Goal: Navigation & Orientation: Find specific page/section

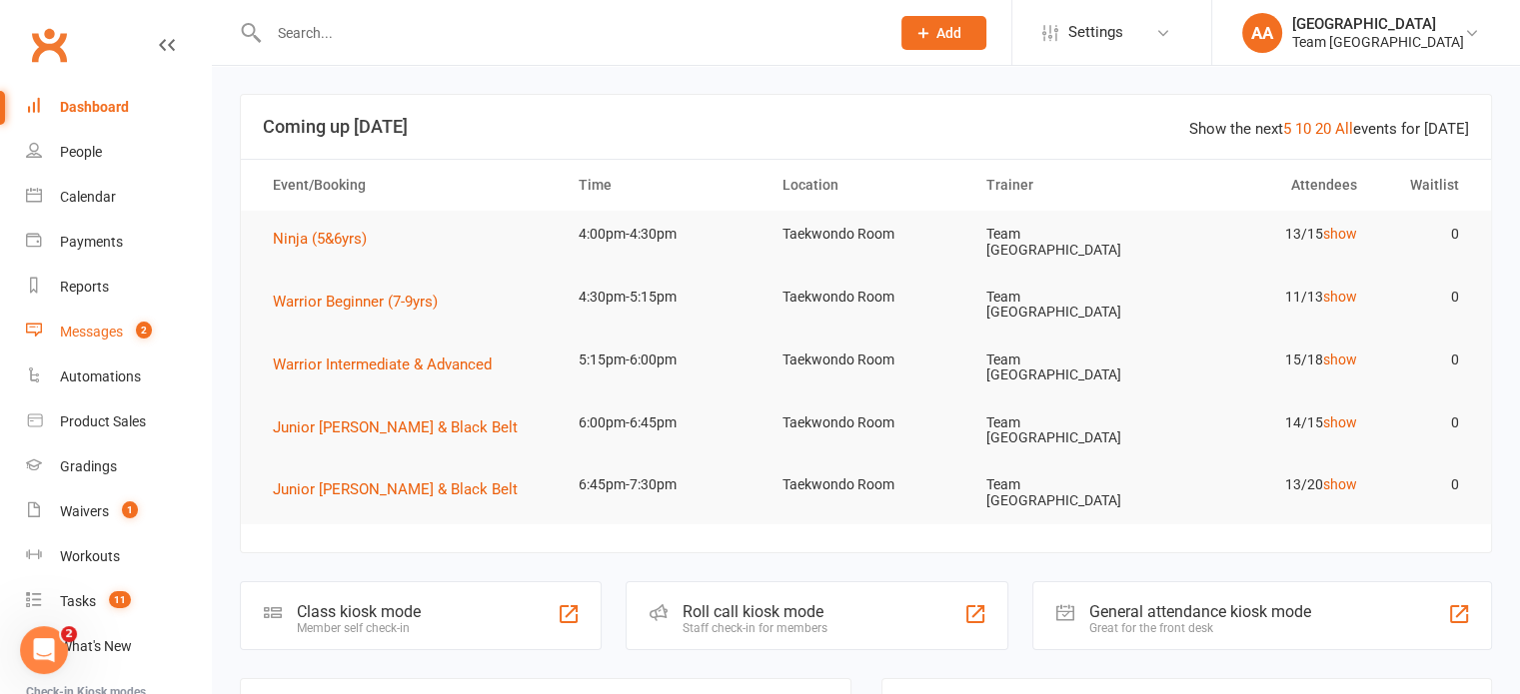
click at [98, 339] on div "Messages" at bounding box center [91, 332] width 63 height 16
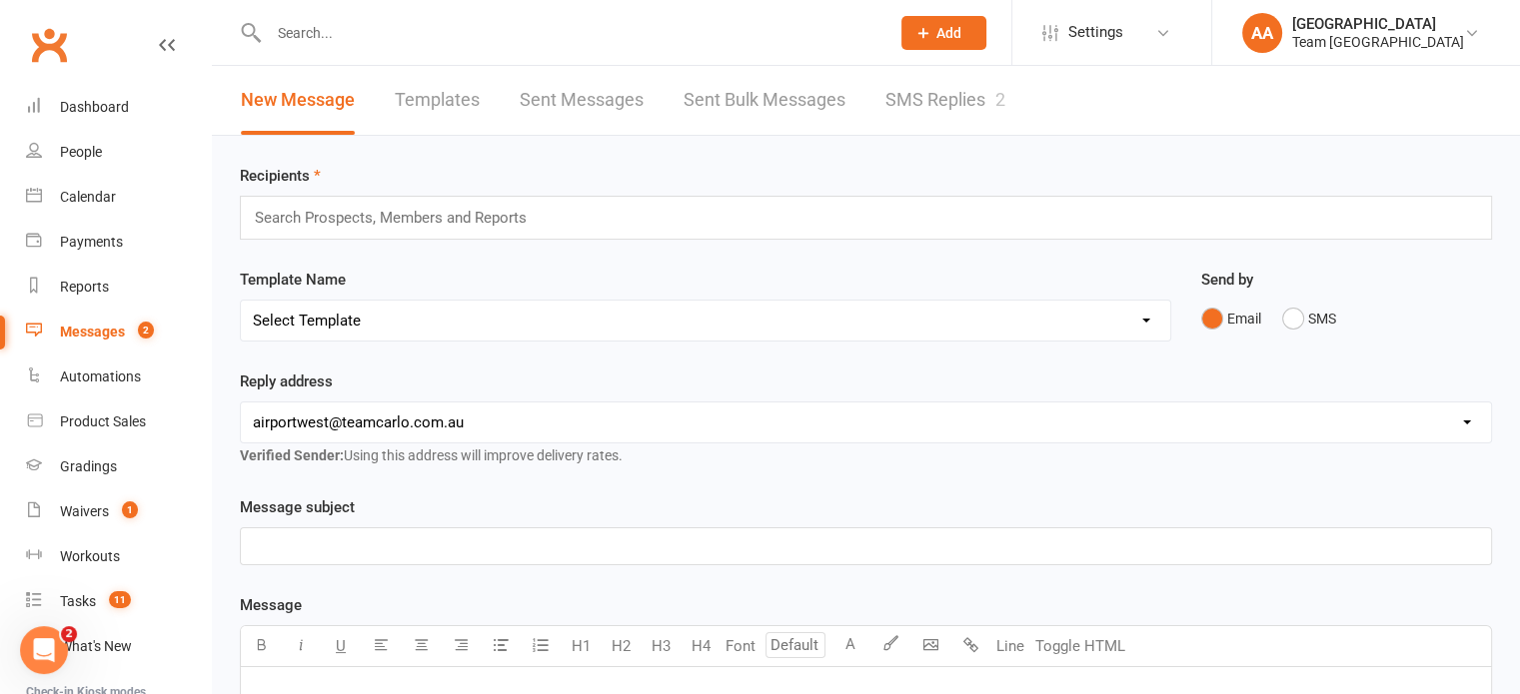
click at [892, 92] on link "SMS Replies 2" at bounding box center [945, 100] width 120 height 69
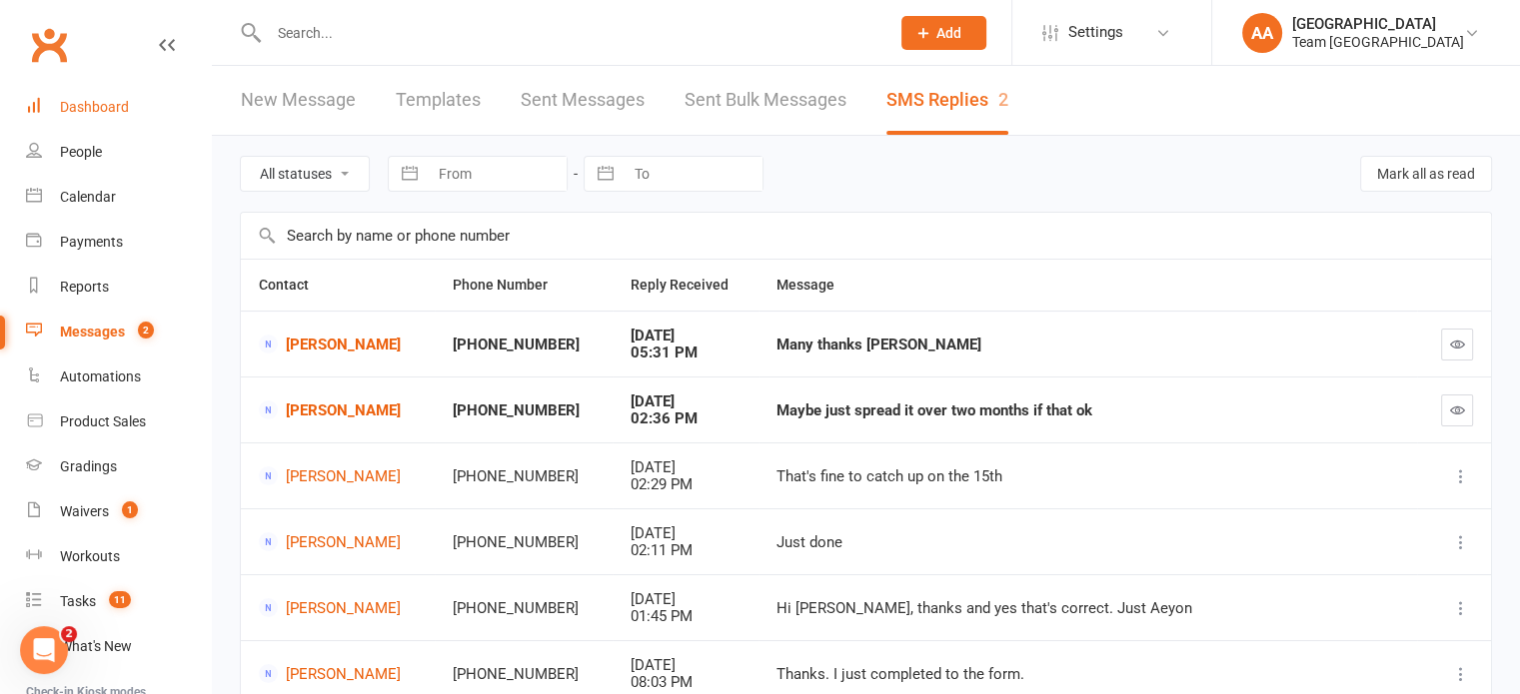
click at [106, 107] on div "Dashboard" at bounding box center [94, 107] width 69 height 16
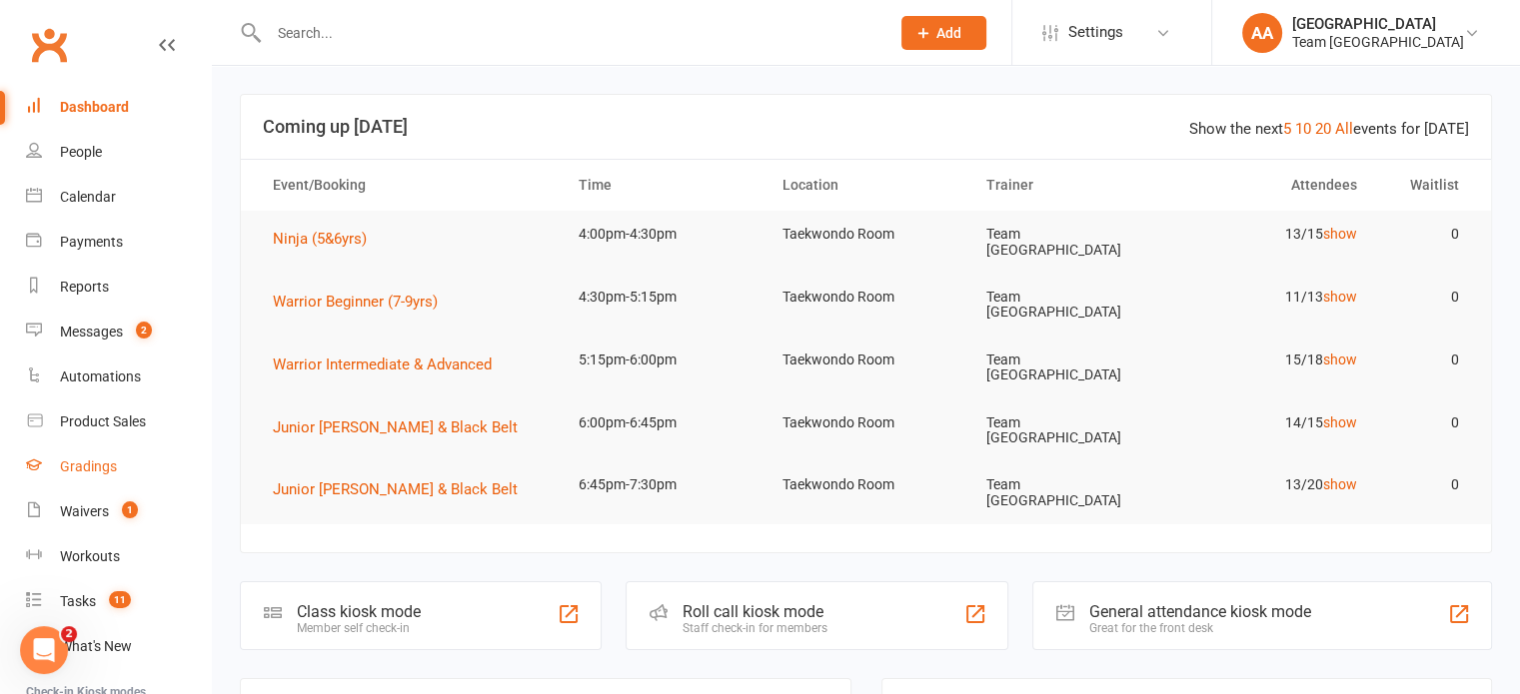
click at [74, 462] on div "Gradings" at bounding box center [88, 467] width 57 height 16
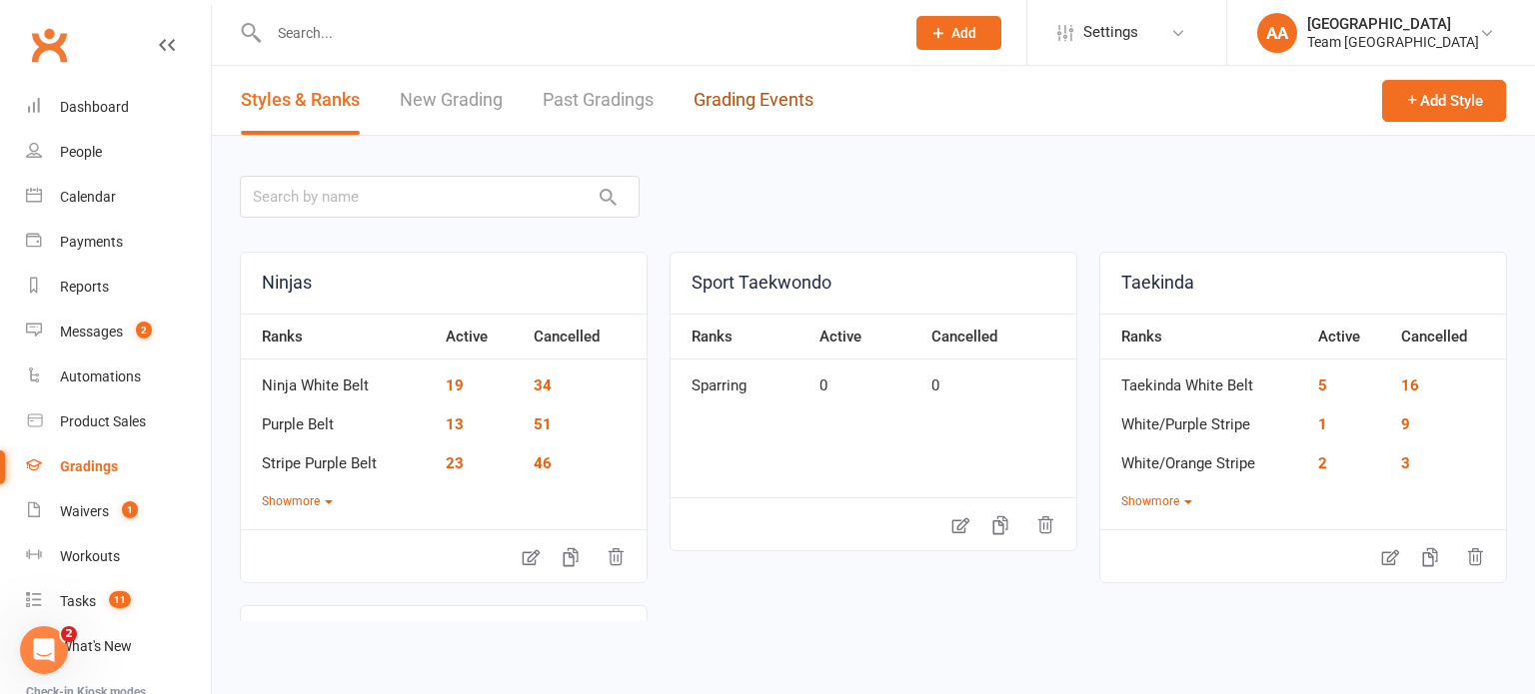
click at [721, 99] on link "Grading Events" at bounding box center [753, 100] width 120 height 69
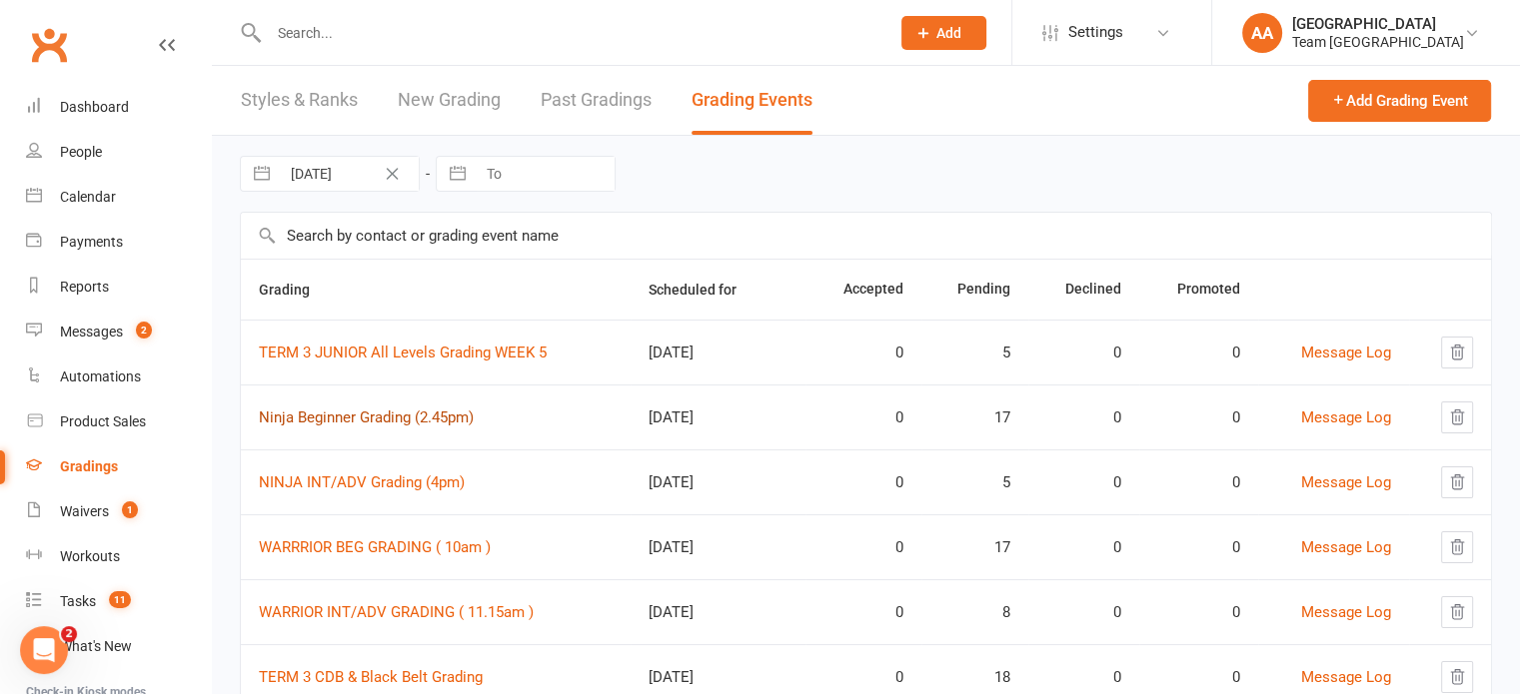
click at [400, 415] on link "Ninja Beginner Grading (2.45pm)" at bounding box center [366, 418] width 215 height 18
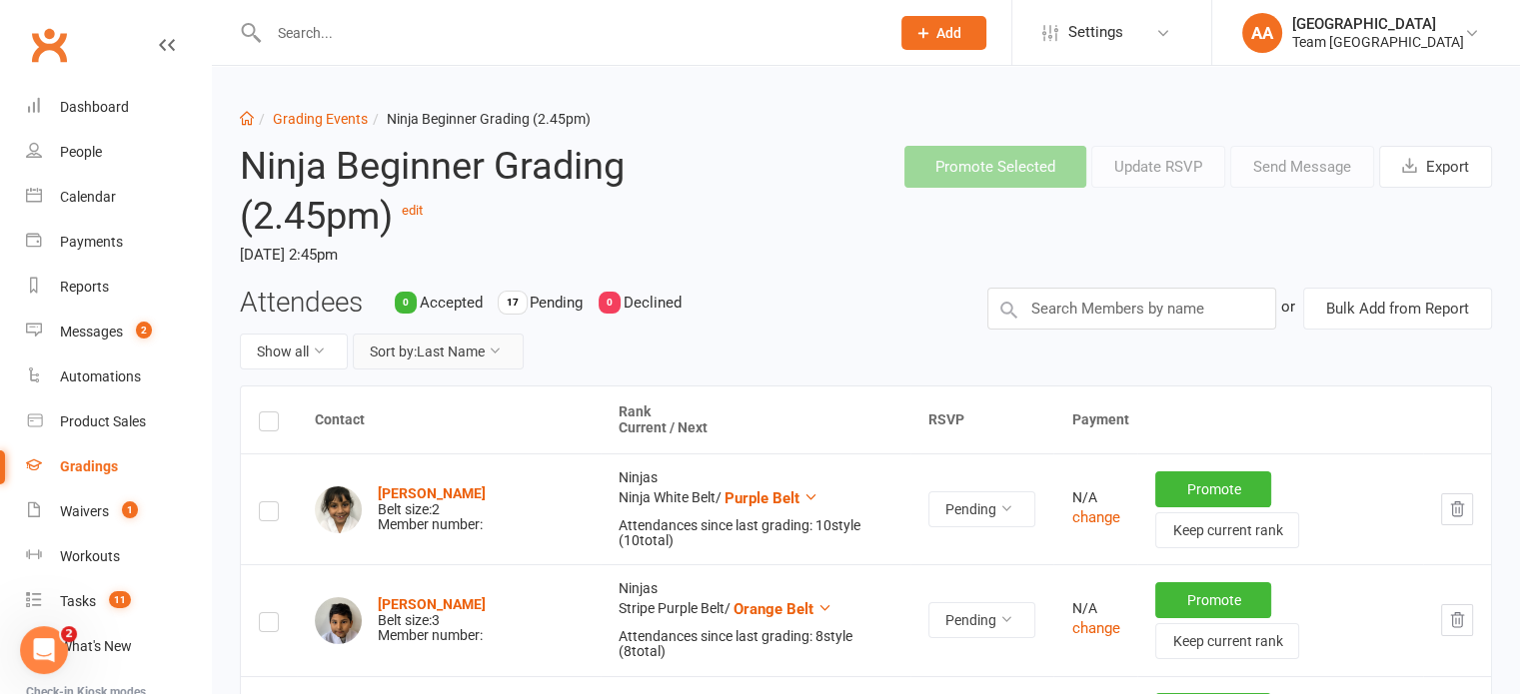
click at [483, 357] on button "Sort by: Last Name" at bounding box center [438, 352] width 171 height 36
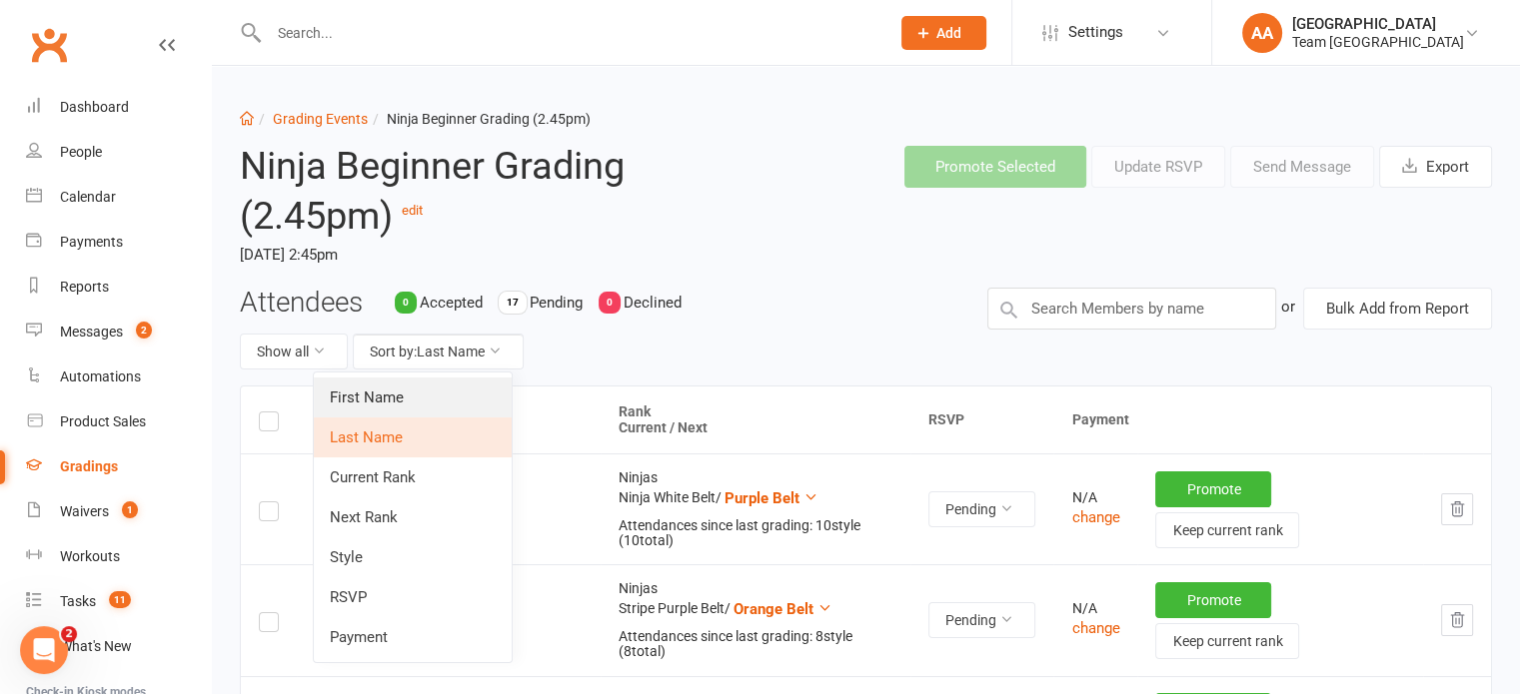
click at [406, 408] on link "First Name" at bounding box center [413, 398] width 198 height 40
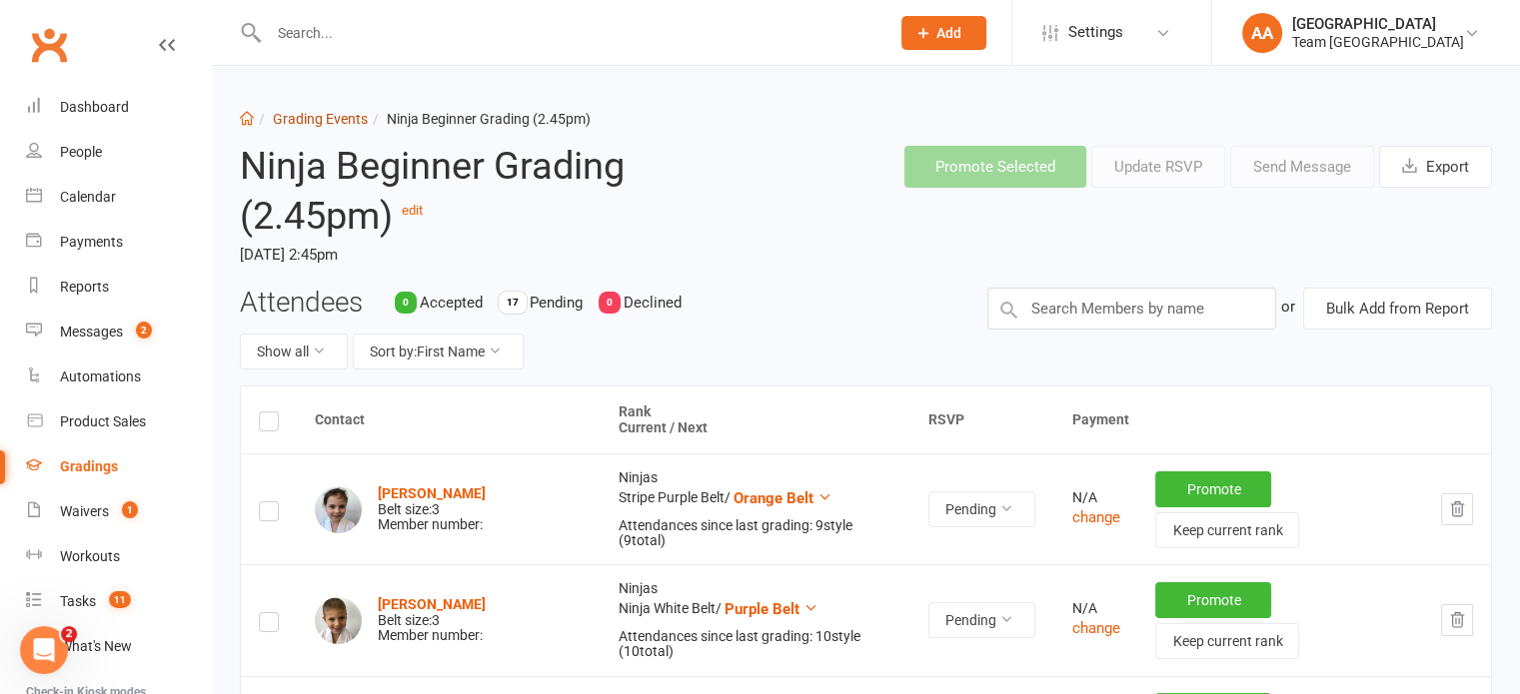
click at [316, 116] on link "Grading Events" at bounding box center [320, 119] width 95 height 16
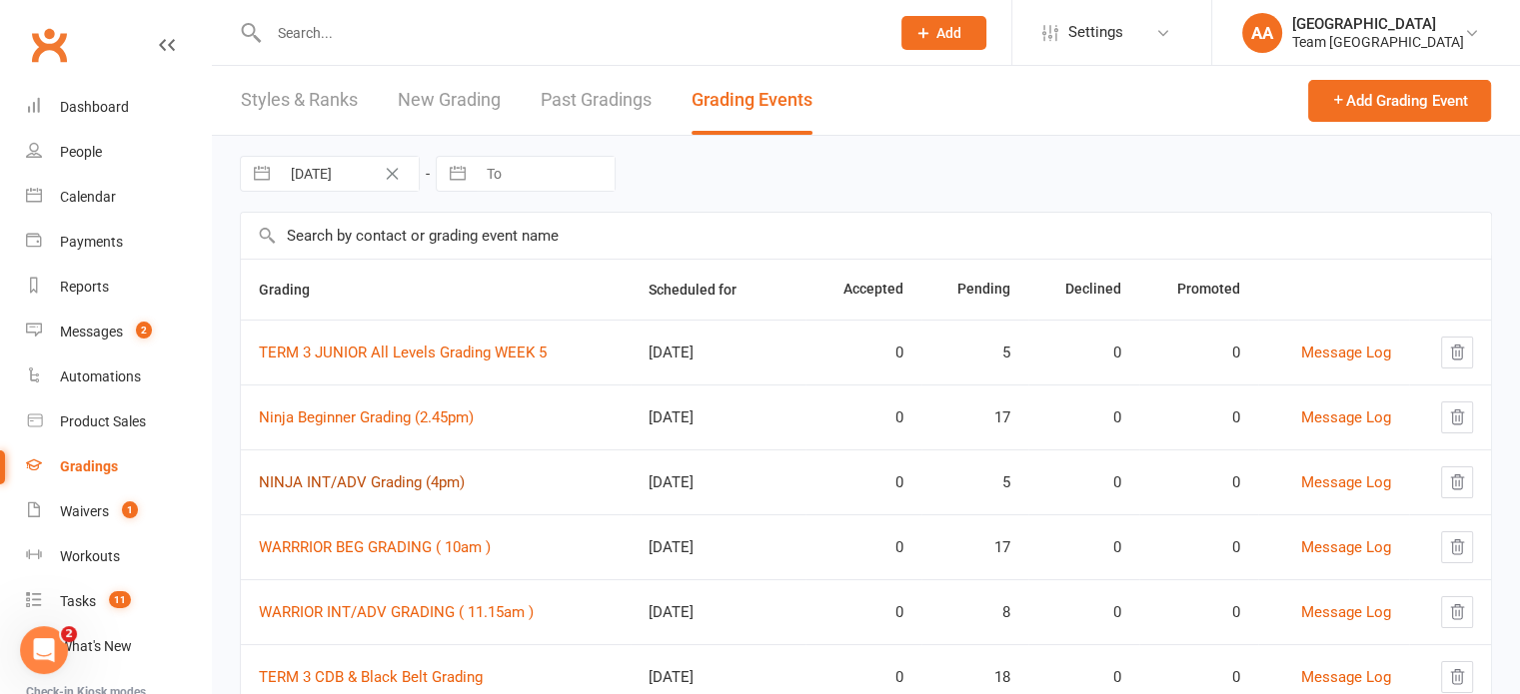
click at [386, 479] on link "NINJA INT/ADV Grading (4pm)" at bounding box center [362, 483] width 206 height 18
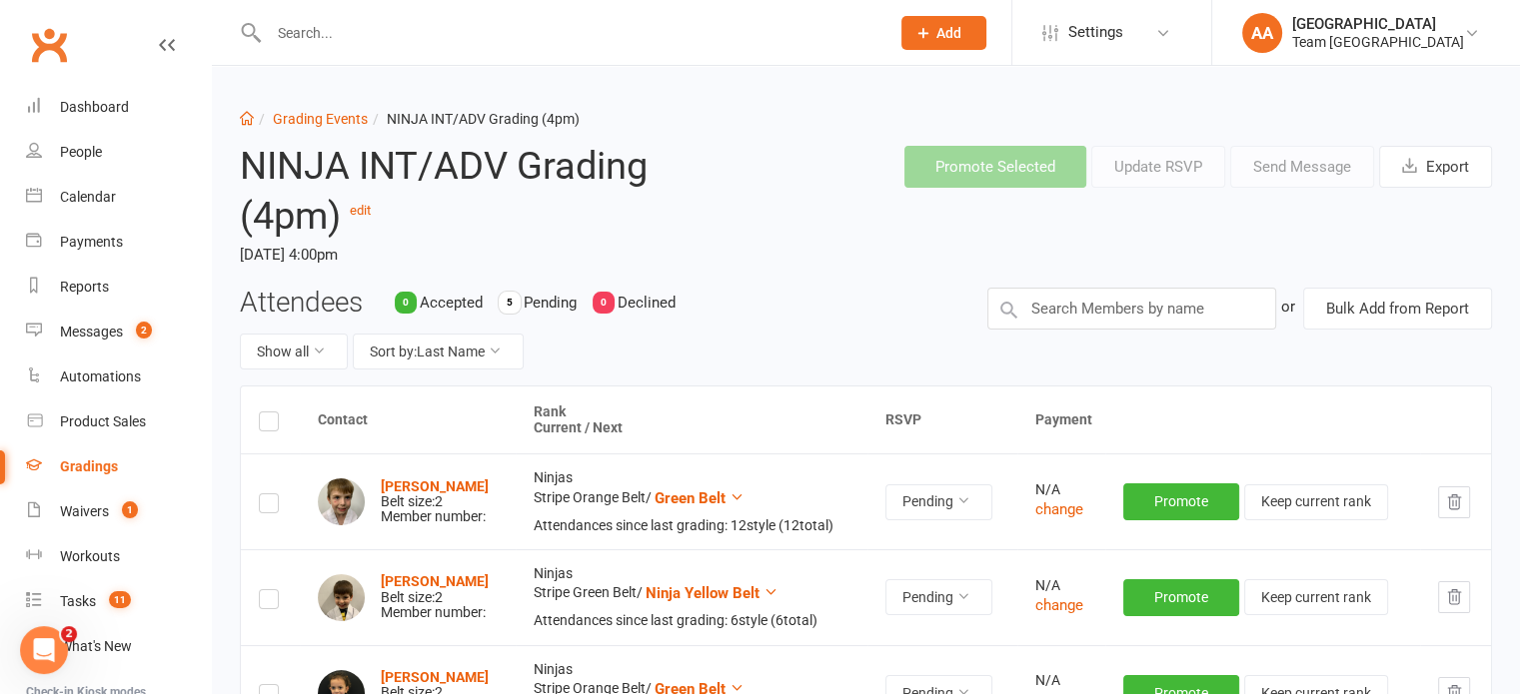
click at [302, 109] on li "Grading Events" at bounding box center [311, 119] width 114 height 22
click at [335, 123] on link "Grading Events" at bounding box center [320, 119] width 95 height 16
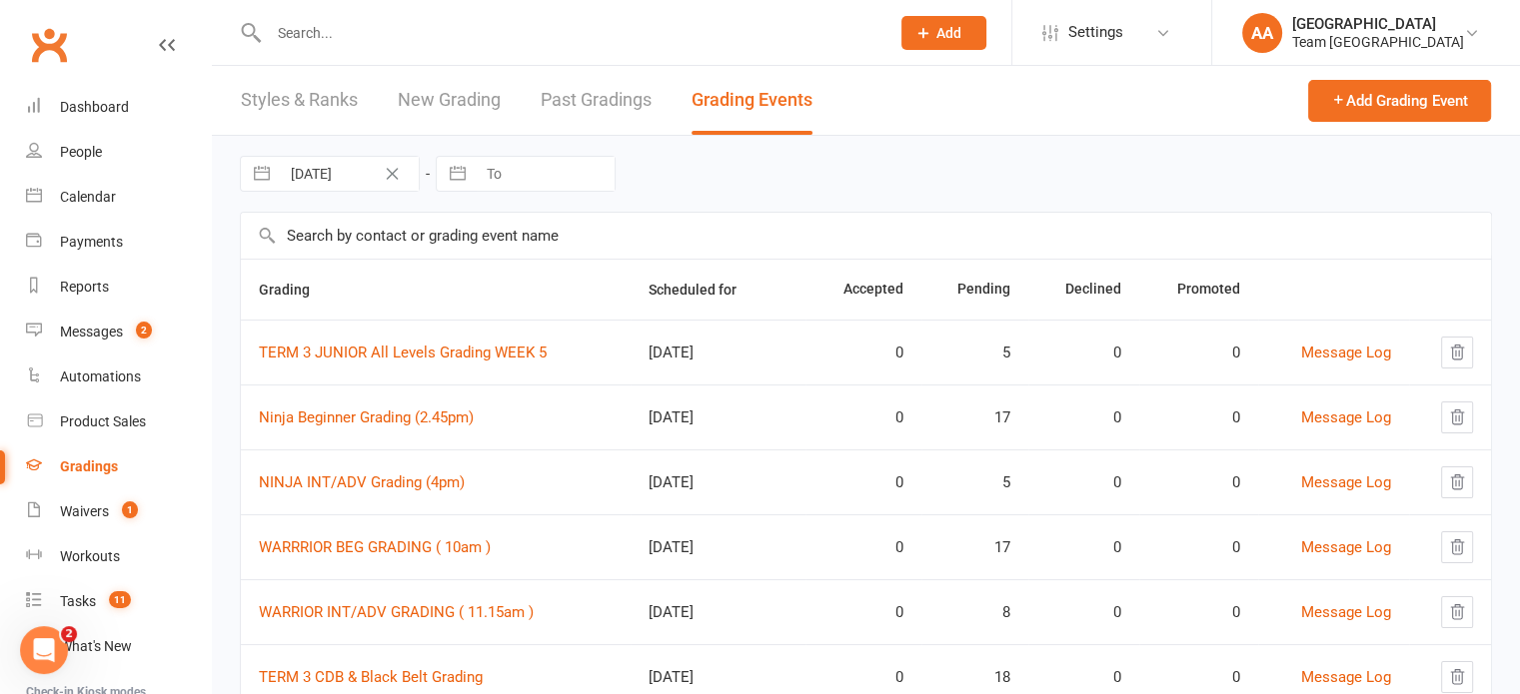
scroll to position [139, 0]
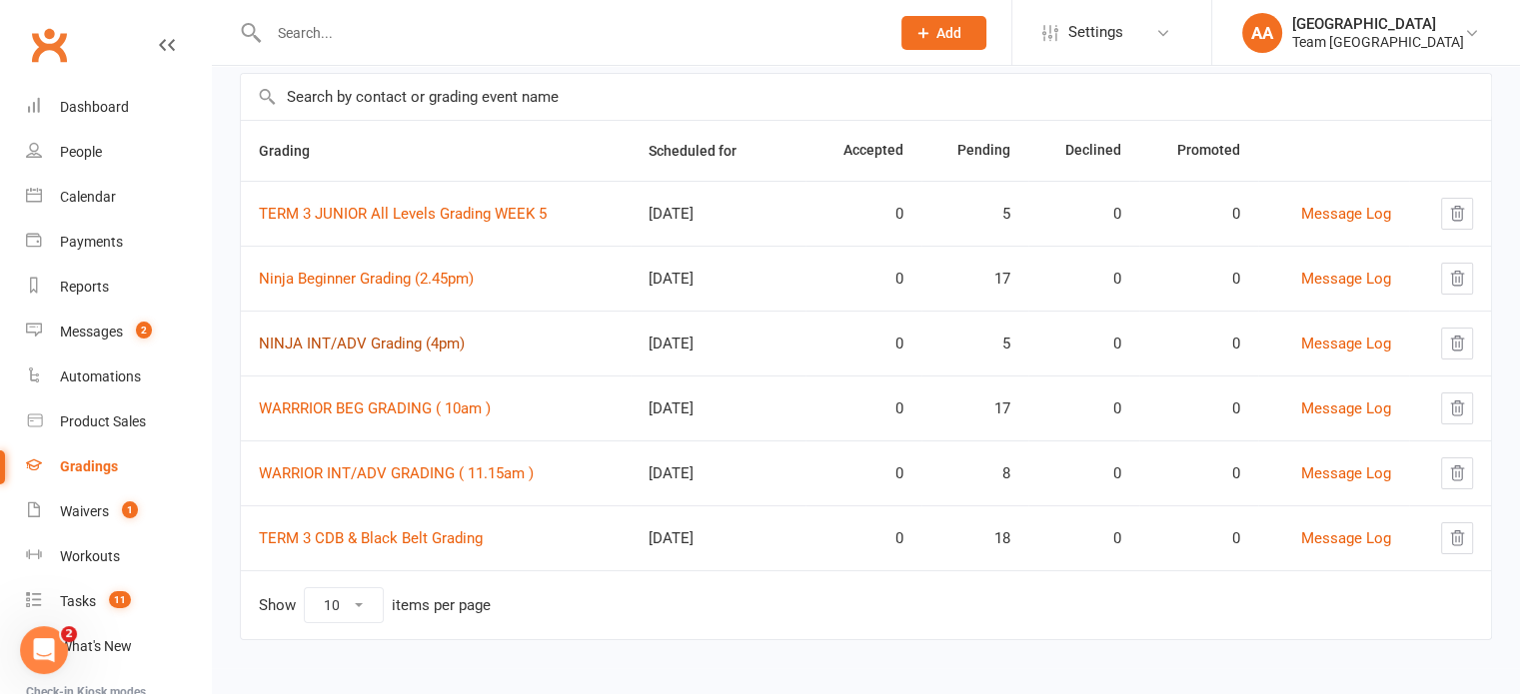
click at [360, 343] on link "NINJA INT/ADV Grading (4pm)" at bounding box center [362, 344] width 206 height 18
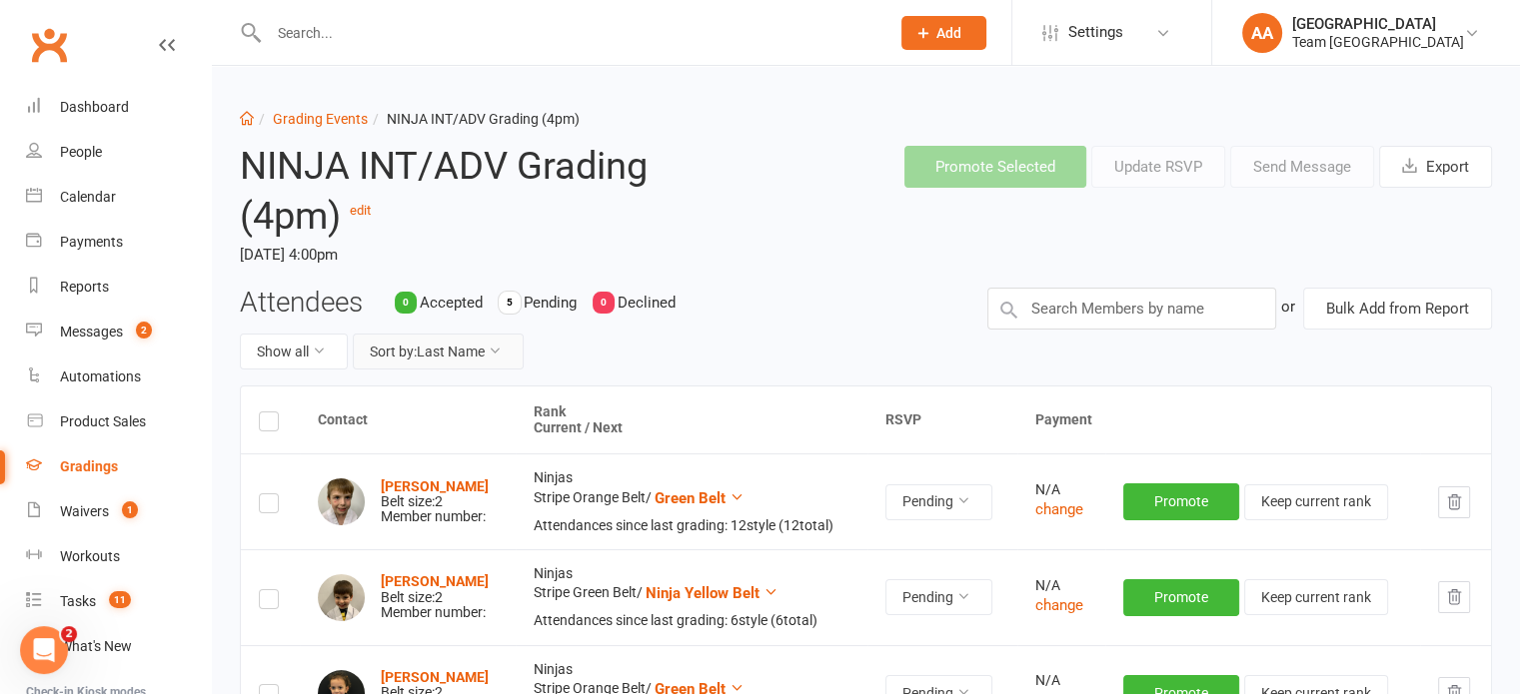
click at [490, 361] on button "Sort by: Last Name" at bounding box center [438, 352] width 171 height 36
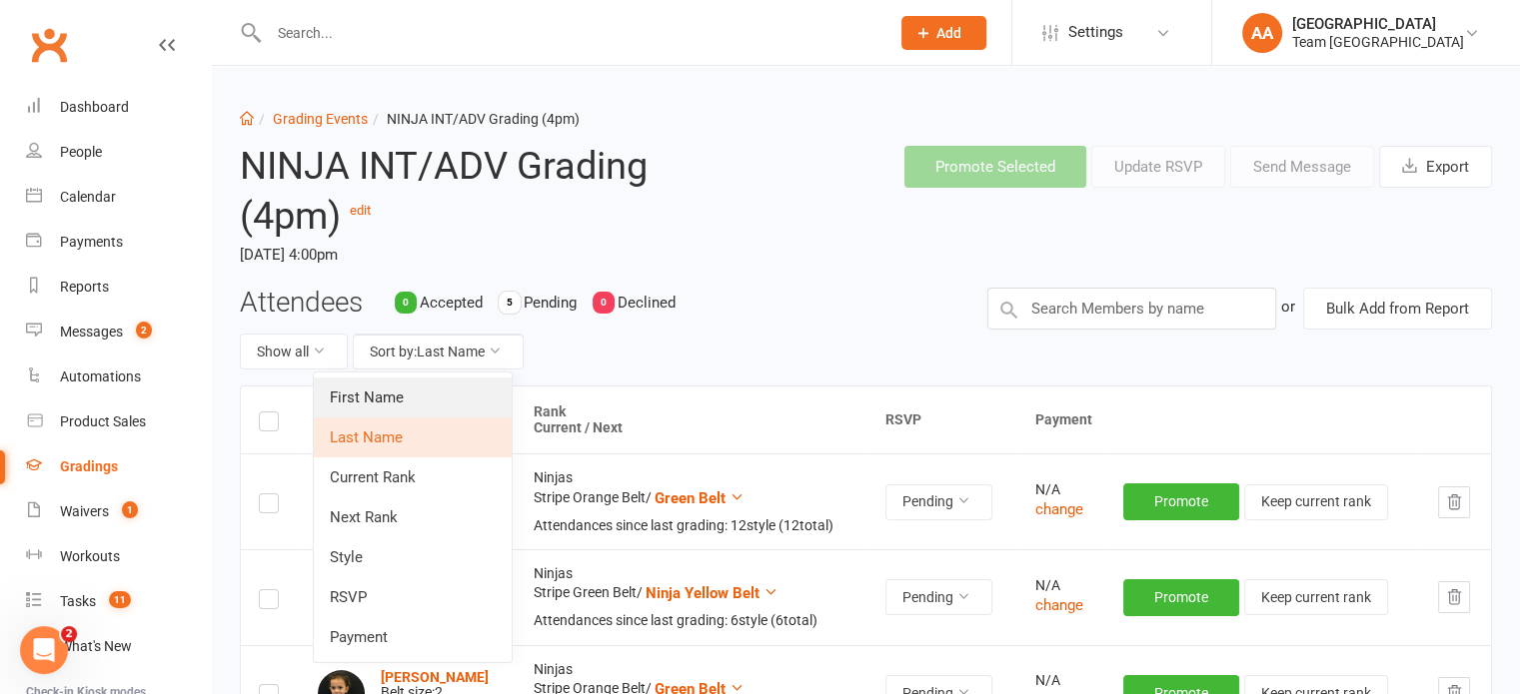
click at [443, 401] on link "First Name" at bounding box center [413, 398] width 198 height 40
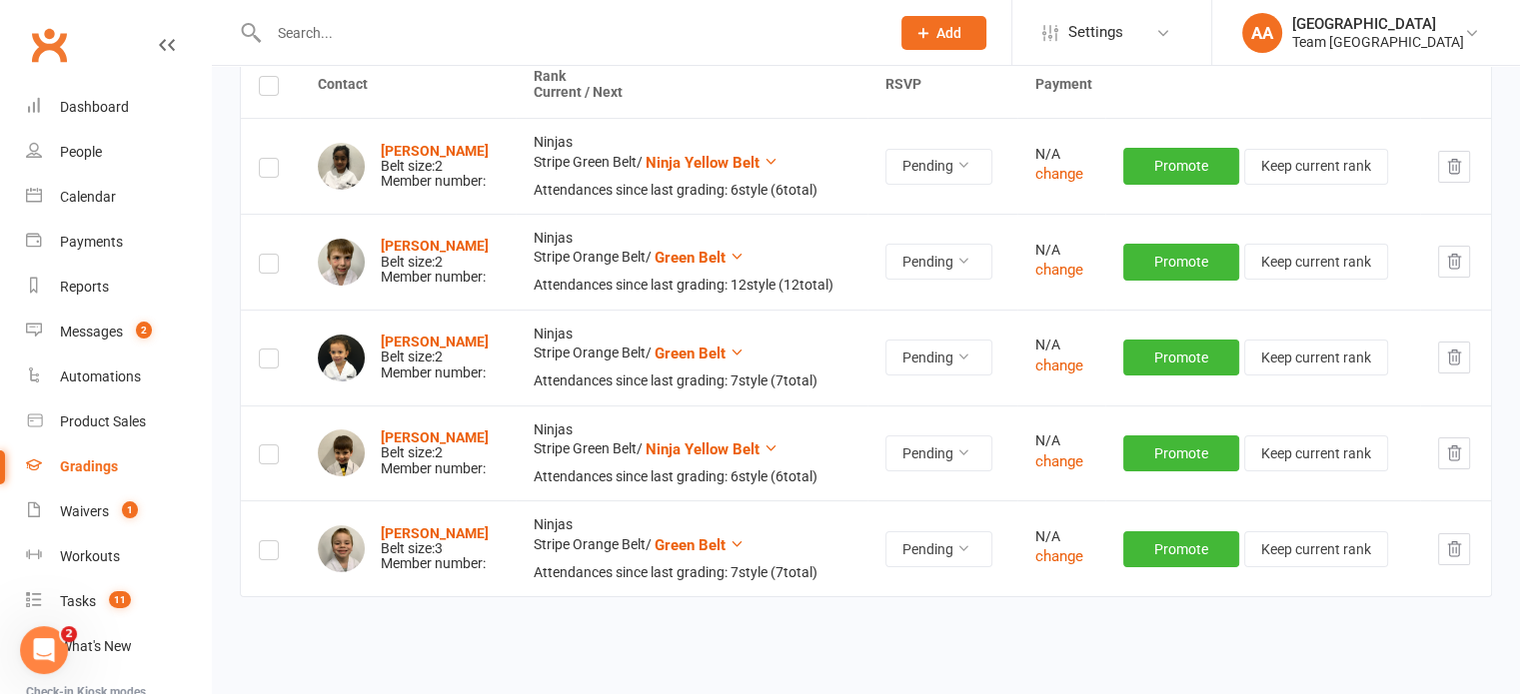
scroll to position [400, 0]
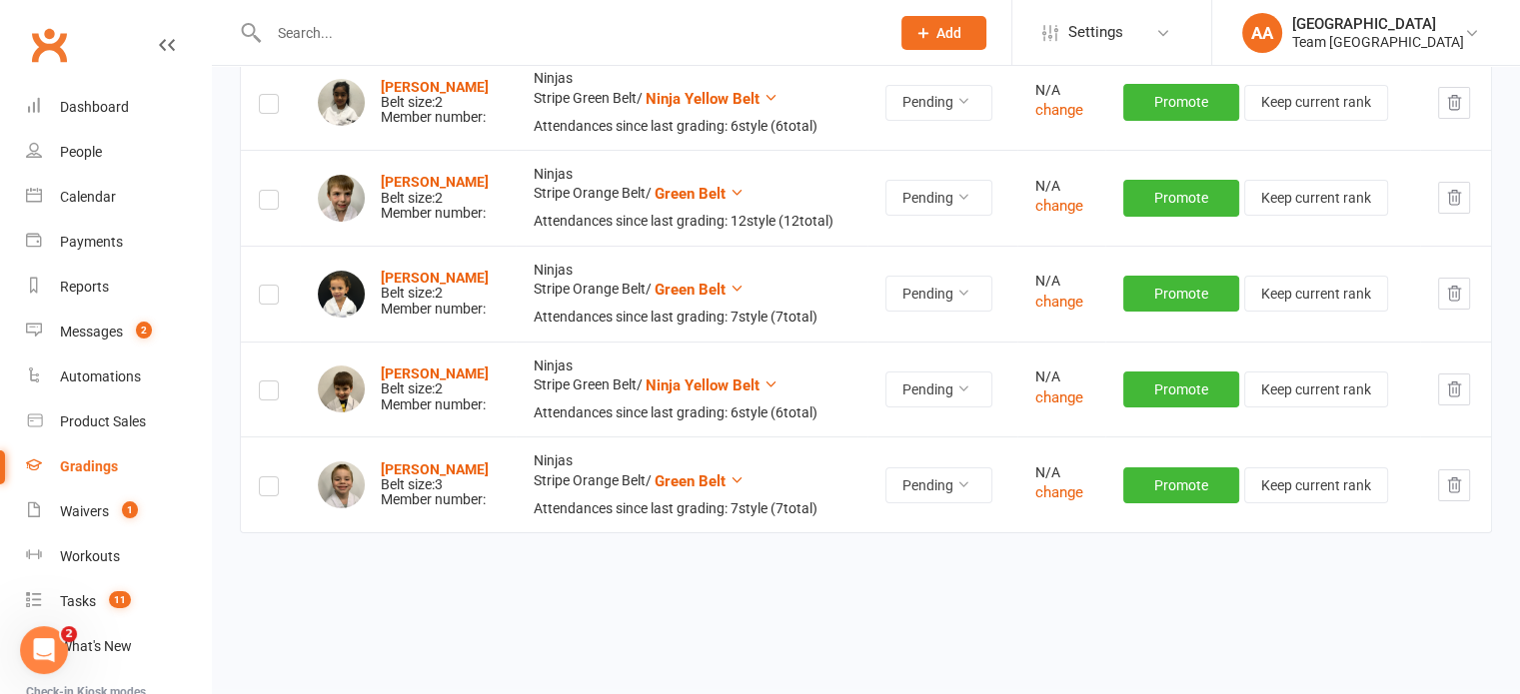
click at [1460, 99] on icon "button" at bounding box center [1454, 103] width 18 height 18
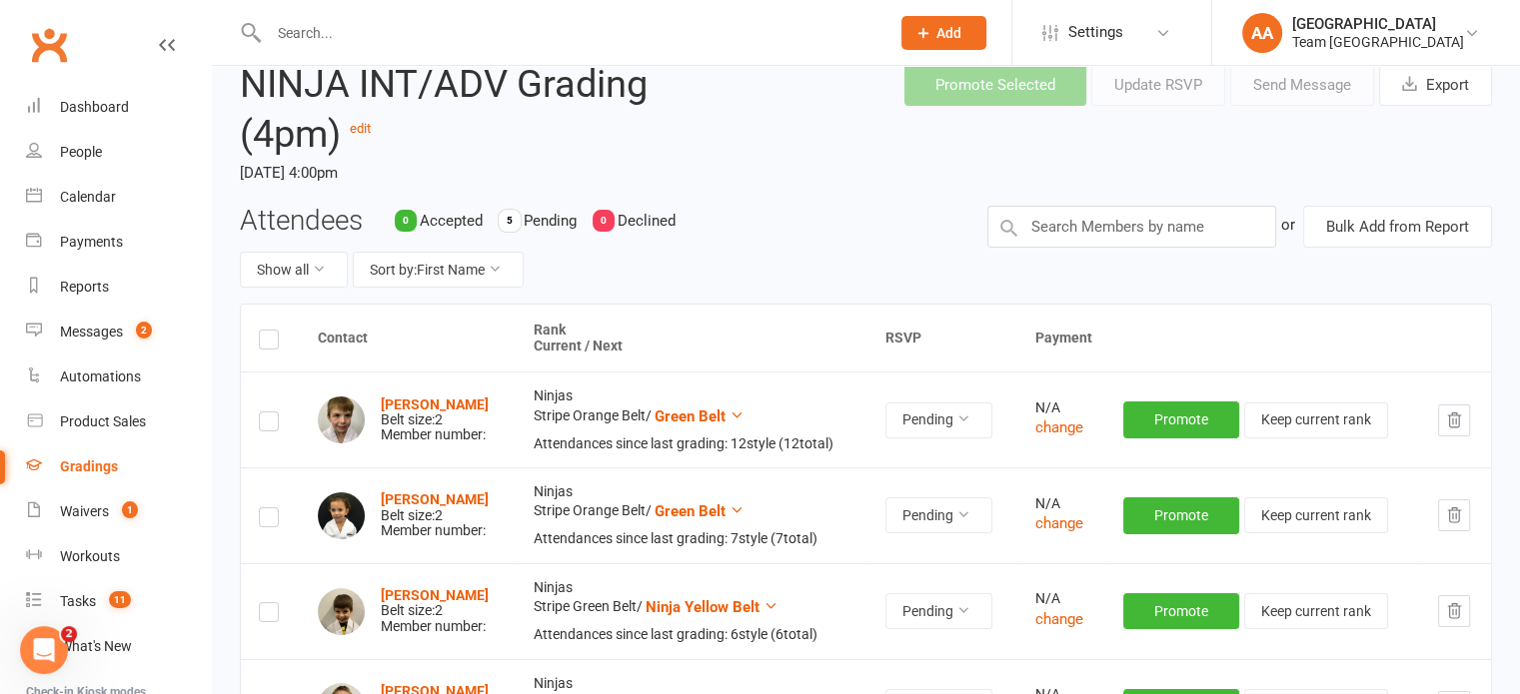
scroll to position [0, 0]
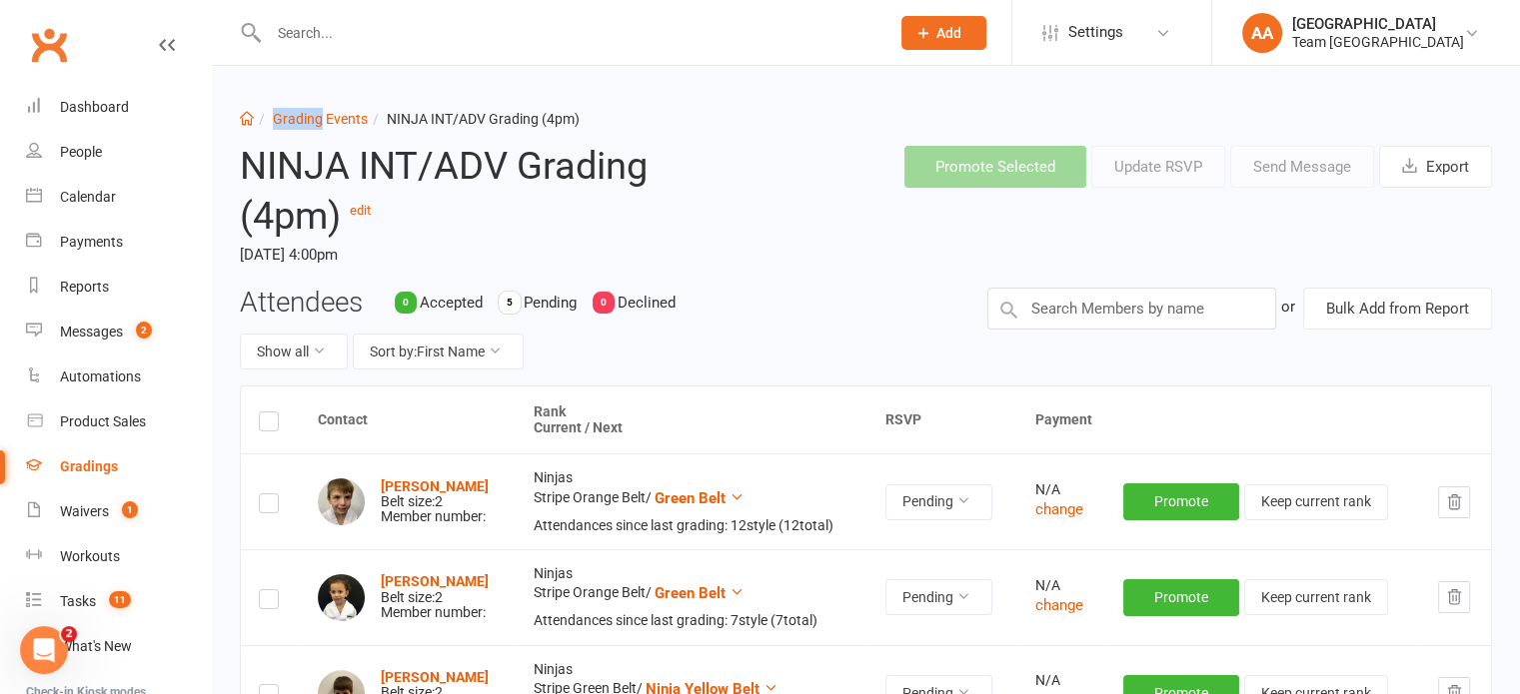
click at [322, 108] on li "Grading Events" at bounding box center [311, 119] width 114 height 22
click at [345, 115] on link "Grading Events" at bounding box center [320, 119] width 95 height 16
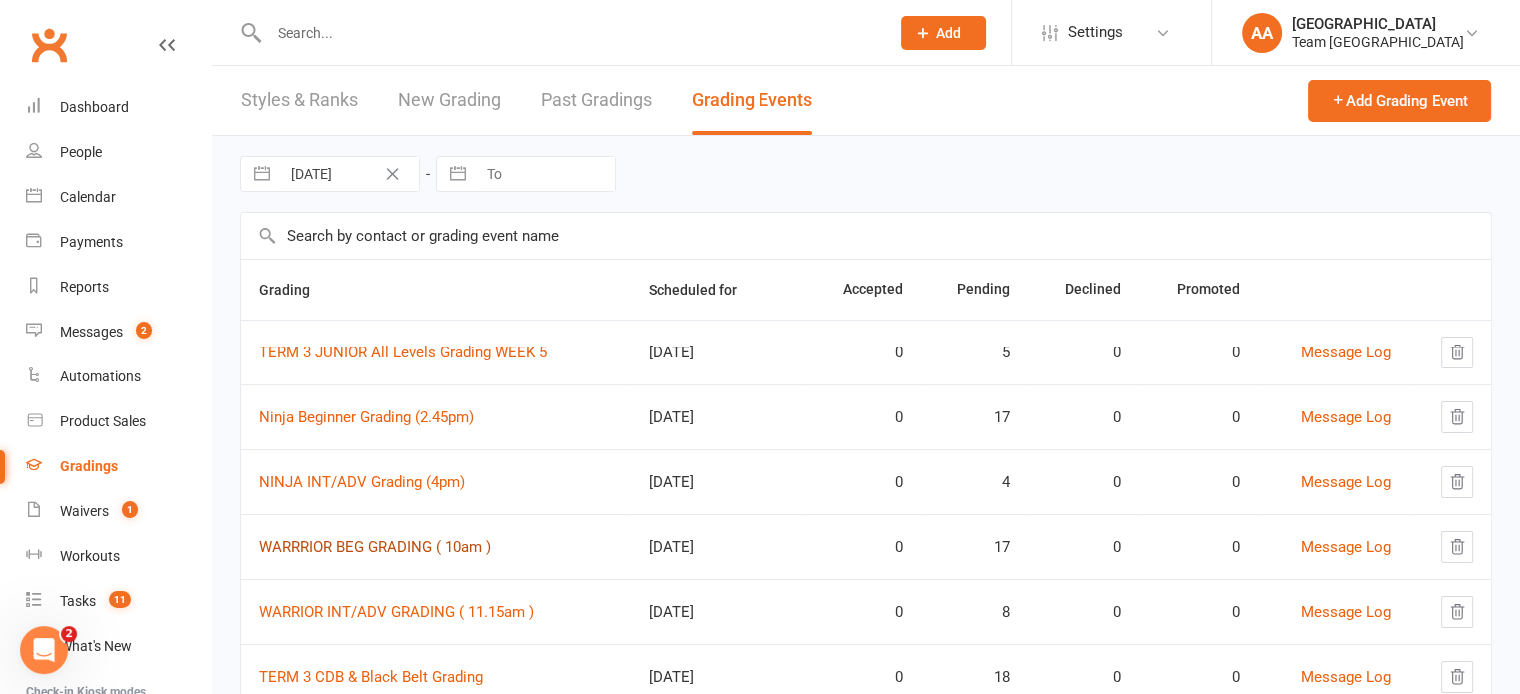
click at [366, 547] on link "WARRRIOR BEG GRADING ( 10am )" at bounding box center [375, 548] width 232 height 18
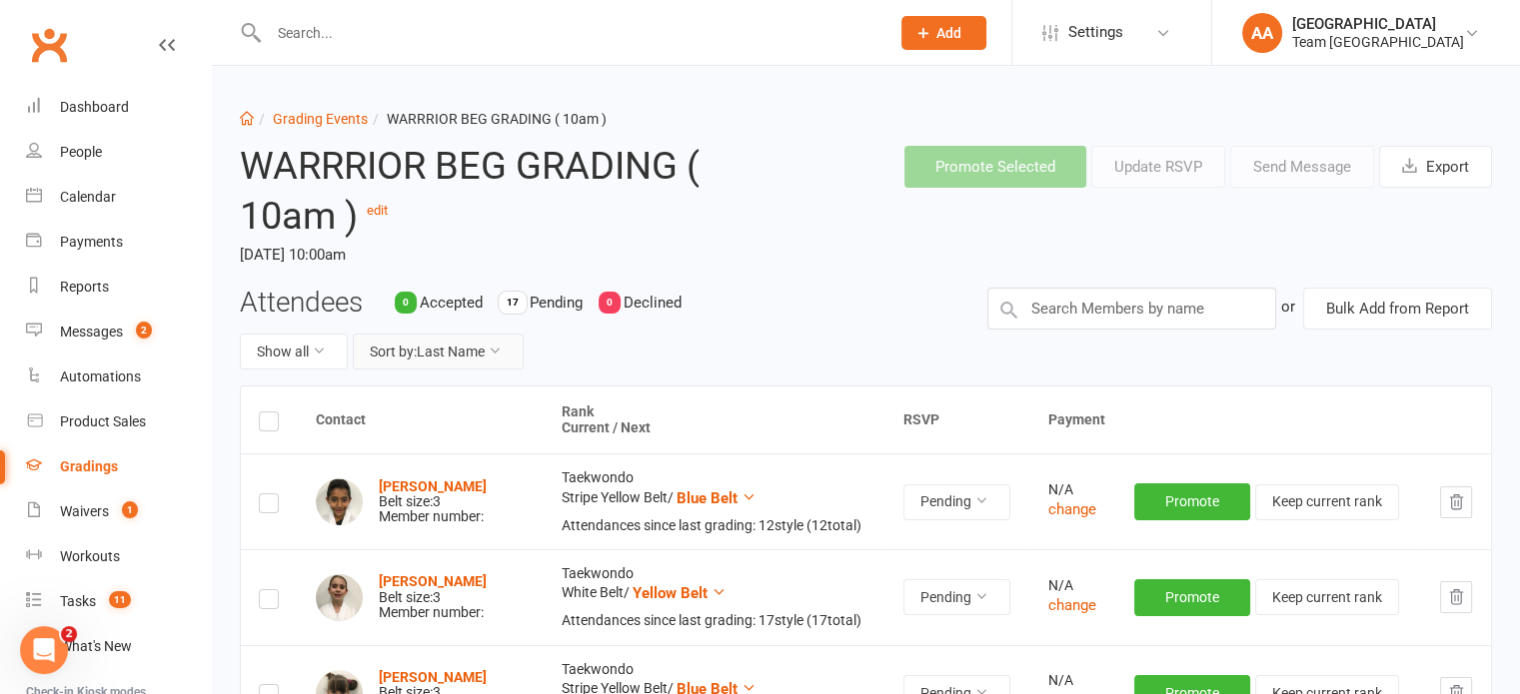
click at [484, 363] on button "Sort by: Last Name" at bounding box center [438, 352] width 171 height 36
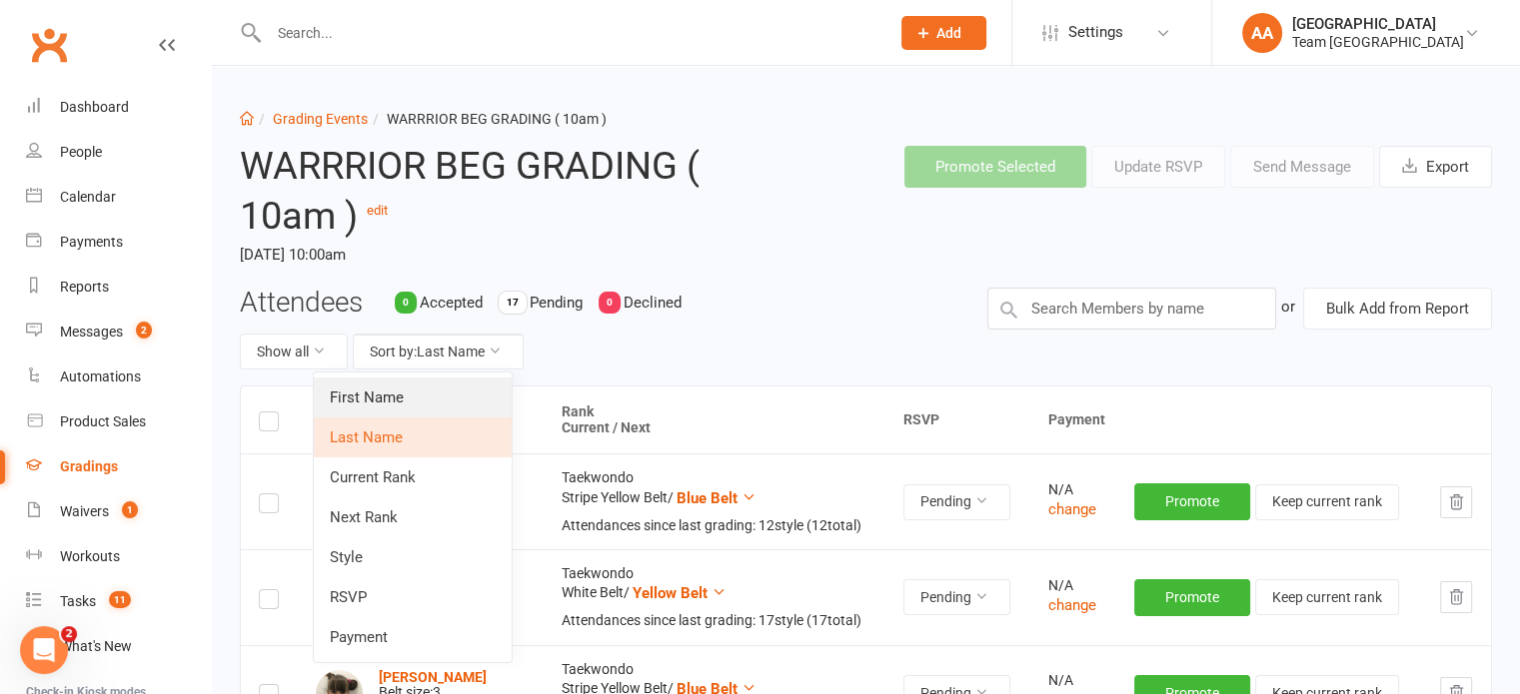
click at [446, 392] on link "First Name" at bounding box center [413, 398] width 198 height 40
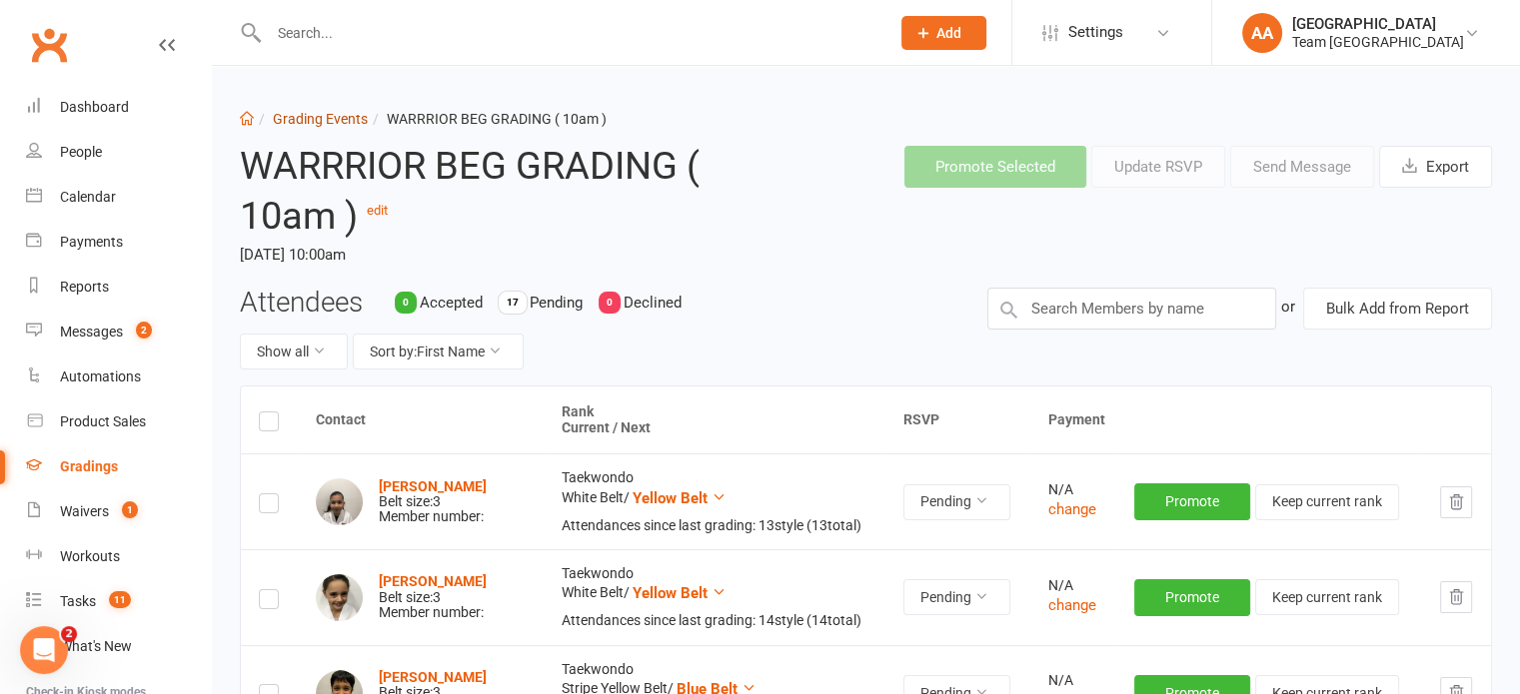
click at [308, 115] on link "Grading Events" at bounding box center [320, 119] width 95 height 16
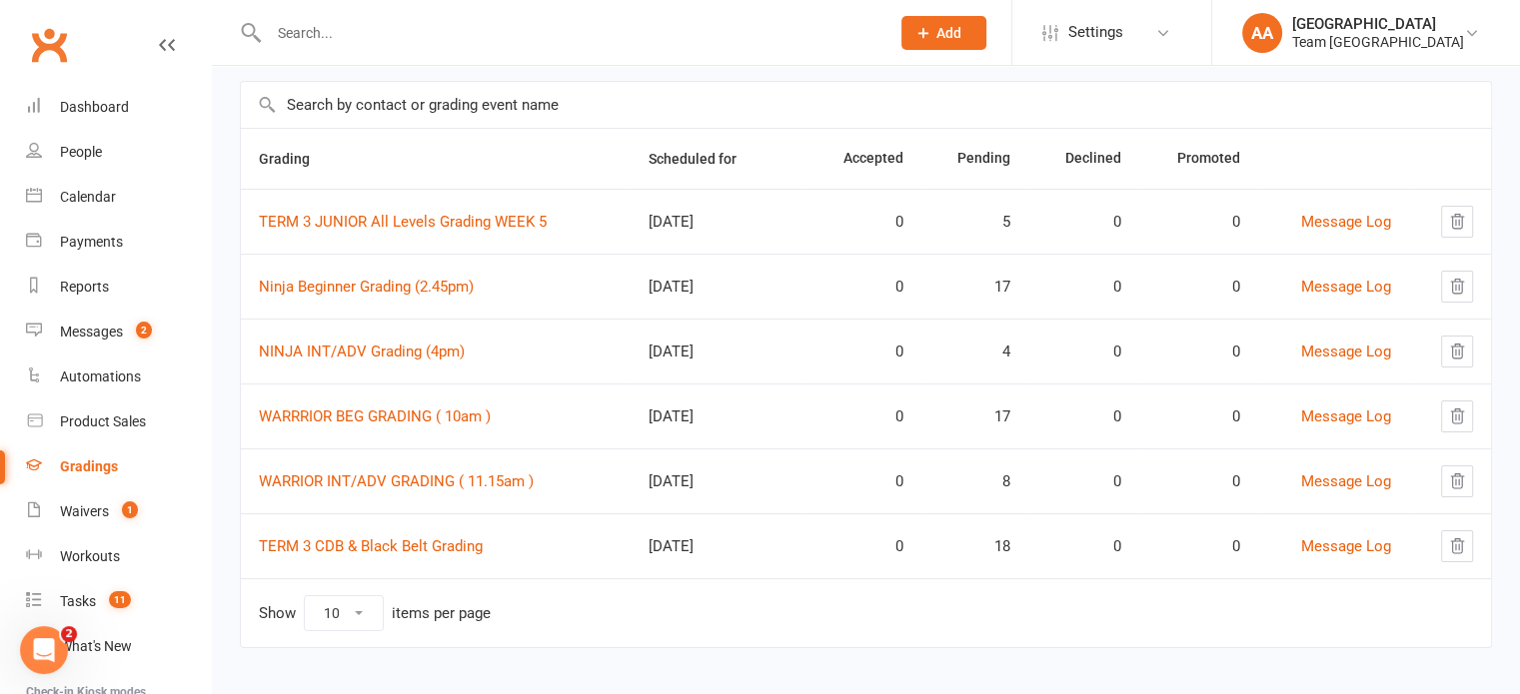
scroll to position [139, 0]
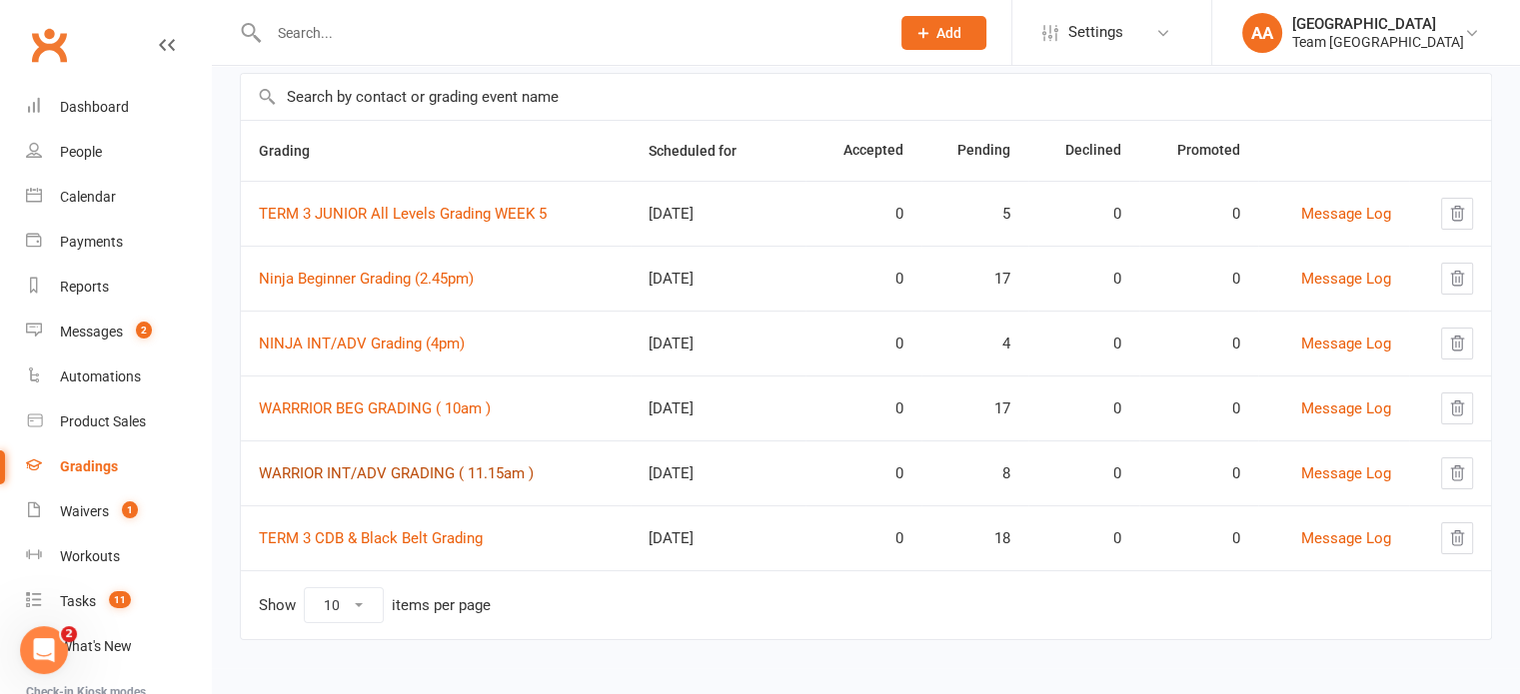
click at [368, 465] on link "WARRIOR INT/ADV GRADING ( 11.15am )" at bounding box center [396, 474] width 275 height 18
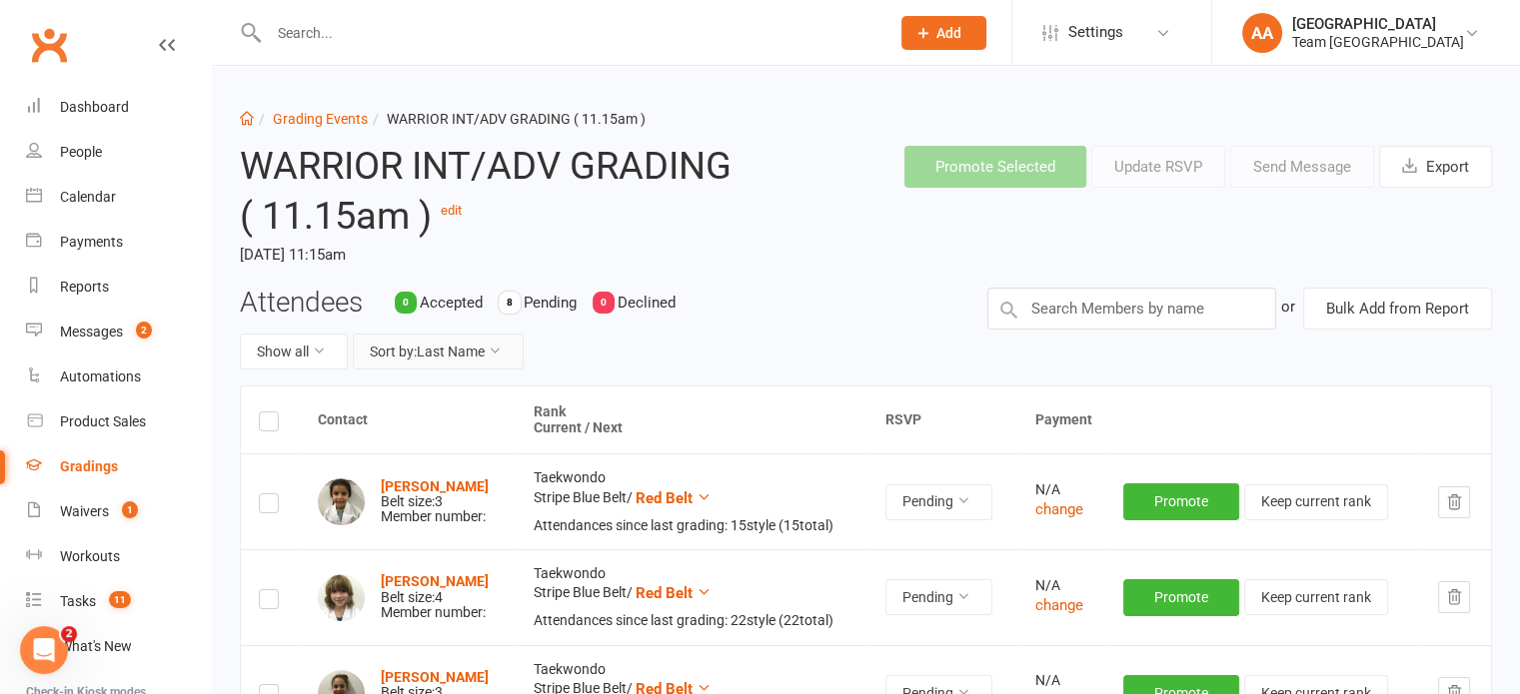
click at [468, 343] on button "Sort by: Last Name" at bounding box center [438, 352] width 171 height 36
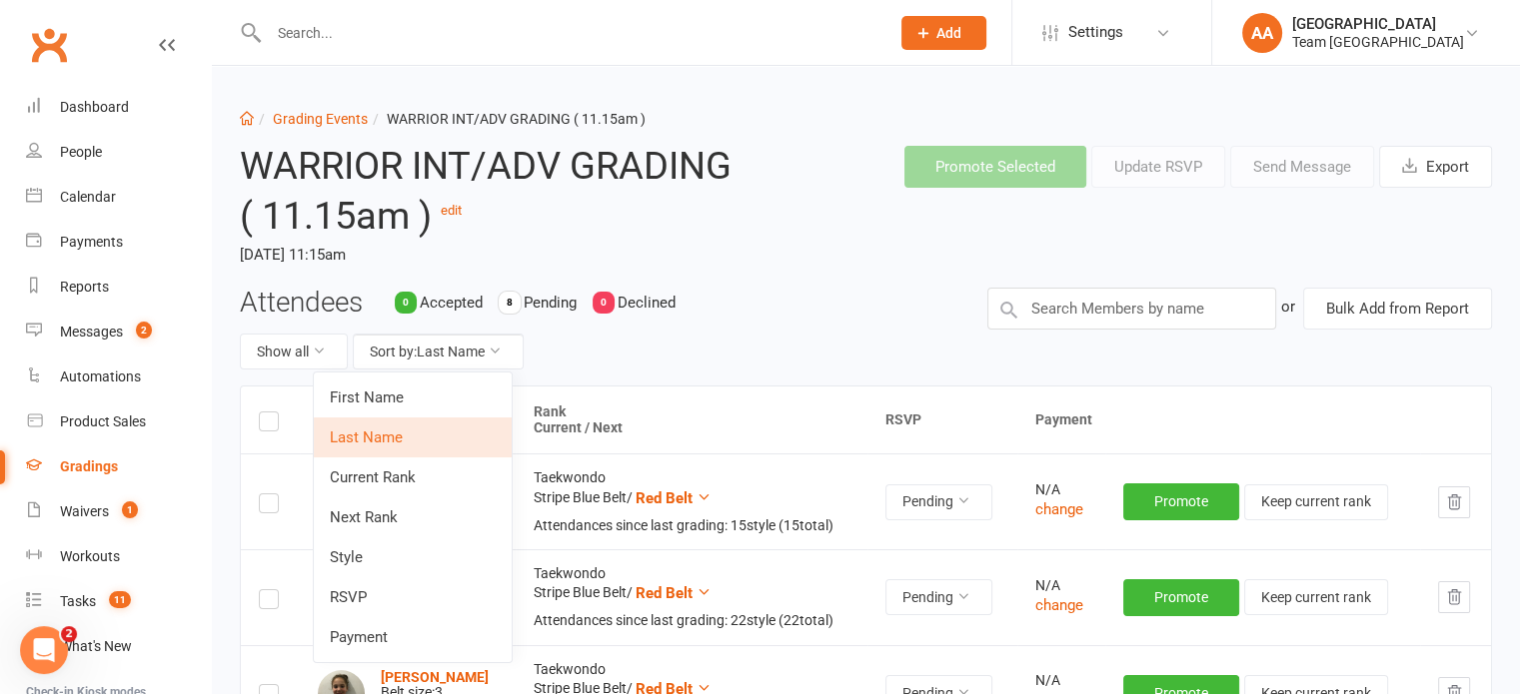
click at [452, 401] on link "First Name" at bounding box center [413, 398] width 198 height 40
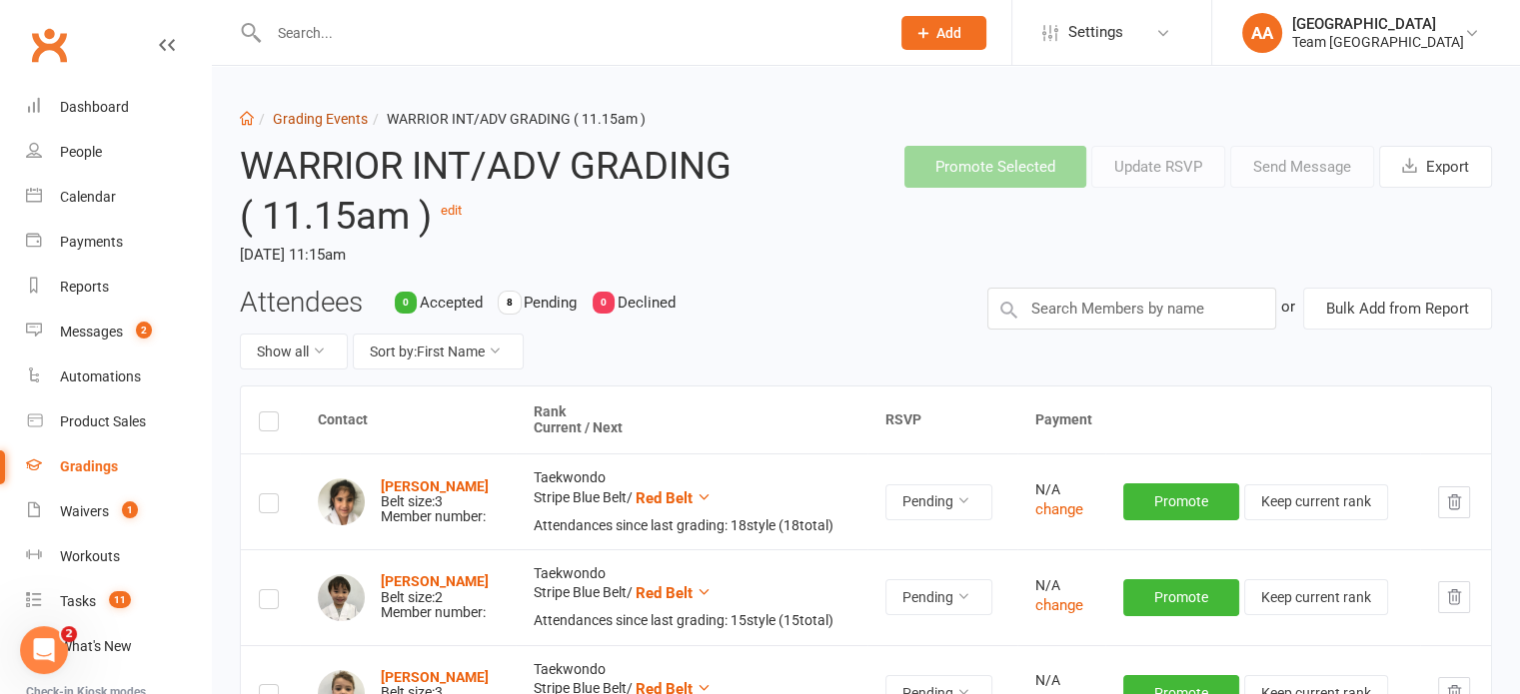
click at [321, 123] on link "Grading Events" at bounding box center [320, 119] width 95 height 16
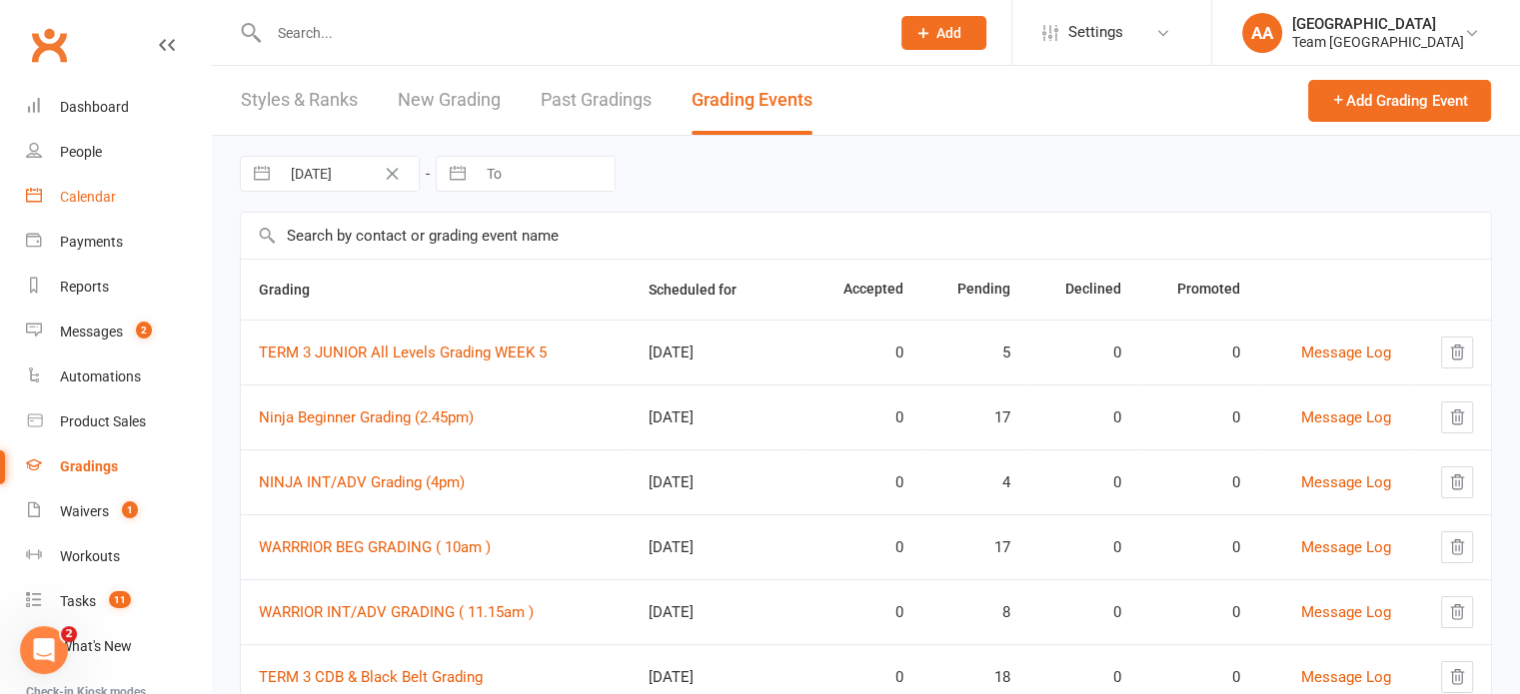
click at [116, 197] on link "Calendar" at bounding box center [118, 197] width 185 height 45
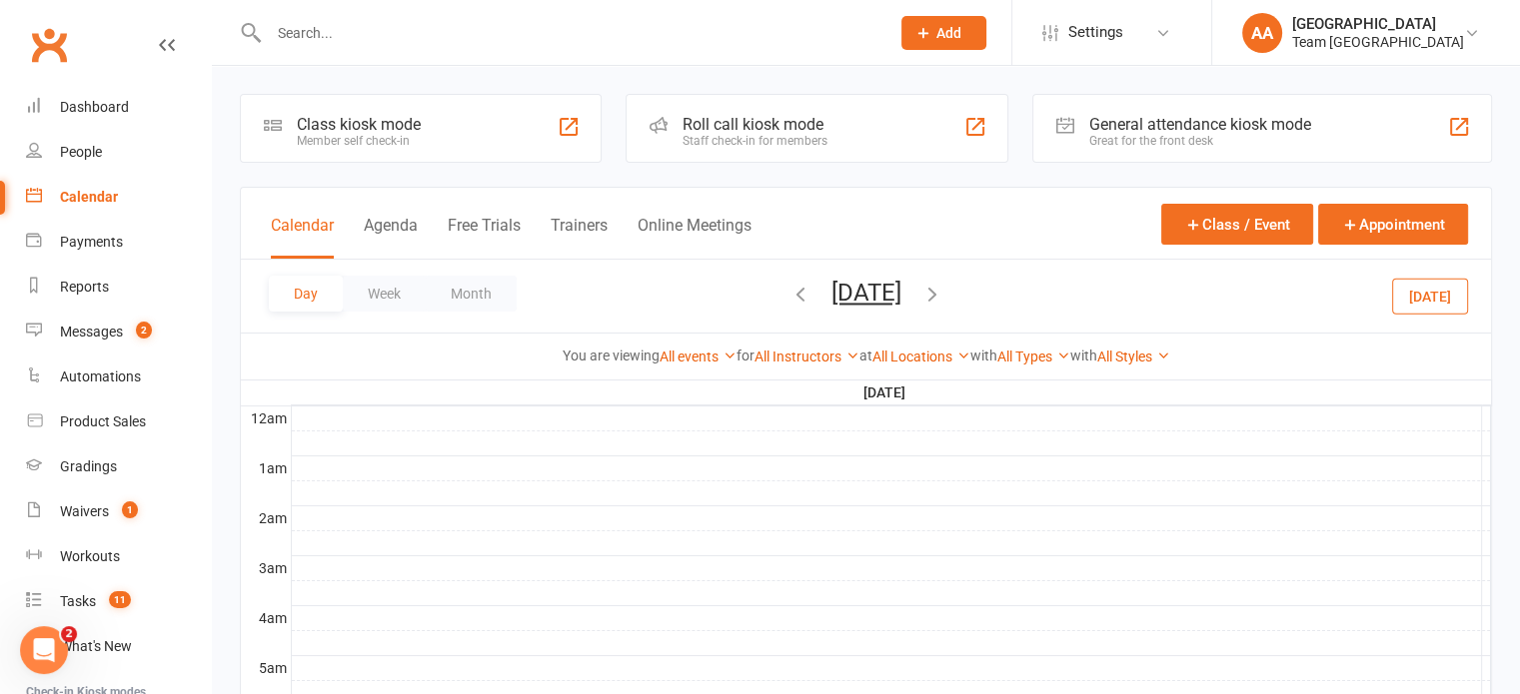
click at [901, 283] on button "[DATE]" at bounding box center [866, 293] width 70 height 28
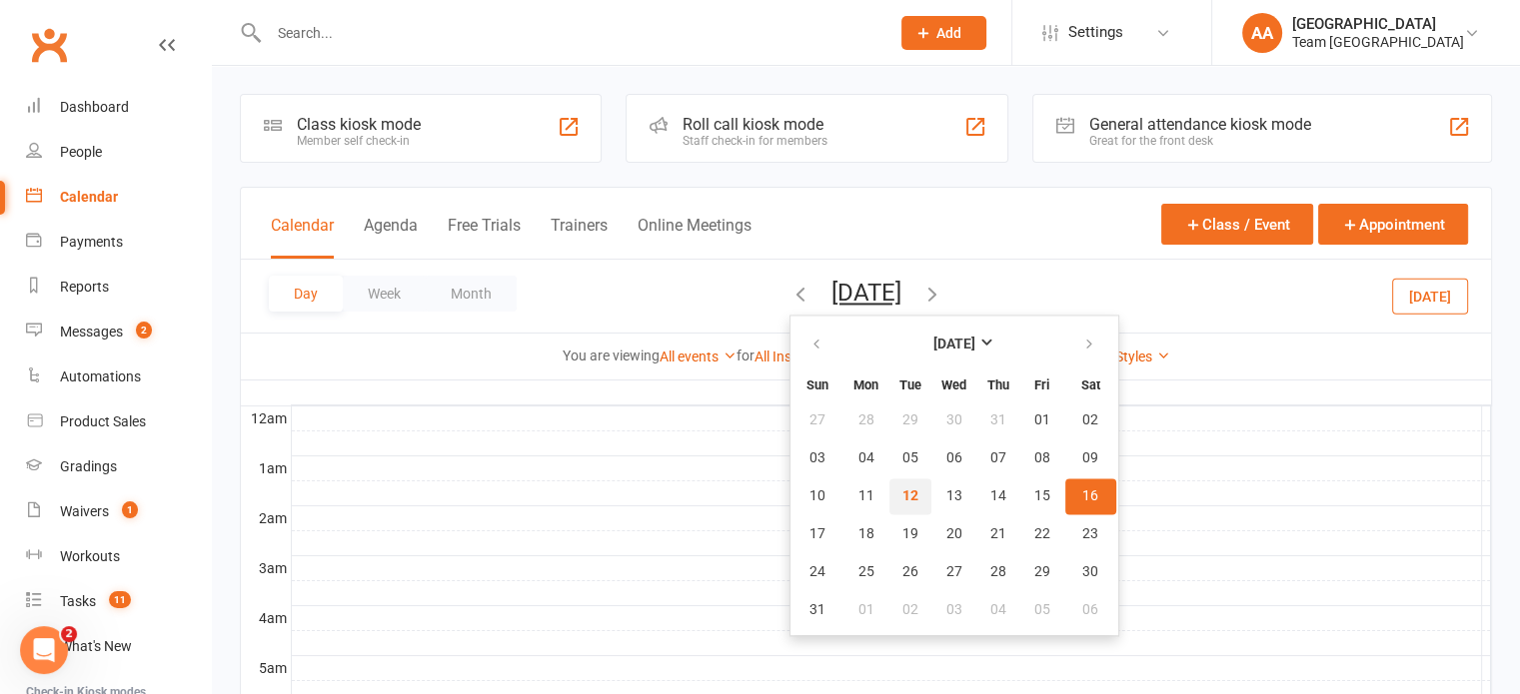
click at [902, 499] on span "12" at bounding box center [910, 497] width 16 height 16
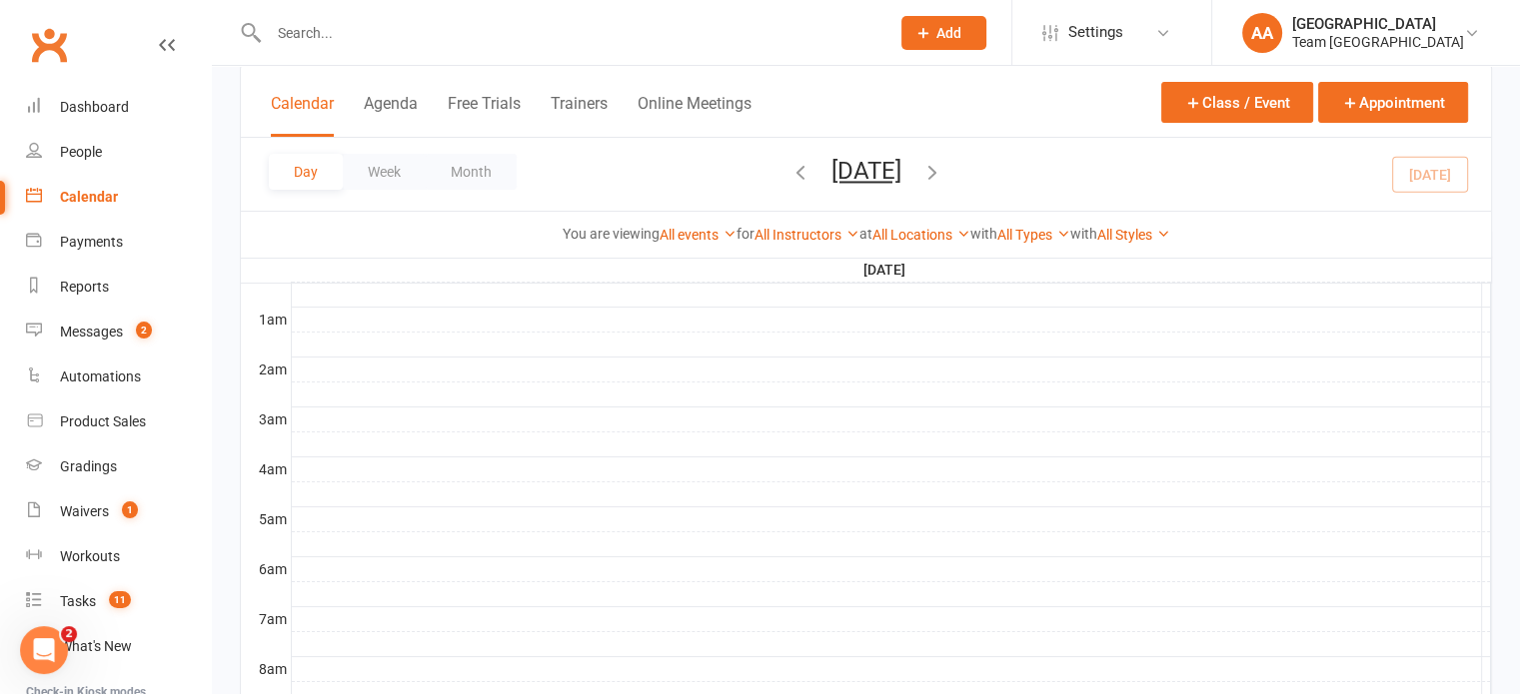
scroll to position [300, 0]
click at [78, 471] on div "Gradings" at bounding box center [88, 467] width 57 height 16
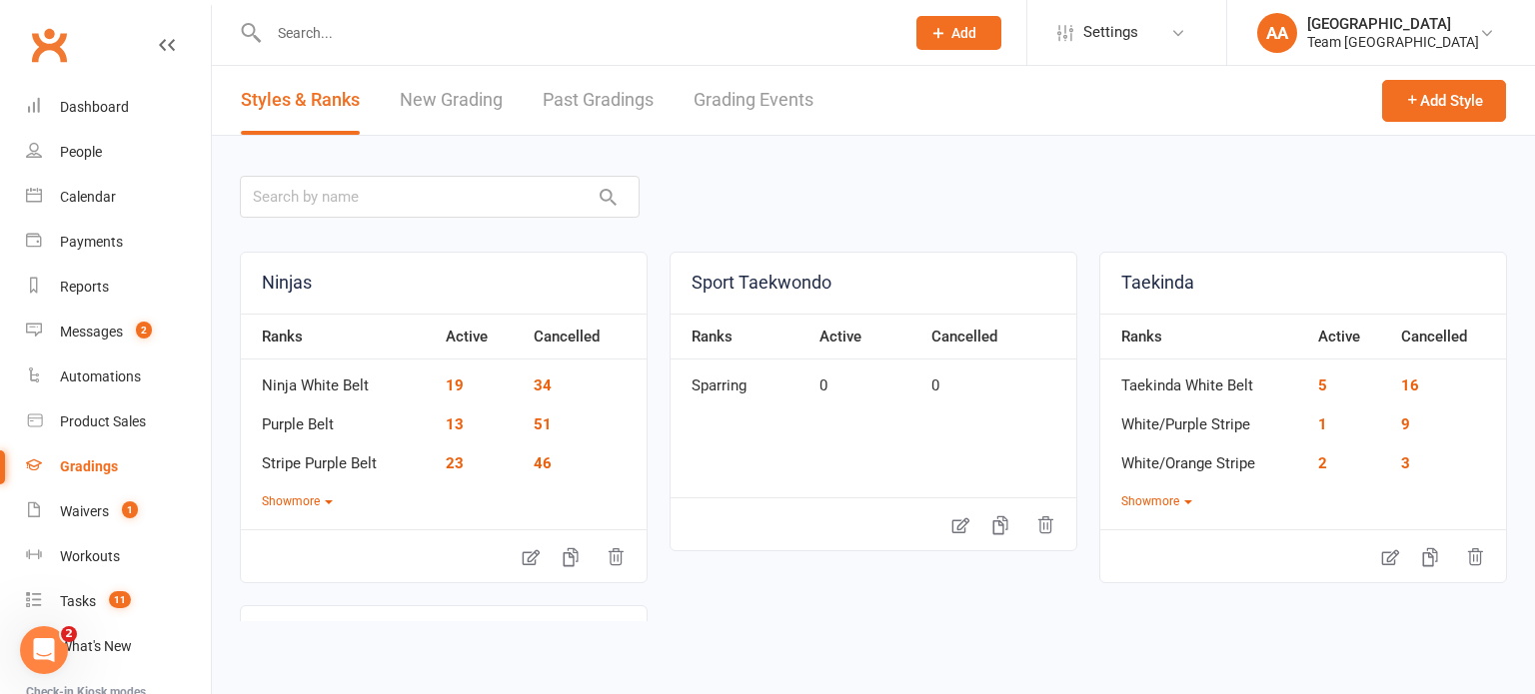
click at [787, 88] on link "Grading Events" at bounding box center [753, 100] width 120 height 69
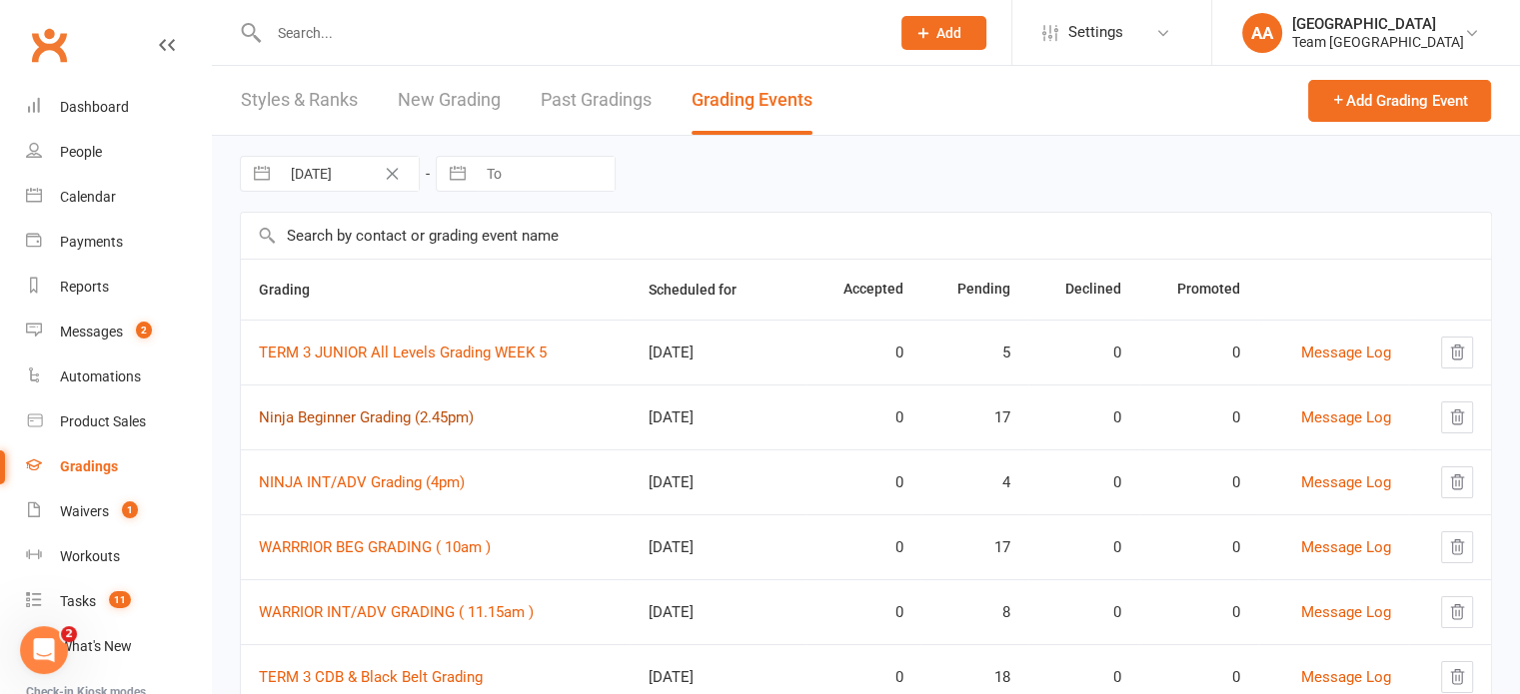
click at [367, 412] on link "Ninja Beginner Grading (2.45pm)" at bounding box center [366, 418] width 215 height 18
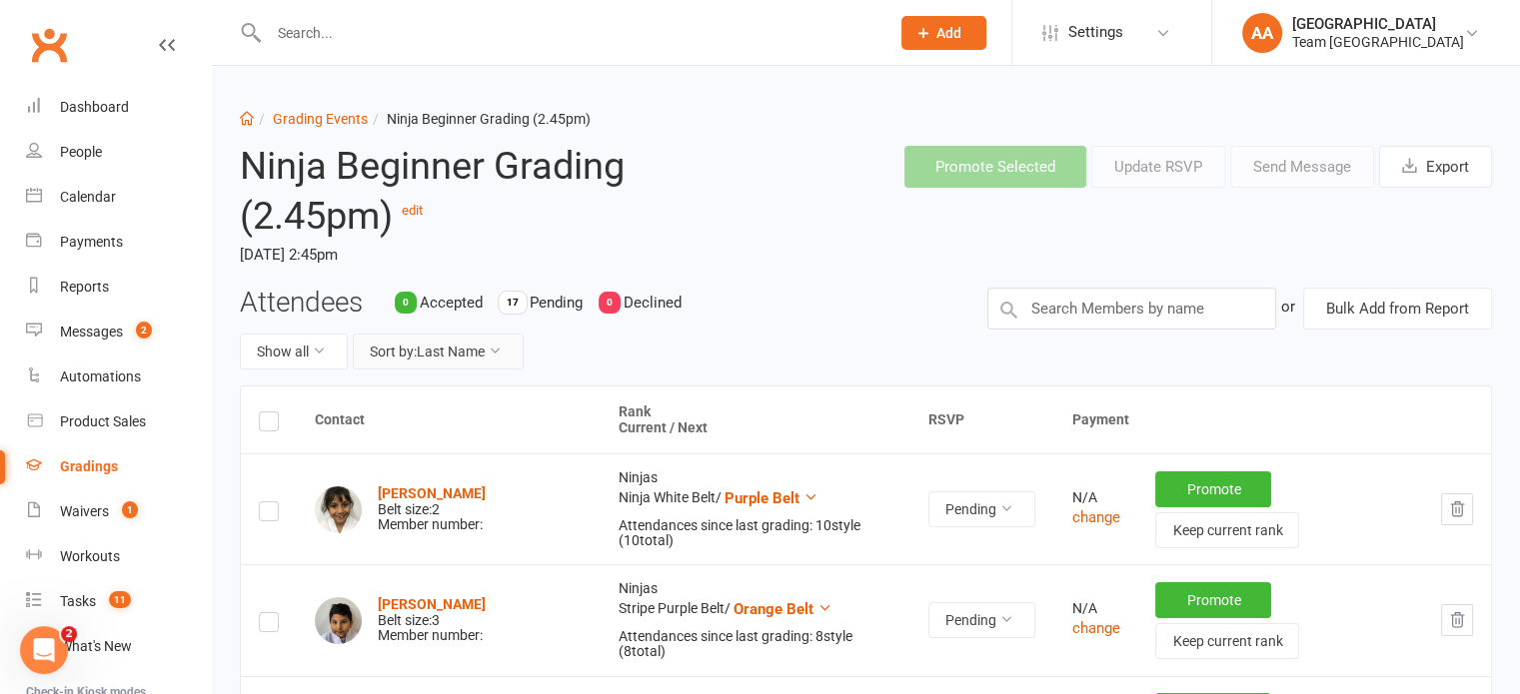
click at [434, 359] on button "Sort by: Last Name" at bounding box center [438, 352] width 171 height 36
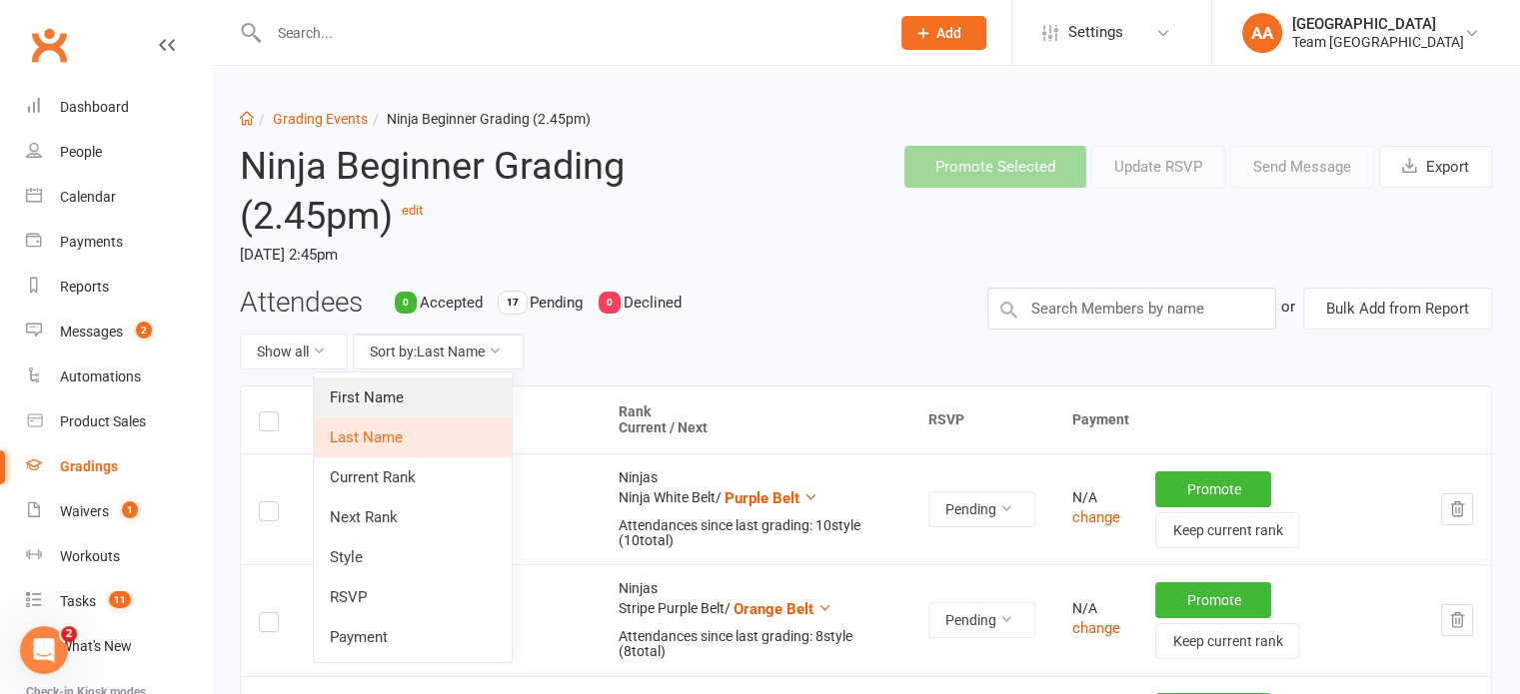
click at [416, 410] on link "First Name" at bounding box center [413, 398] width 198 height 40
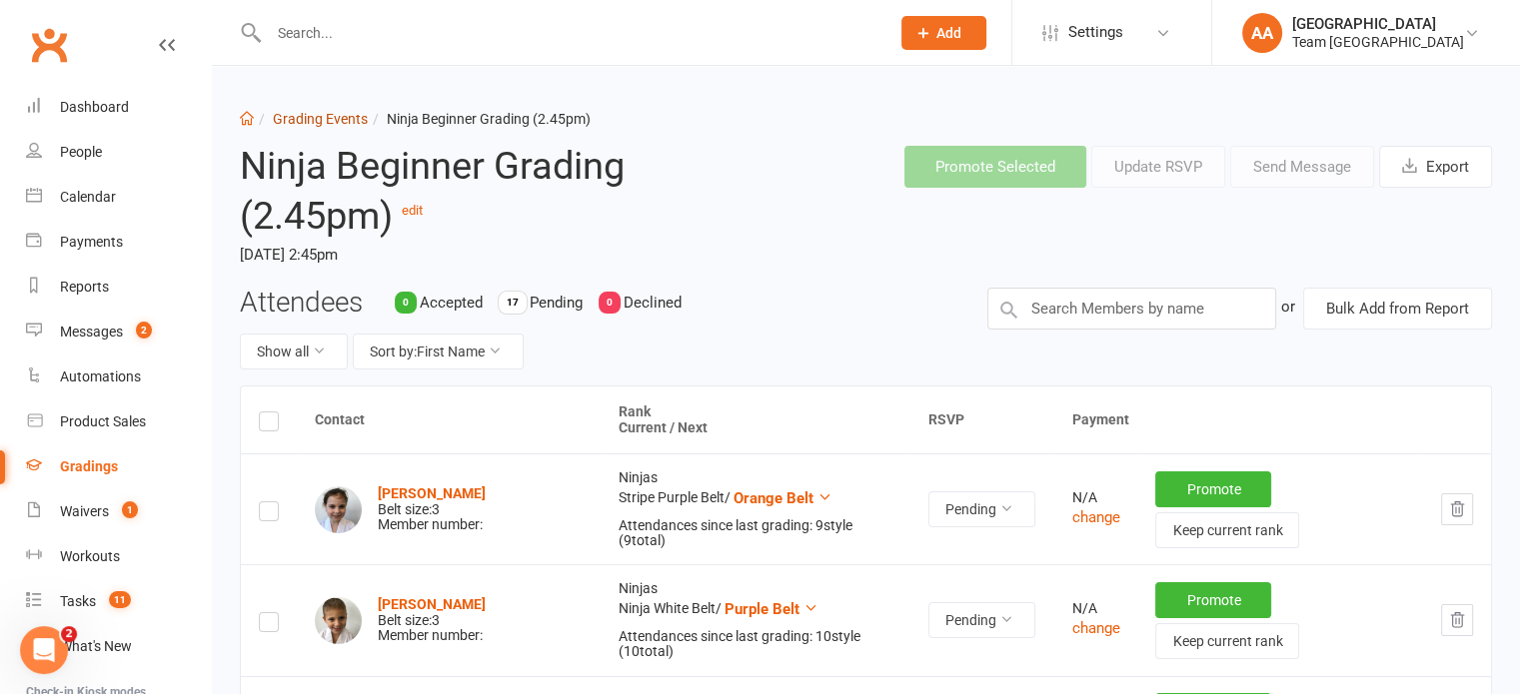
click at [322, 118] on link "Grading Events" at bounding box center [320, 119] width 95 height 16
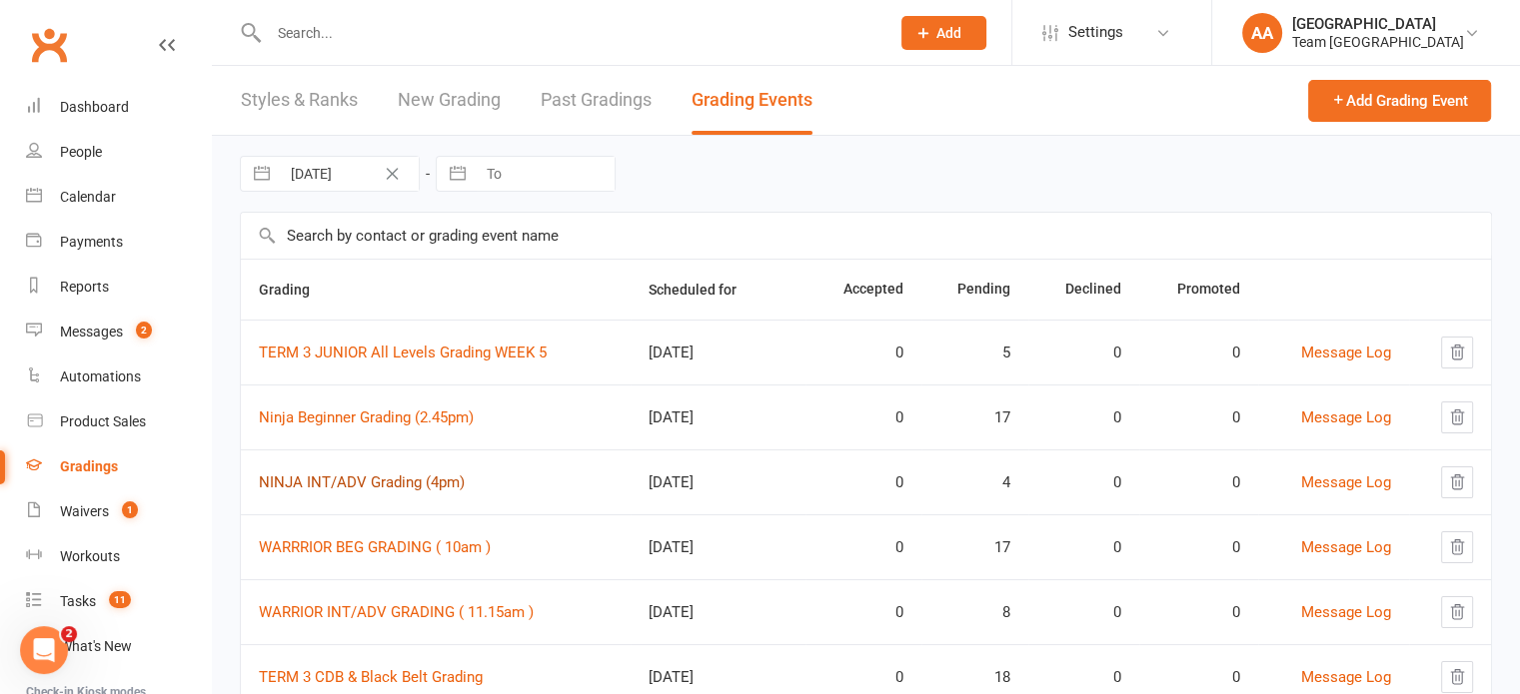
click at [361, 474] on link "NINJA INT/ADV Grading (4pm)" at bounding box center [362, 483] width 206 height 18
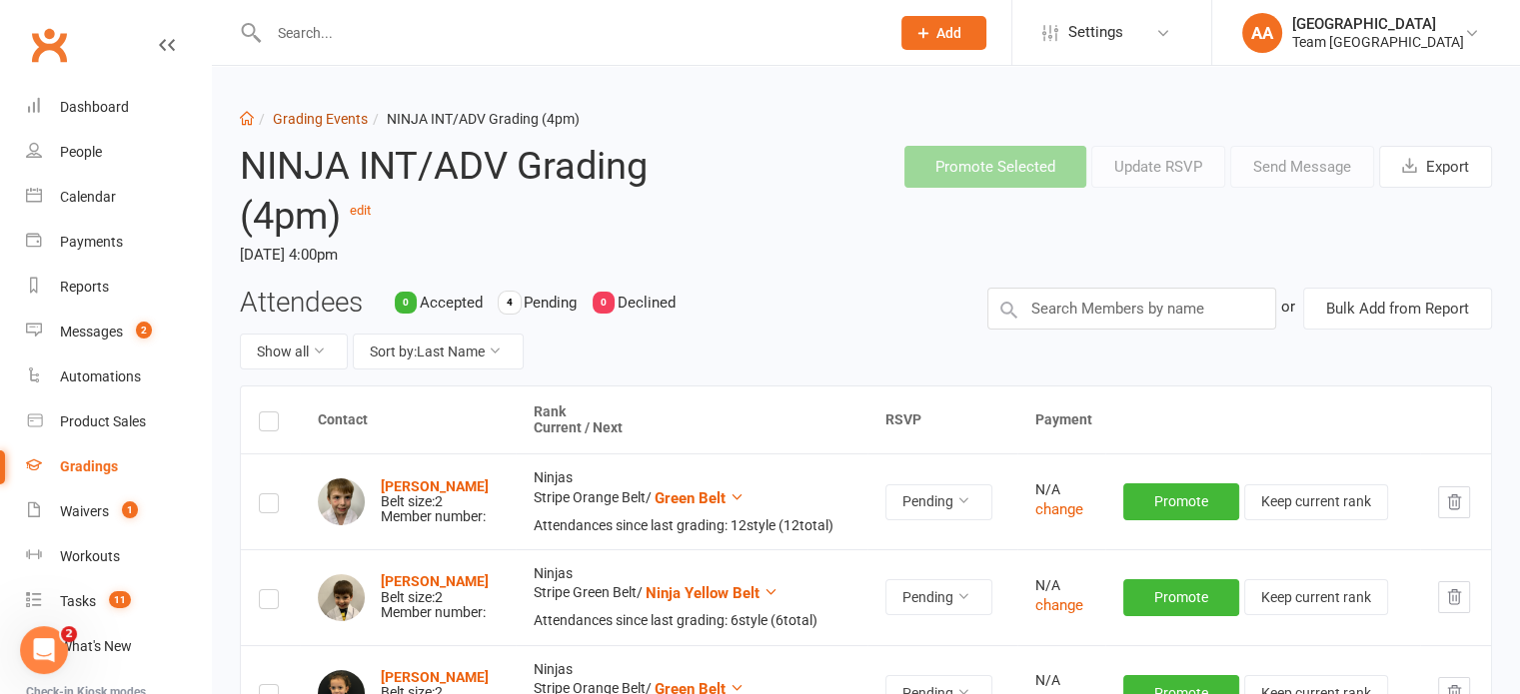
click at [317, 121] on link "Grading Events" at bounding box center [320, 119] width 95 height 16
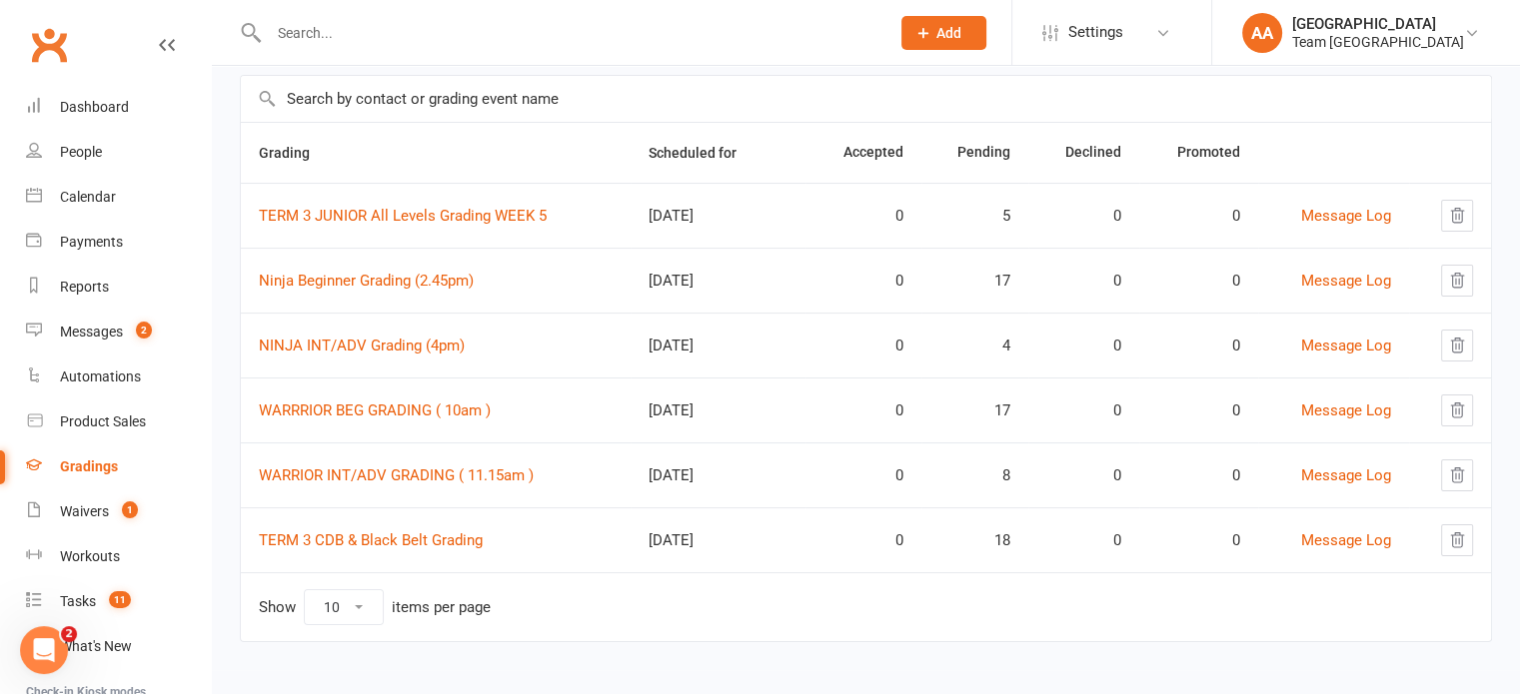
scroll to position [139, 0]
click at [392, 409] on link "WARRRIOR BEG GRADING ( 10am )" at bounding box center [375, 409] width 232 height 18
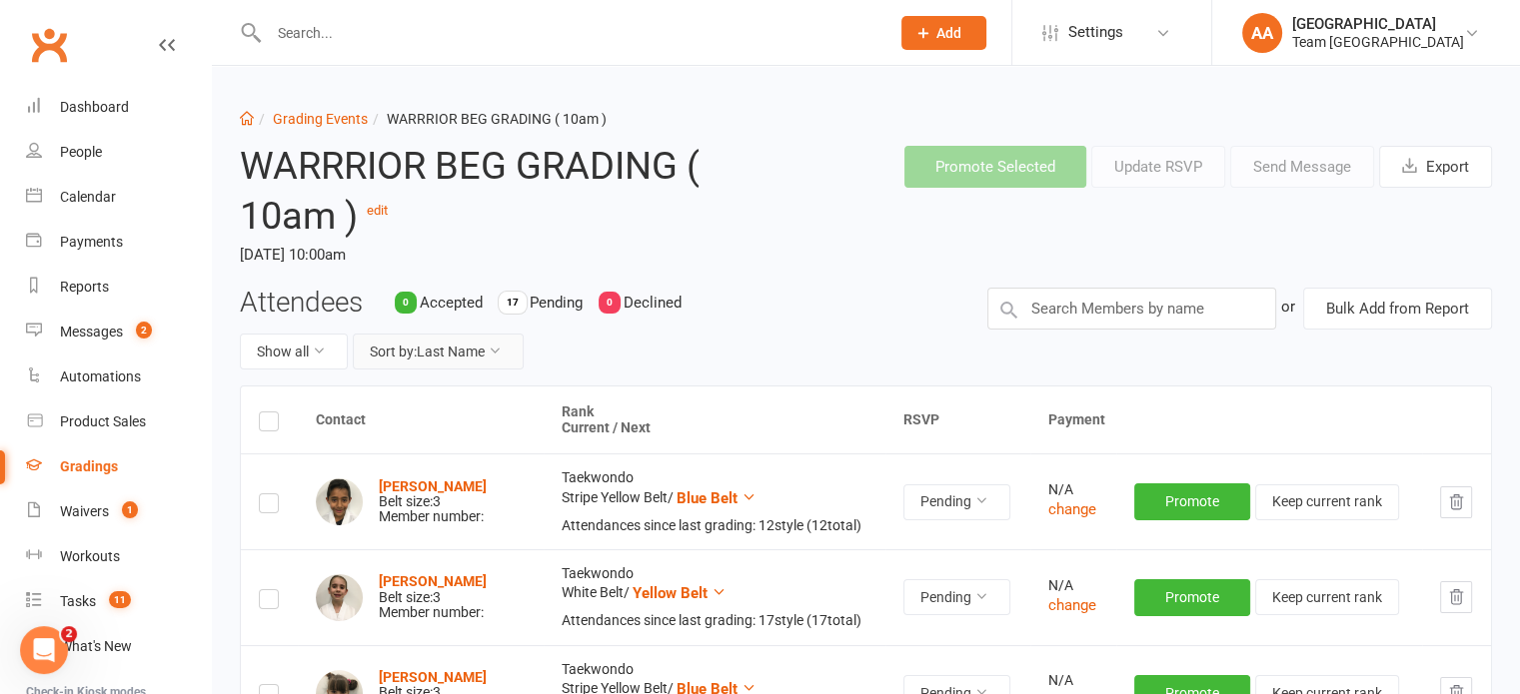
click at [437, 360] on button "Sort by: Last Name" at bounding box center [438, 352] width 171 height 36
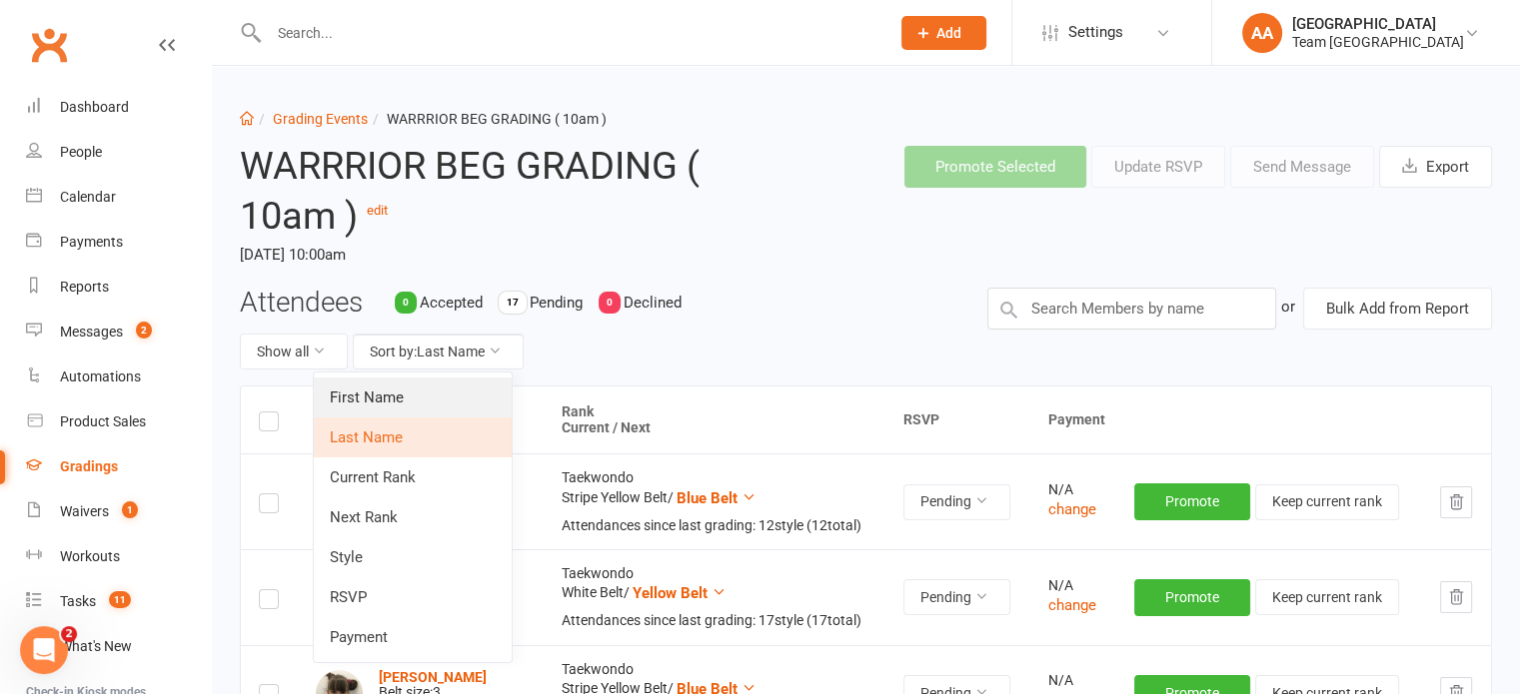
click at [427, 383] on link "First Name" at bounding box center [413, 398] width 198 height 40
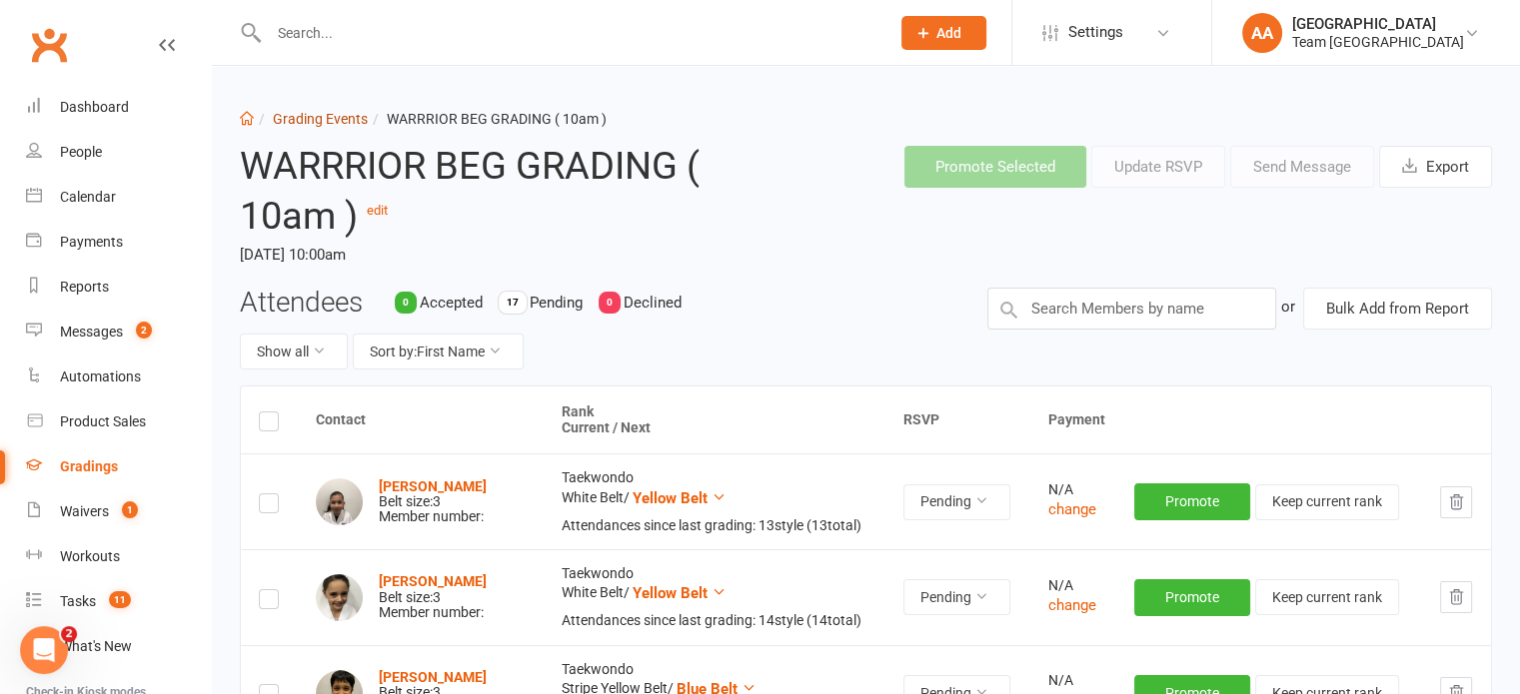
click at [335, 111] on link "Grading Events" at bounding box center [320, 119] width 95 height 16
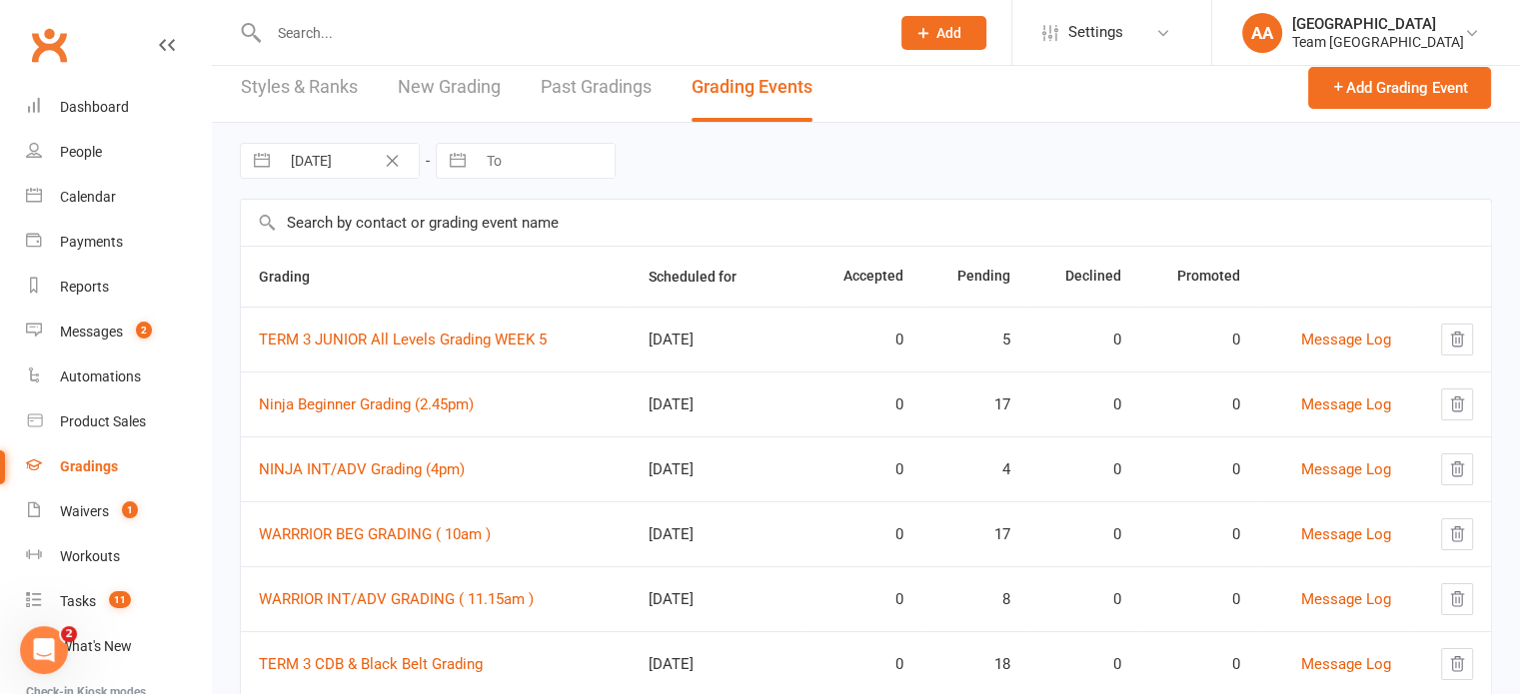
scroll to position [139, 0]
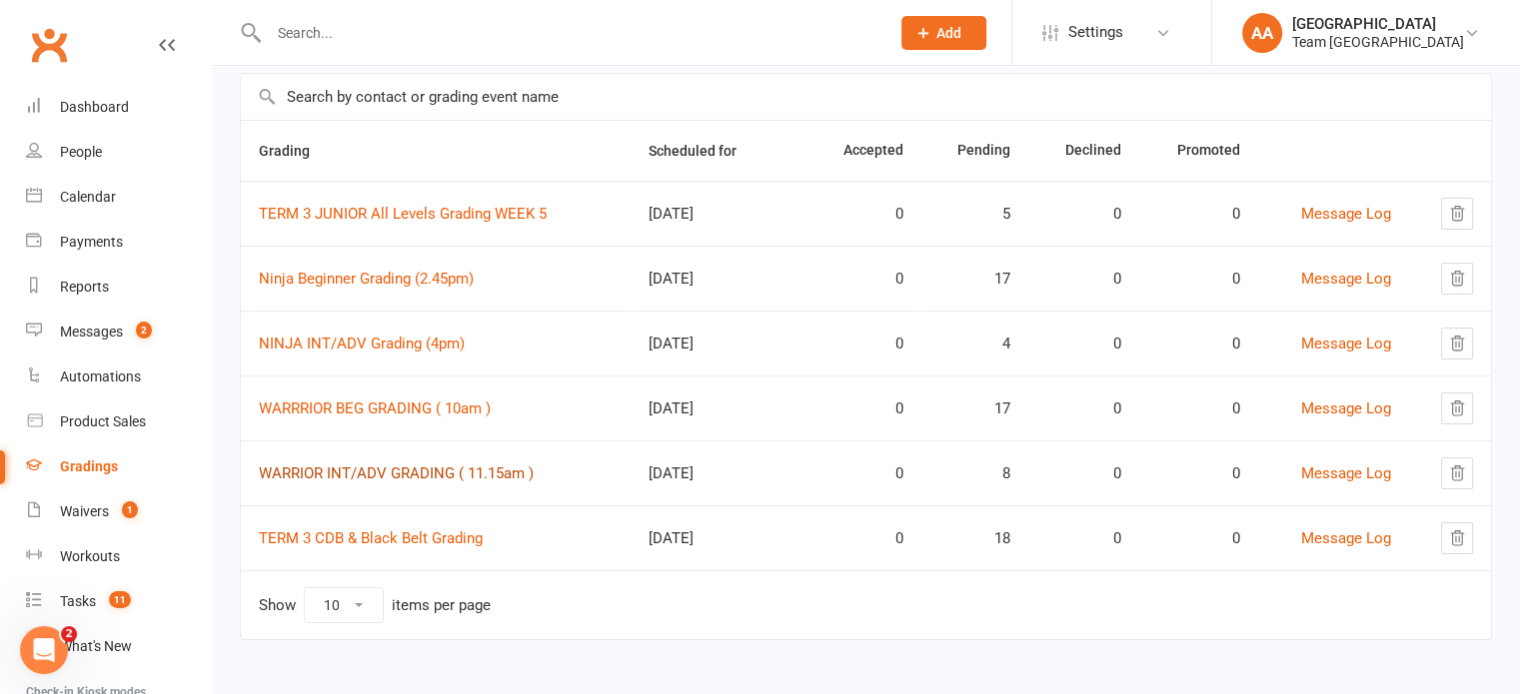
click at [365, 465] on link "WARRIOR INT/ADV GRADING ( 11.15am )" at bounding box center [396, 474] width 275 height 18
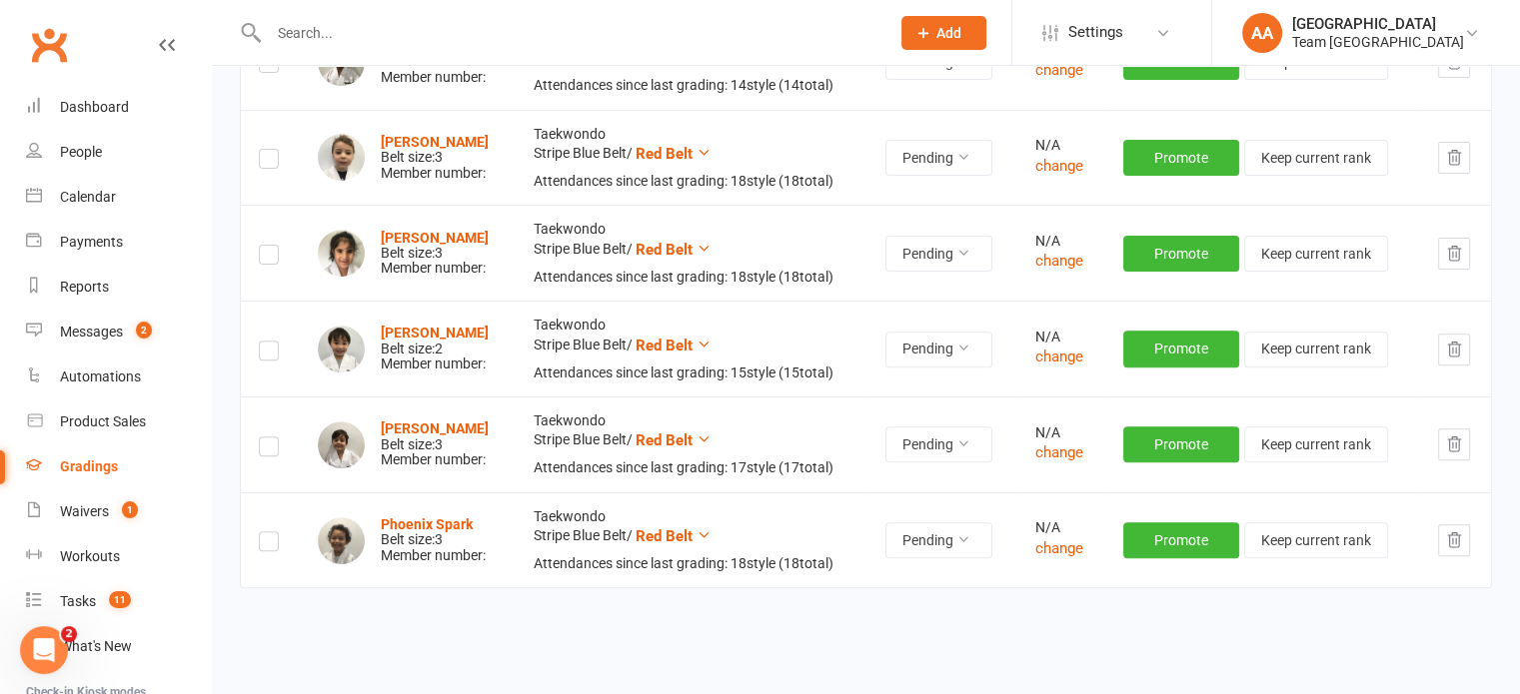
scroll to position [500, 0]
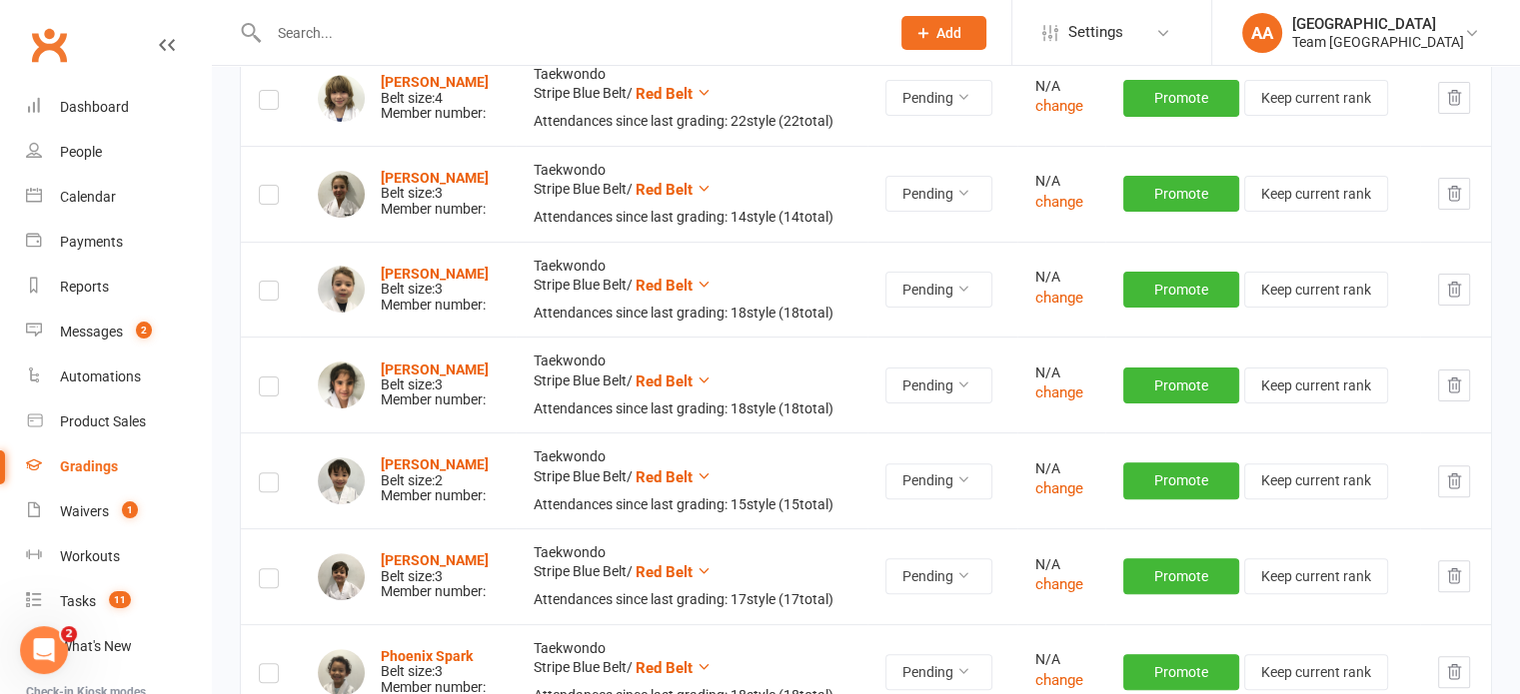
click at [1451, 288] on icon "button" at bounding box center [1454, 290] width 18 height 18
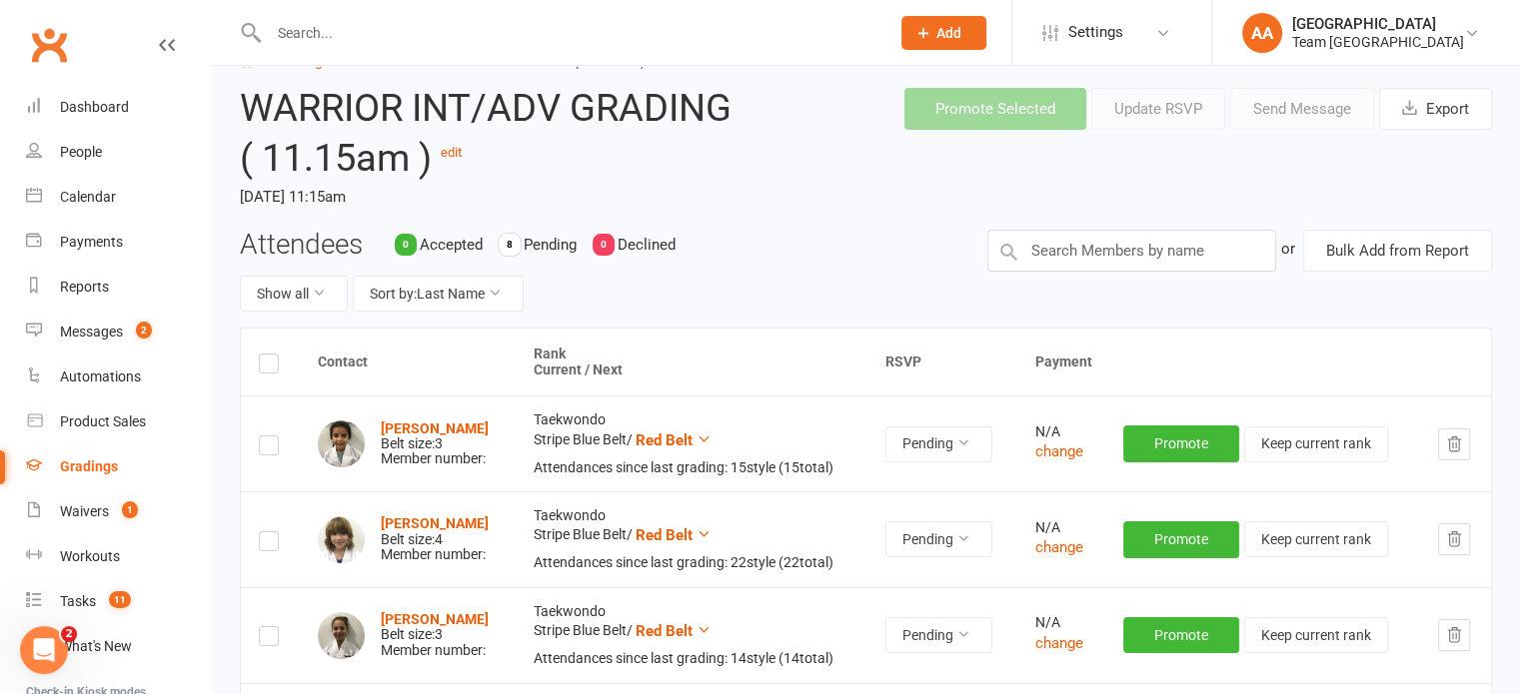
scroll to position [0, 0]
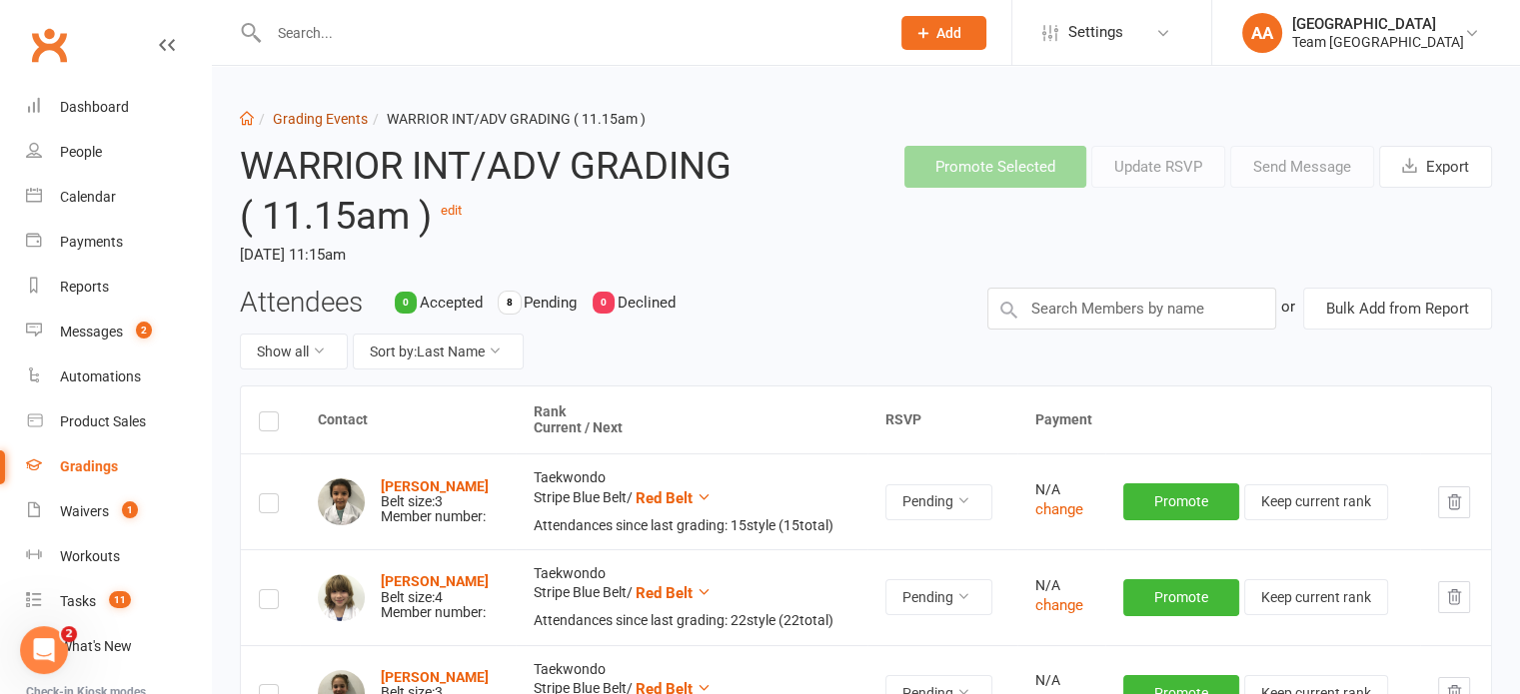
click at [321, 113] on link "Grading Events" at bounding box center [320, 119] width 95 height 16
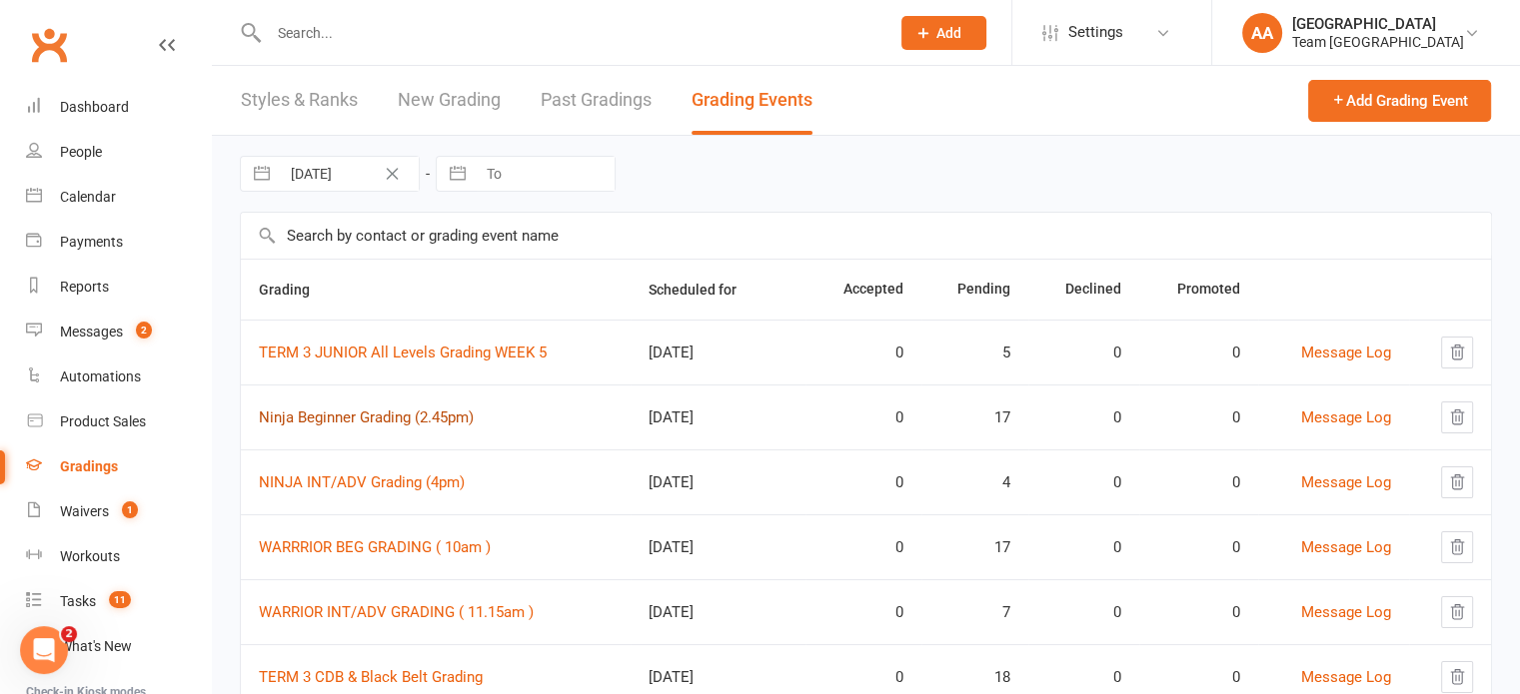
click at [360, 411] on link "Ninja Beginner Grading (2.45pm)" at bounding box center [366, 418] width 215 height 18
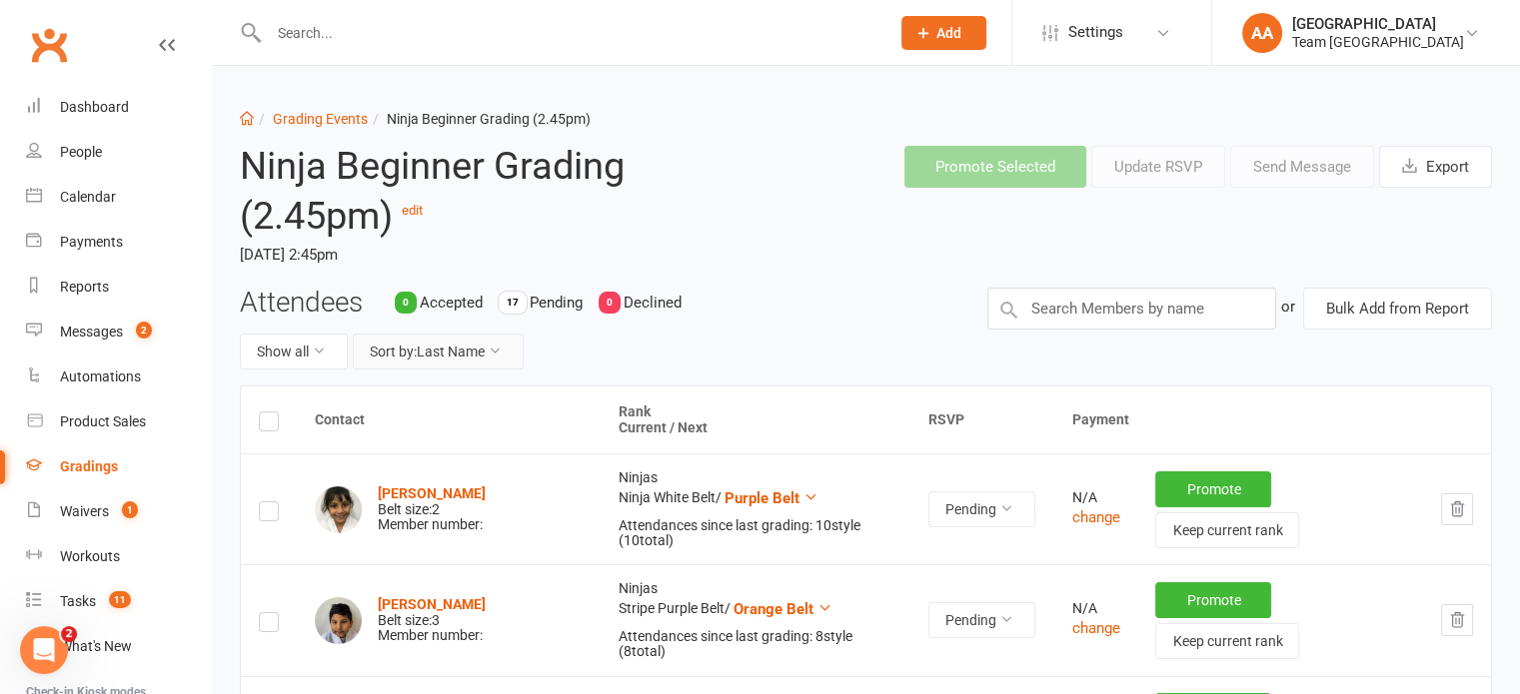
click at [458, 360] on button "Sort by: Last Name" at bounding box center [438, 352] width 171 height 36
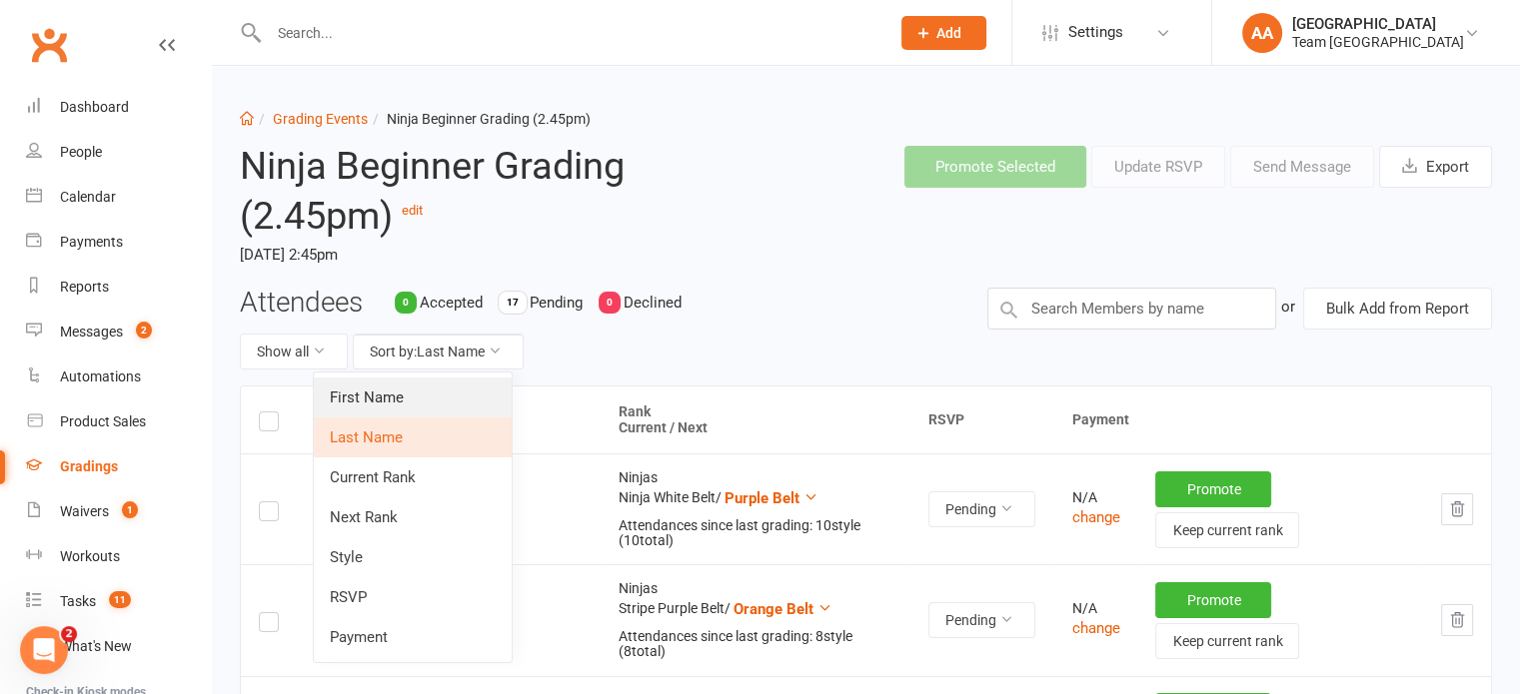
click at [440, 395] on link "First Name" at bounding box center [413, 398] width 198 height 40
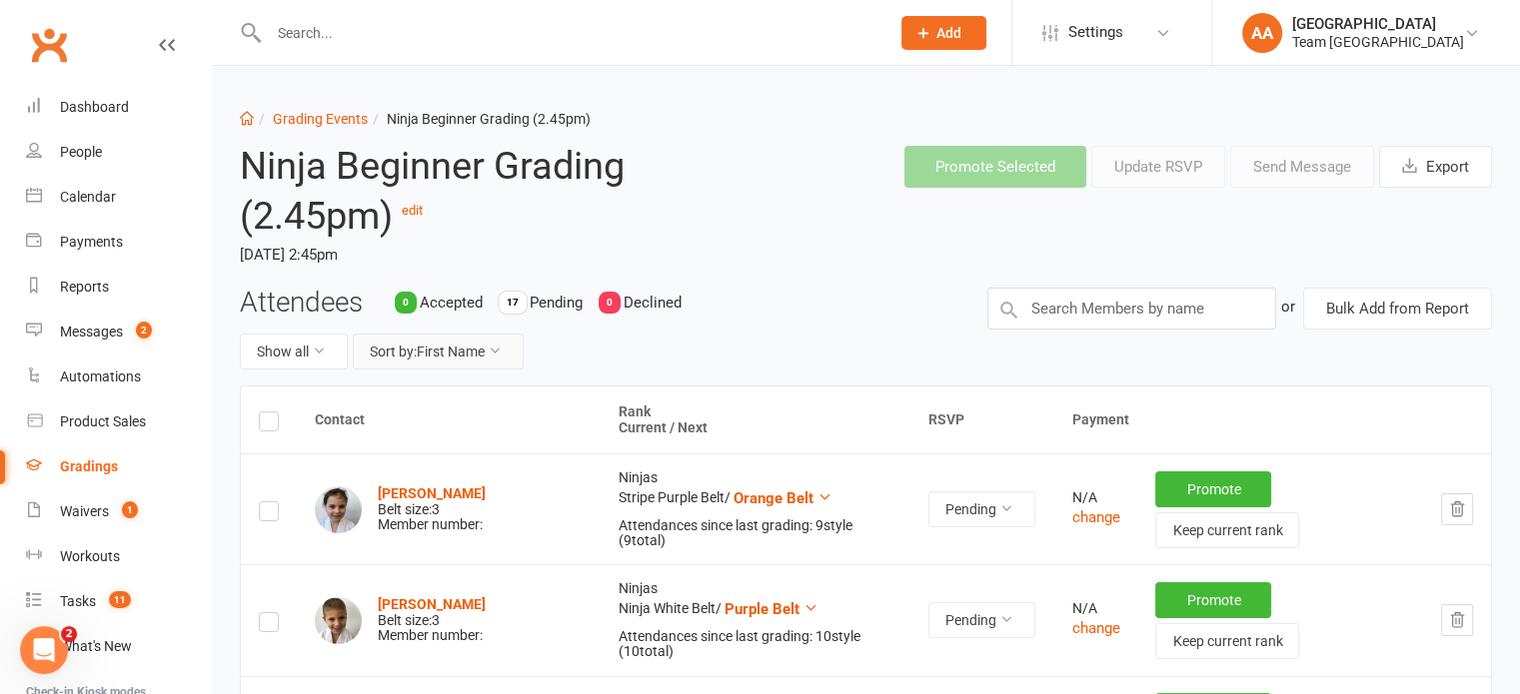
click at [479, 347] on button "Sort by: First Name" at bounding box center [438, 352] width 171 height 36
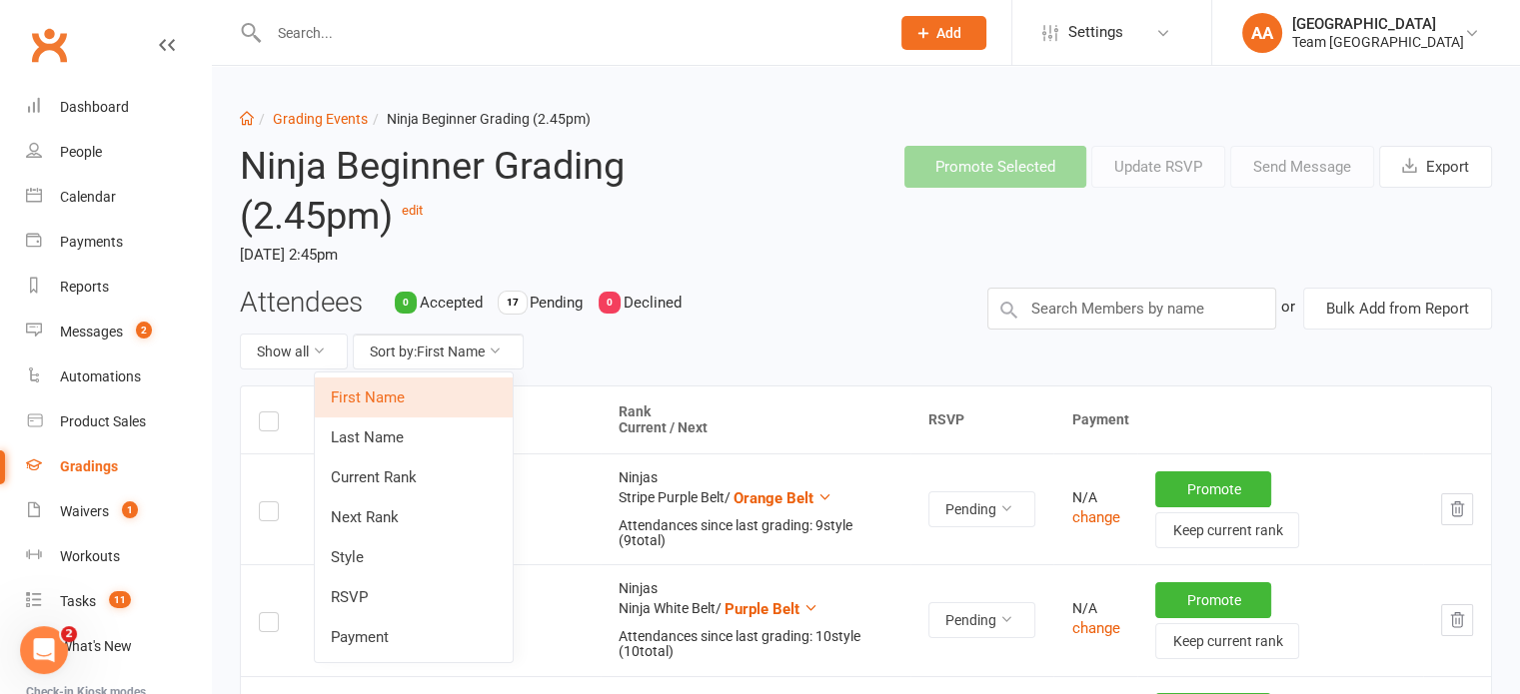
click at [366, 517] on link "Next Rank" at bounding box center [414, 518] width 198 height 40
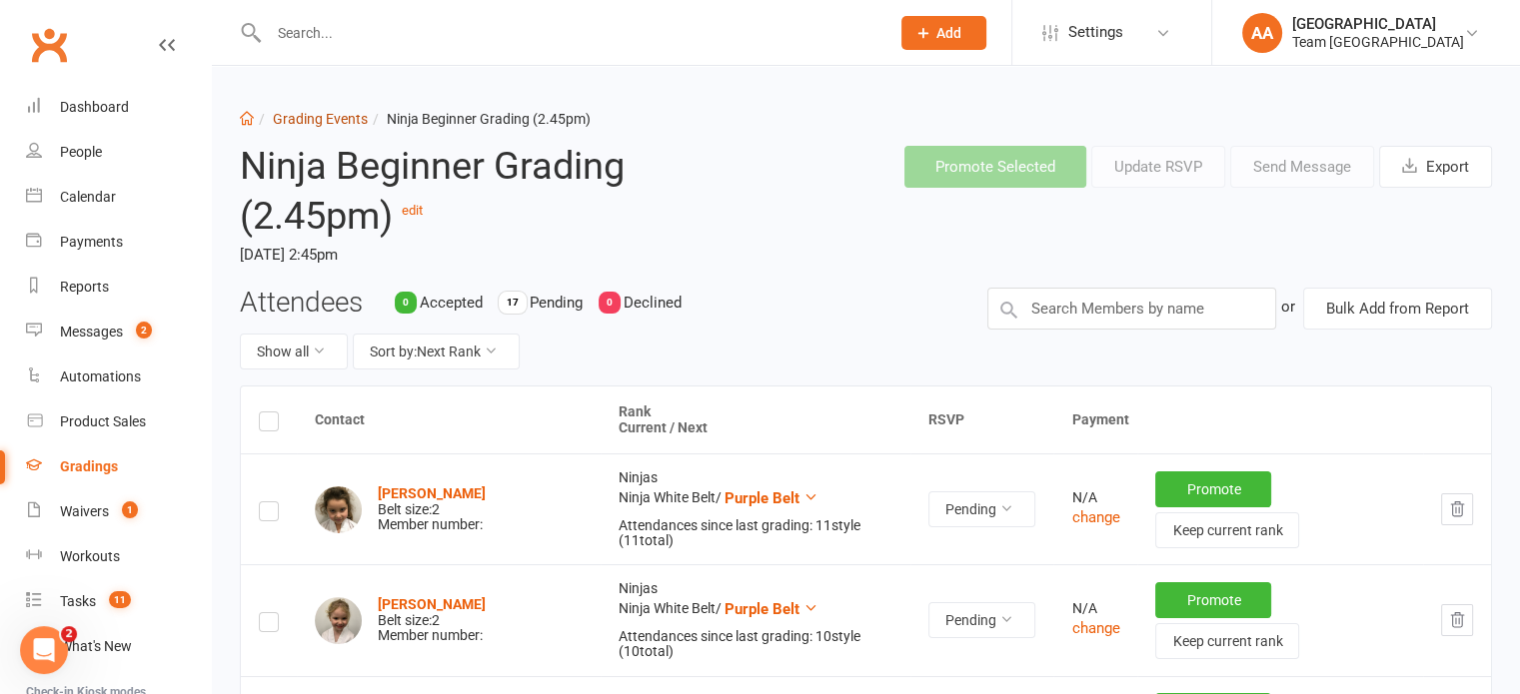
click at [324, 115] on link "Grading Events" at bounding box center [320, 119] width 95 height 16
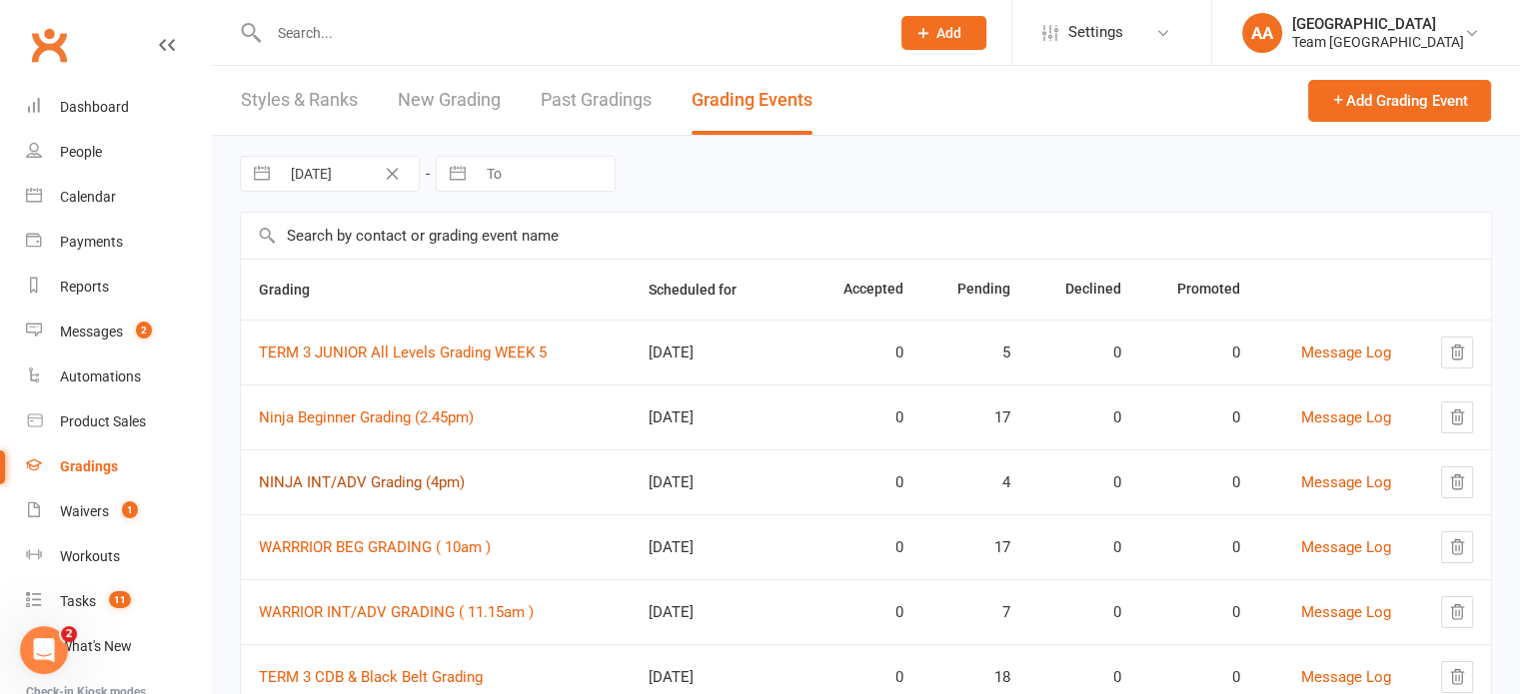
click at [340, 486] on link "NINJA INT/ADV Grading (4pm)" at bounding box center [362, 483] width 206 height 18
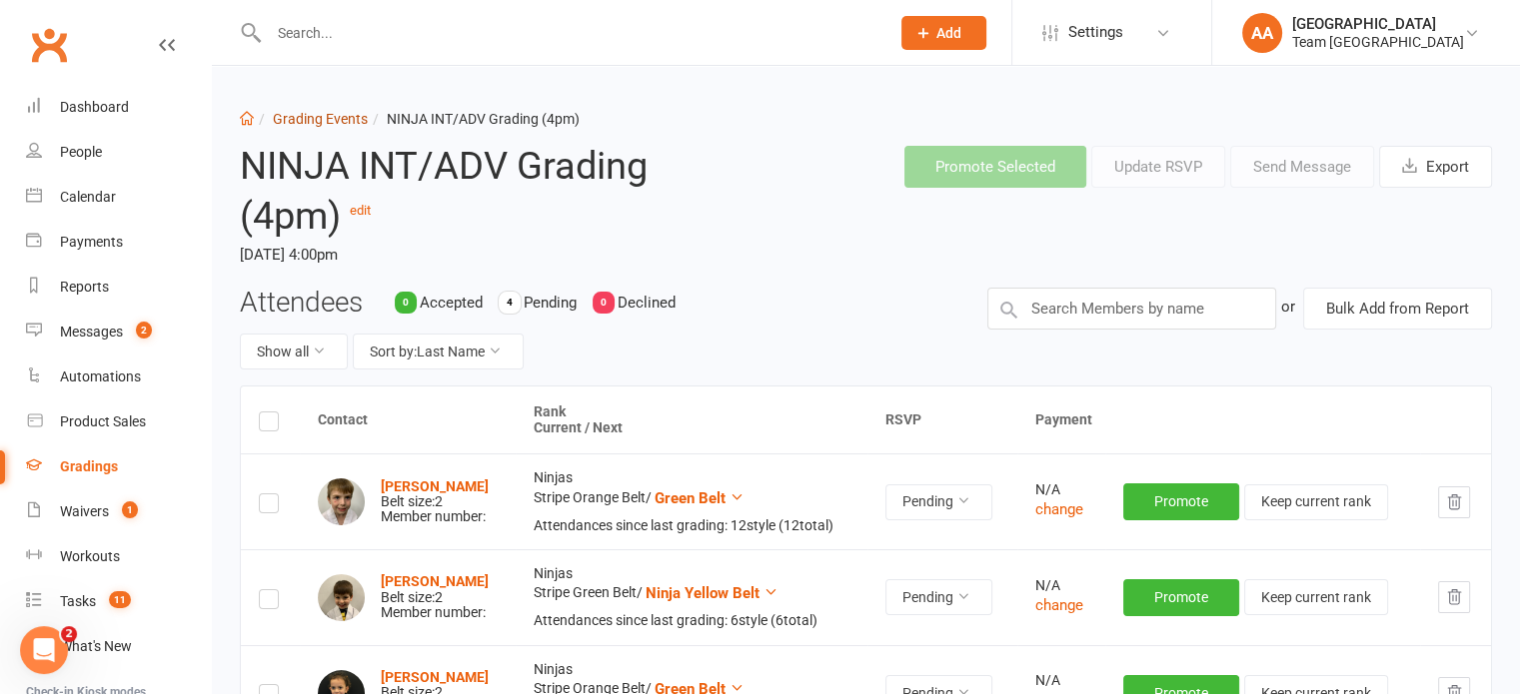
click at [332, 116] on link "Grading Events" at bounding box center [320, 119] width 95 height 16
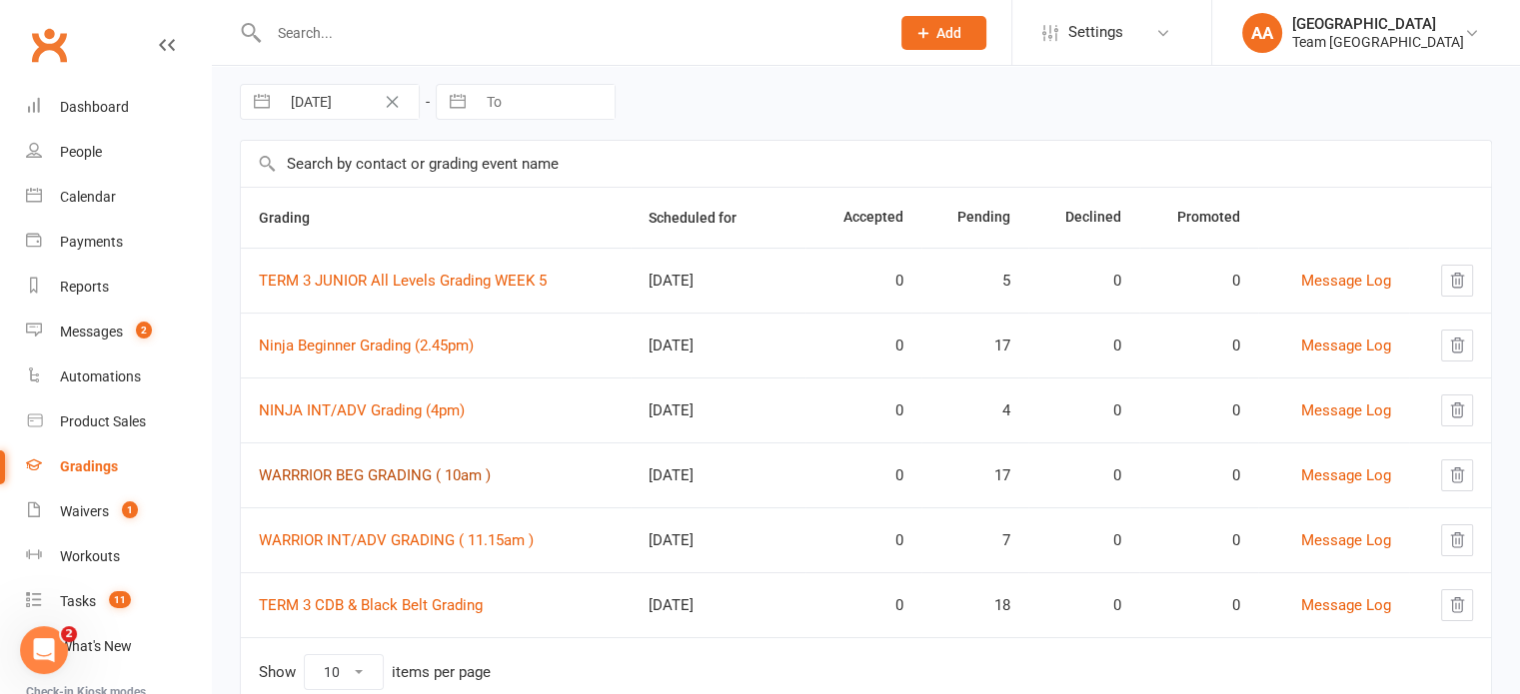
scroll to position [139, 0]
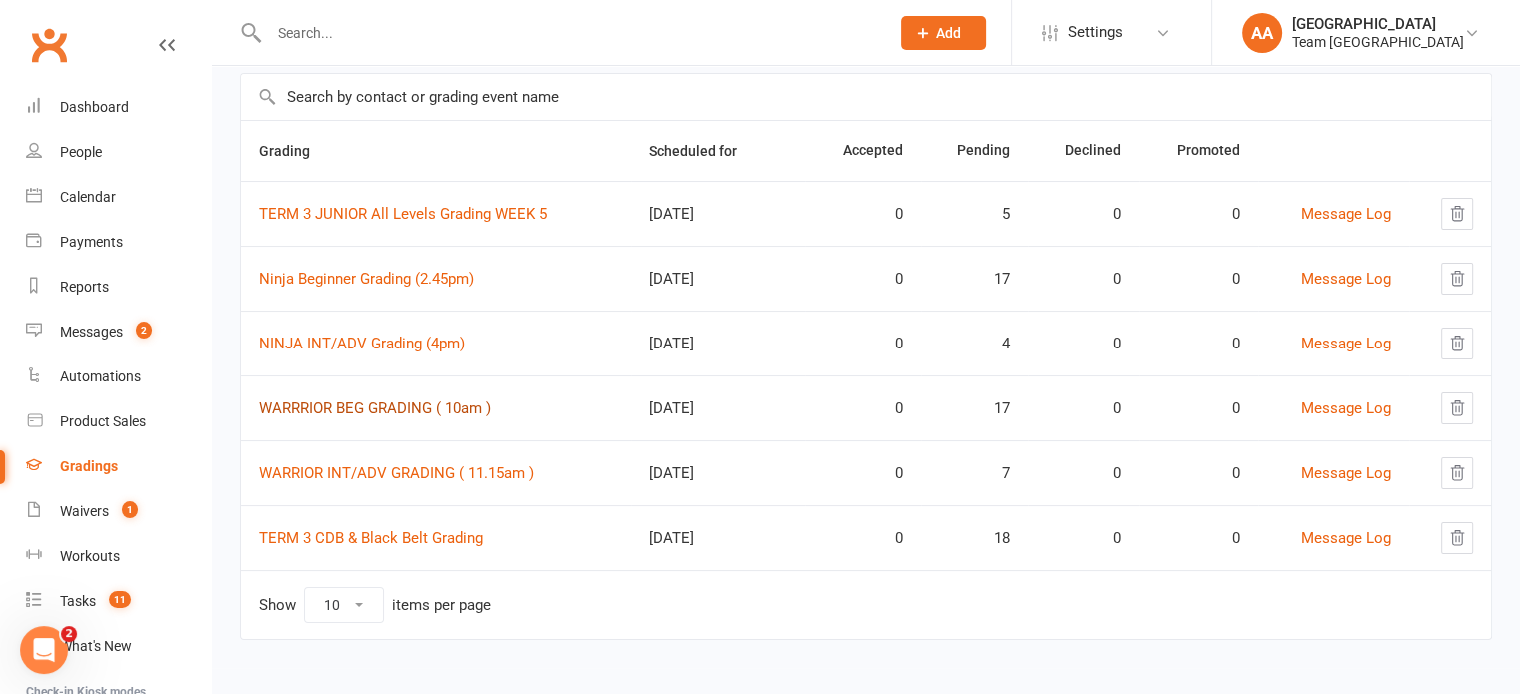
click at [395, 406] on link "WARRRIOR BEG GRADING ( 10am )" at bounding box center [375, 409] width 232 height 18
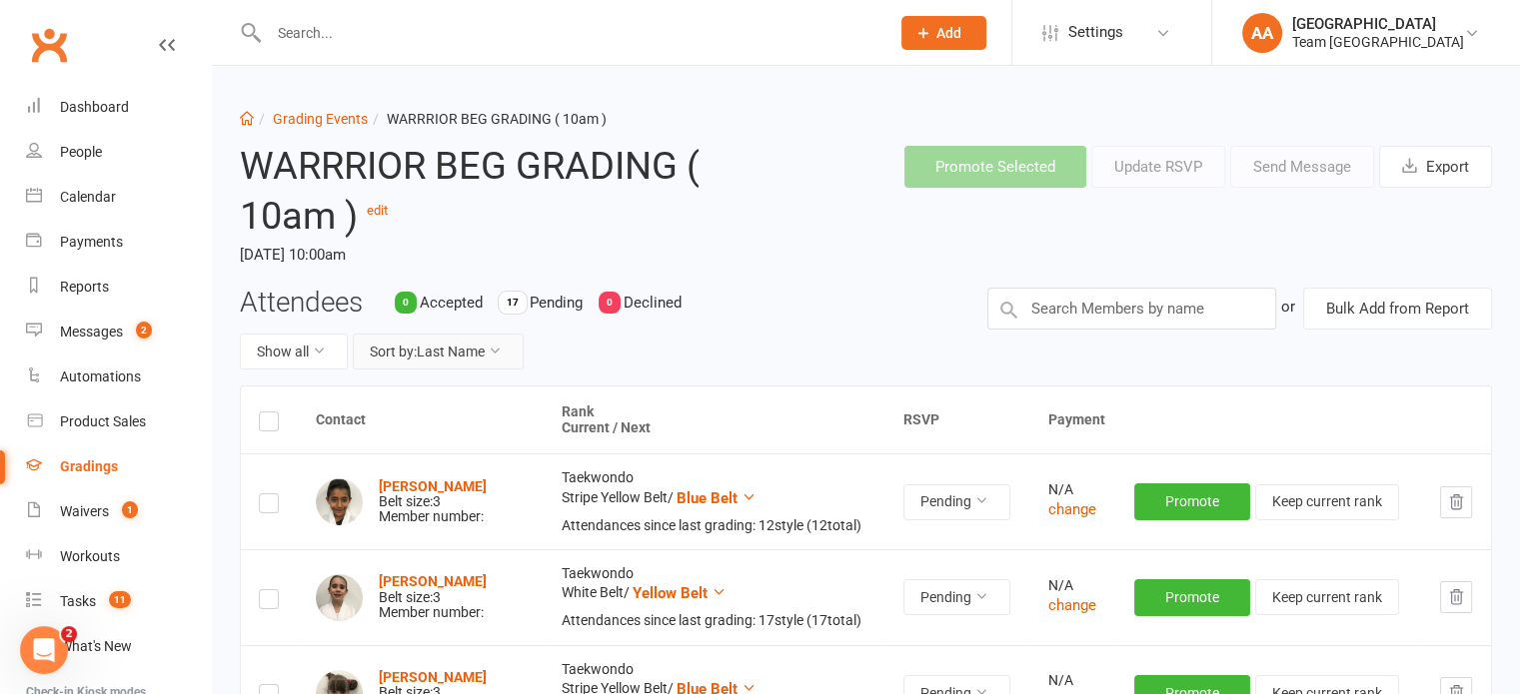
click at [456, 363] on button "Sort by: Last Name" at bounding box center [438, 352] width 171 height 36
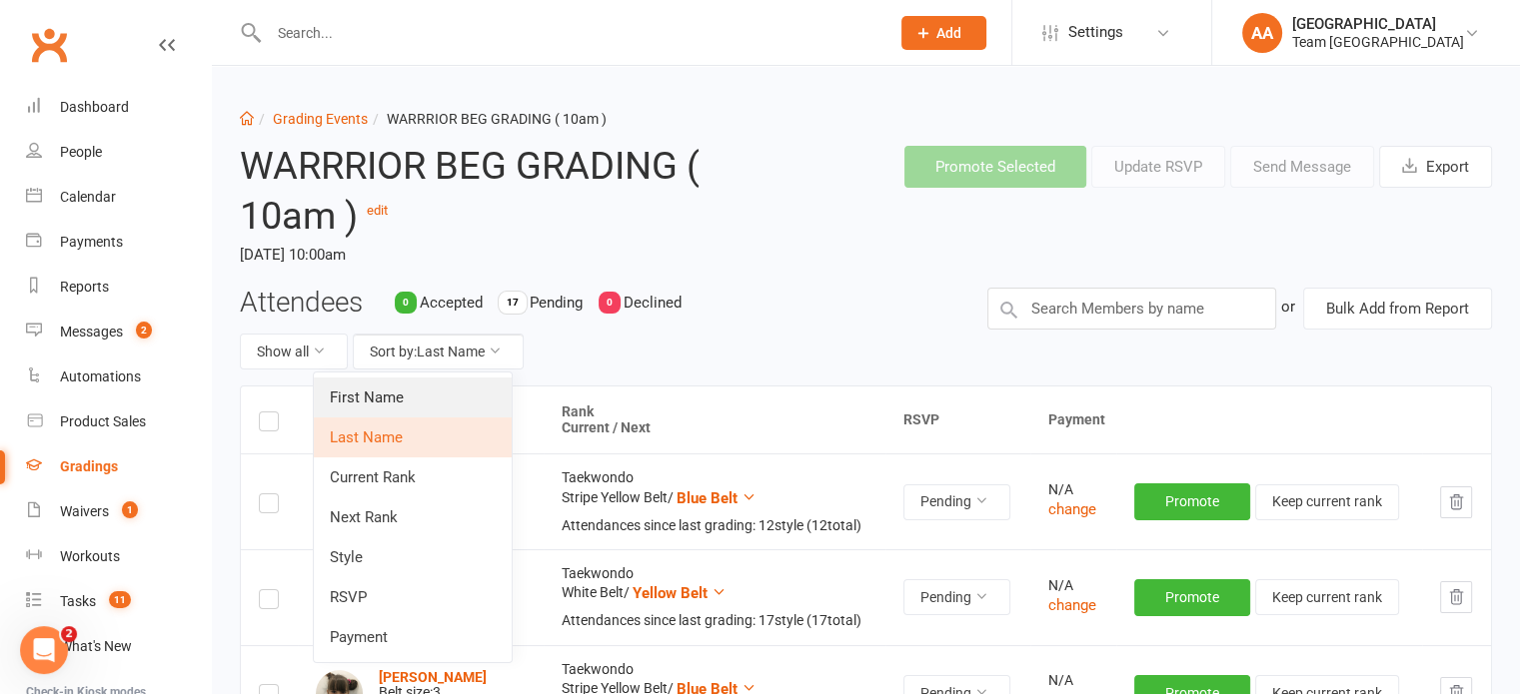
click at [439, 399] on link "First Name" at bounding box center [413, 398] width 198 height 40
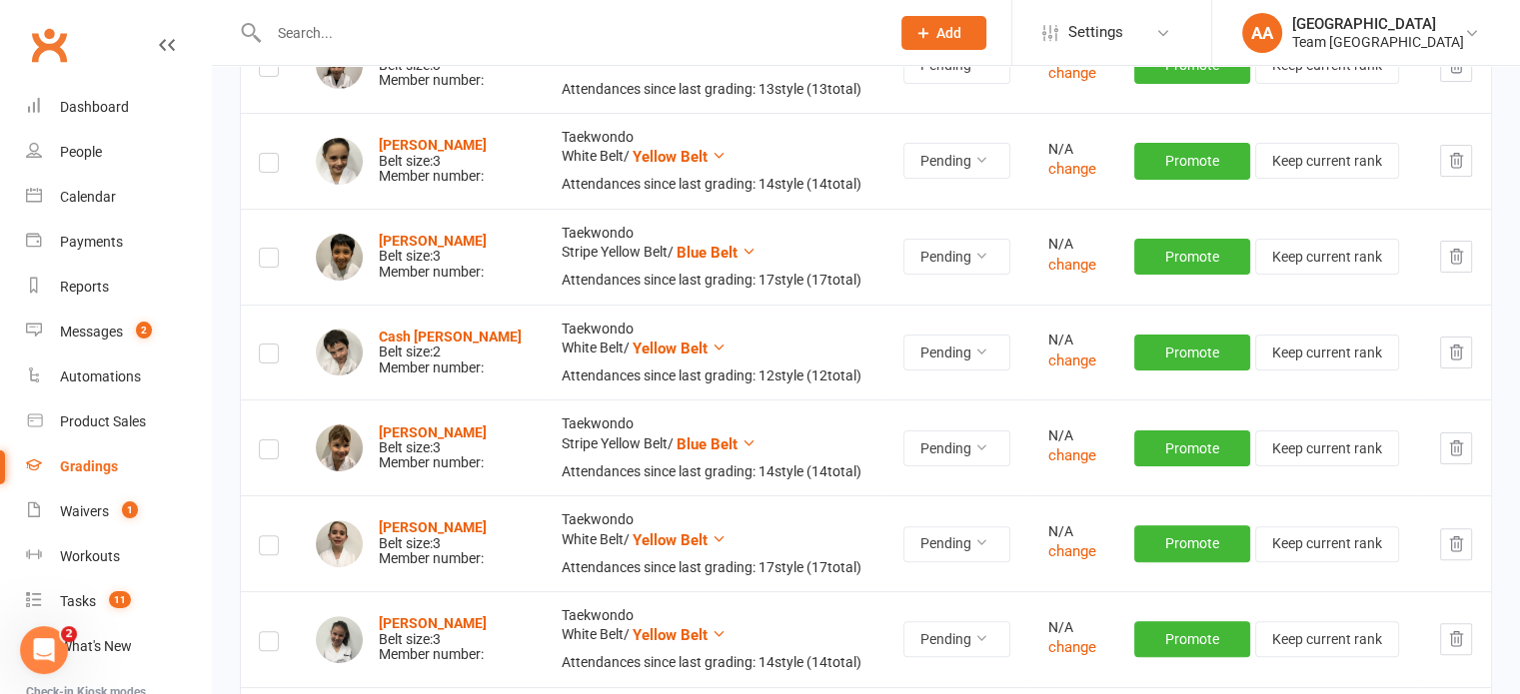
scroll to position [170, 0]
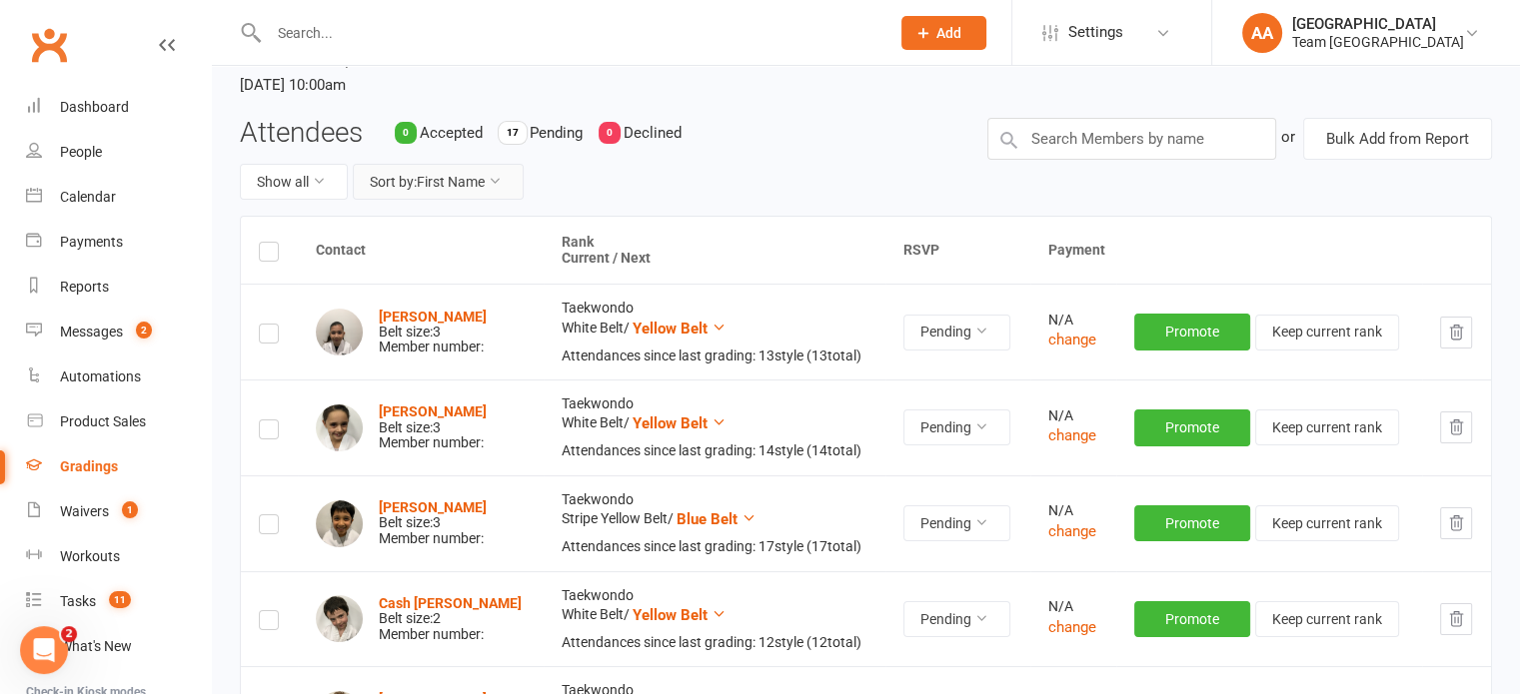
click at [456, 182] on button "Sort by: First Name" at bounding box center [438, 182] width 171 height 36
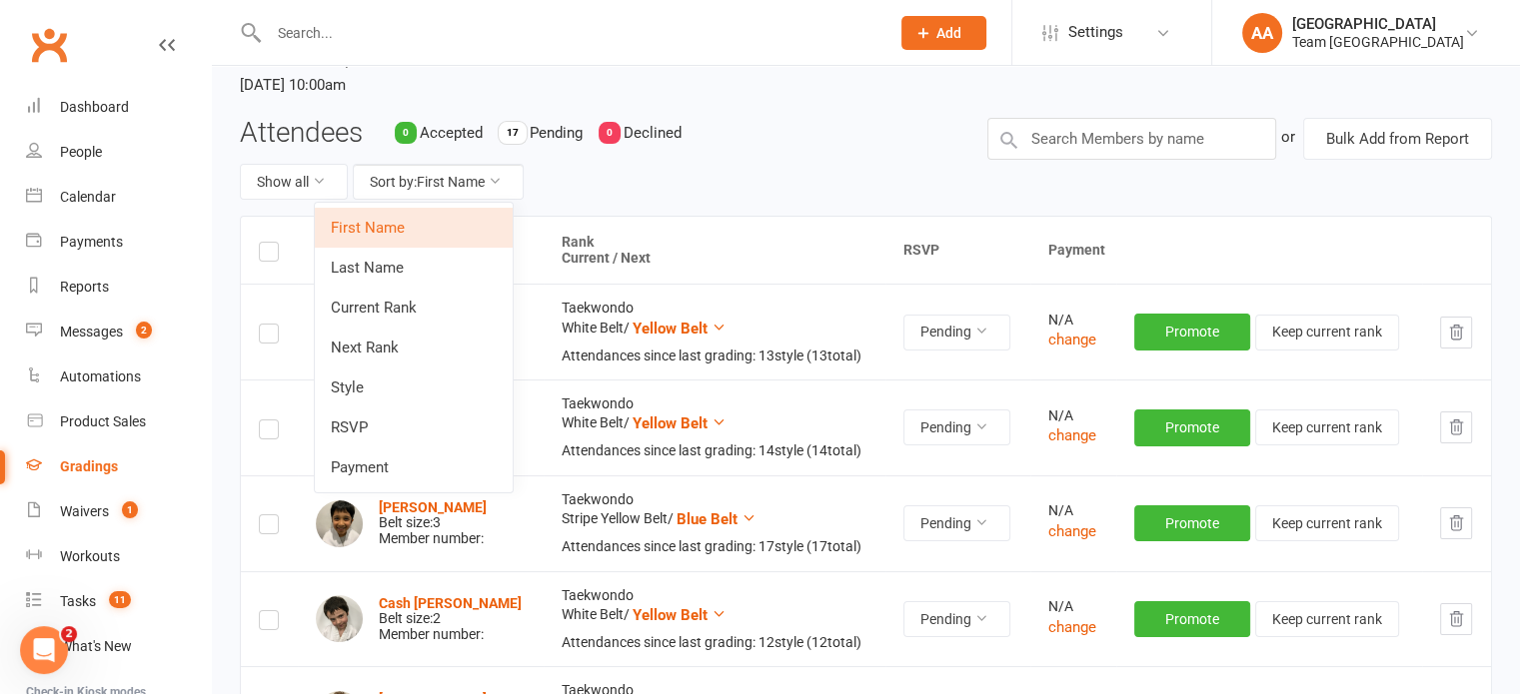
drag, startPoint x: 429, startPoint y: 220, endPoint x: 480, endPoint y: 288, distance: 84.9
click at [429, 222] on link "First Name" at bounding box center [414, 228] width 198 height 40
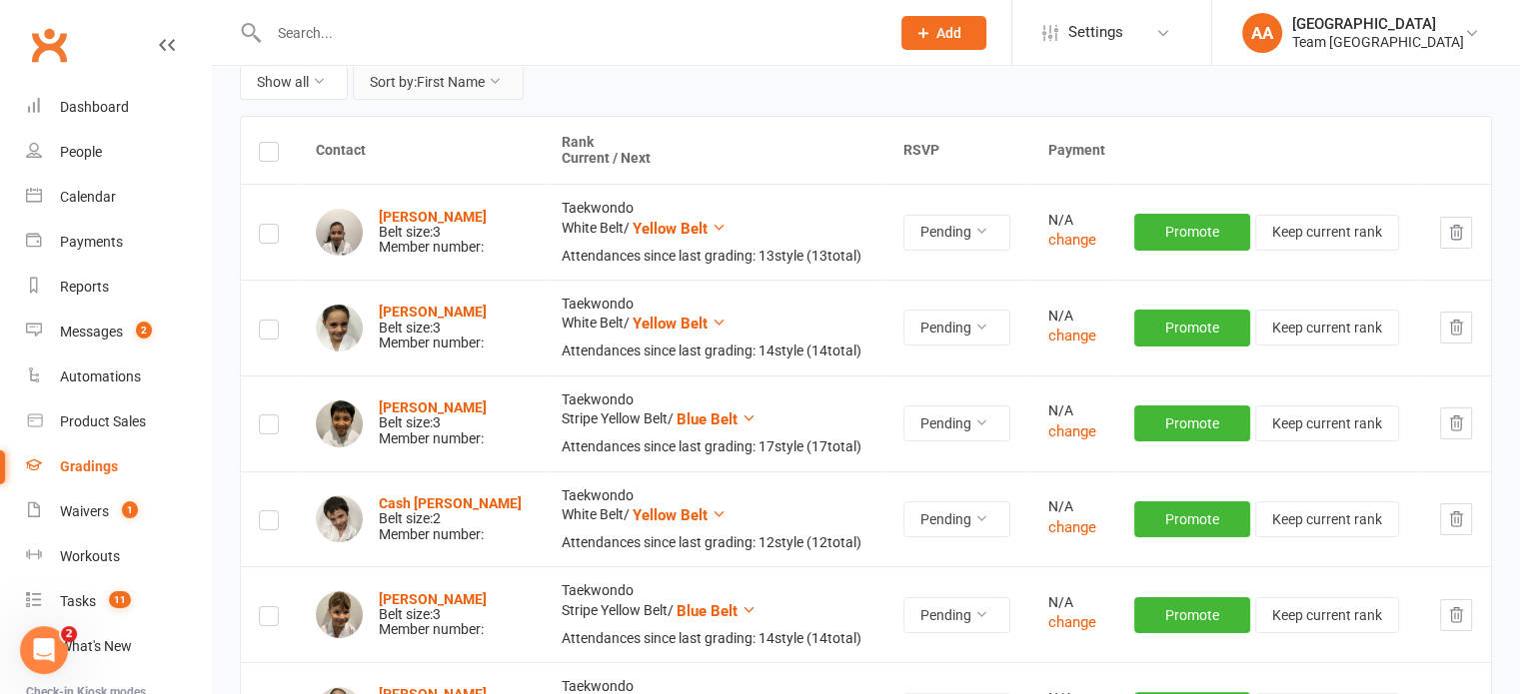
scroll to position [0, 0]
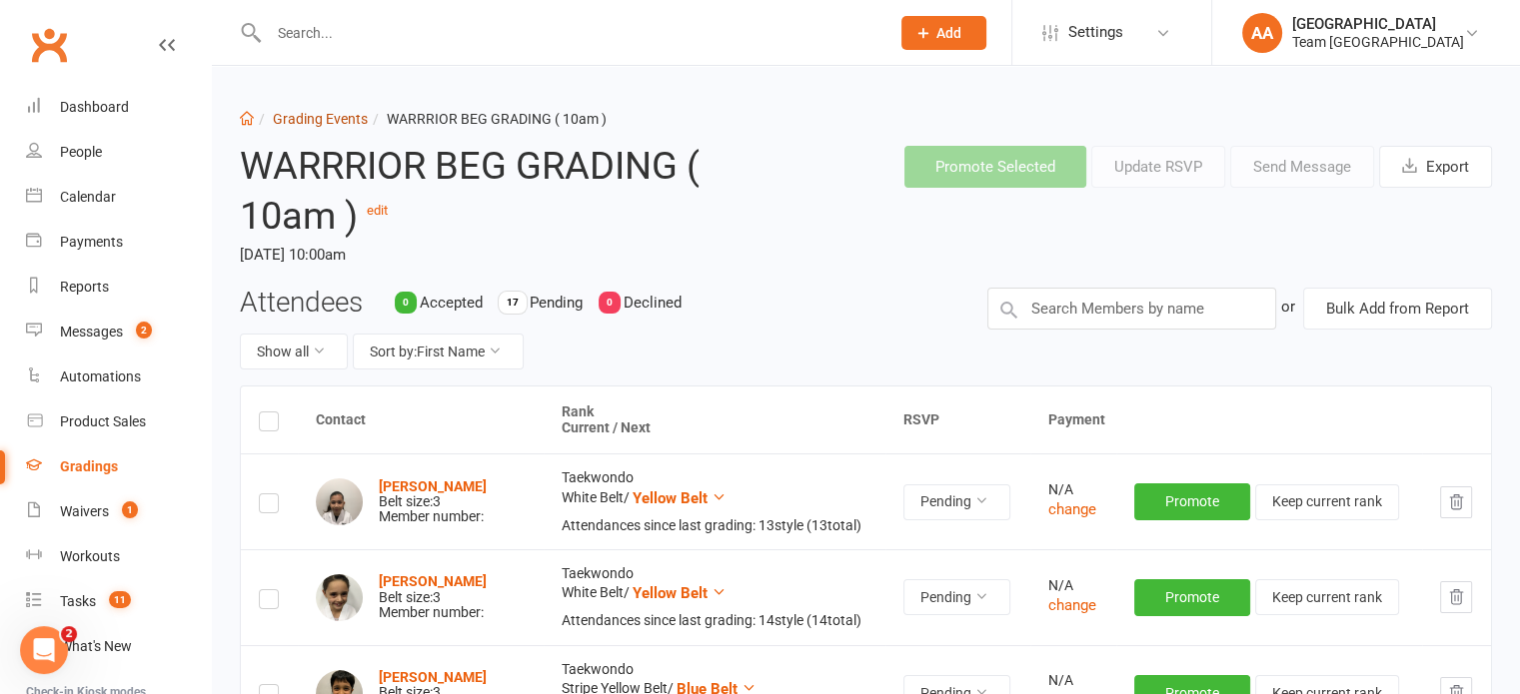
click at [322, 119] on link "Grading Events" at bounding box center [320, 119] width 95 height 16
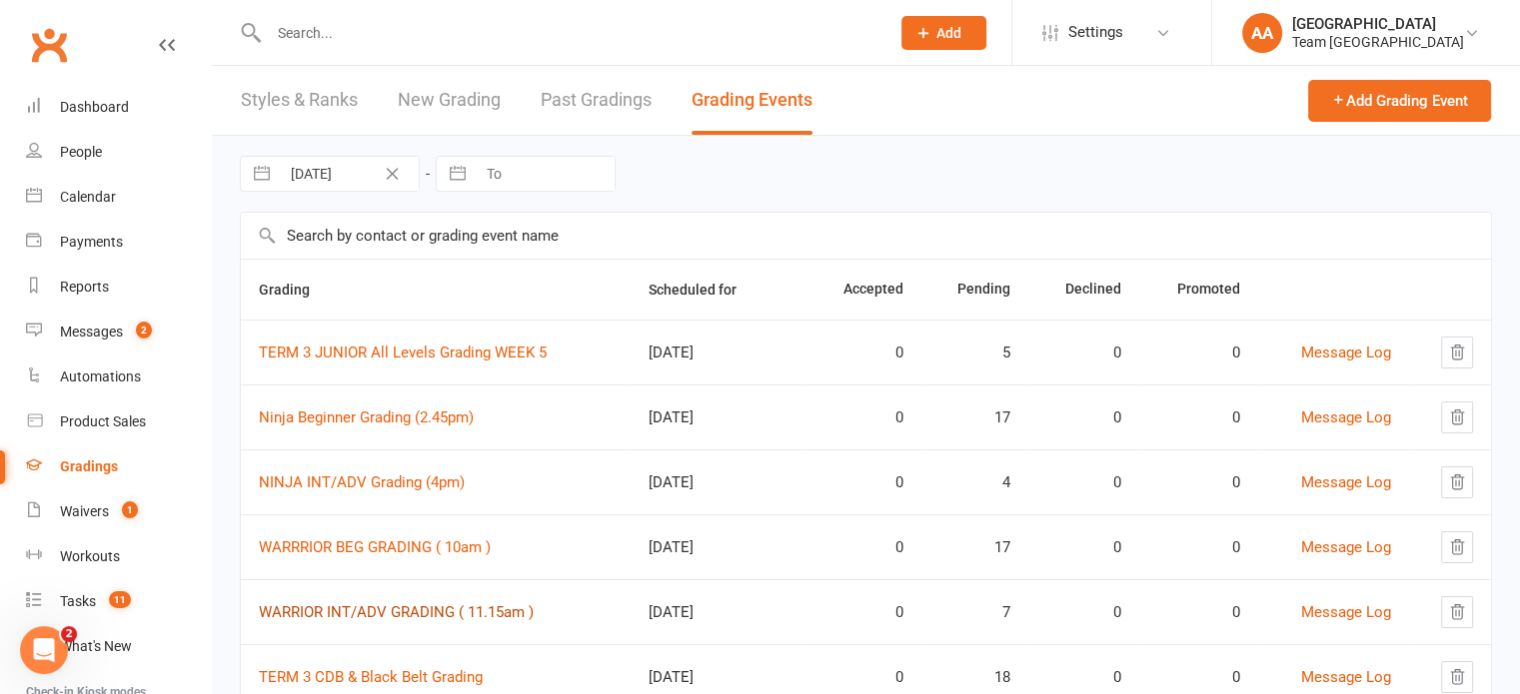
click at [426, 604] on link "WARRIOR INT/ADV GRADING ( 11.15am )" at bounding box center [396, 613] width 275 height 18
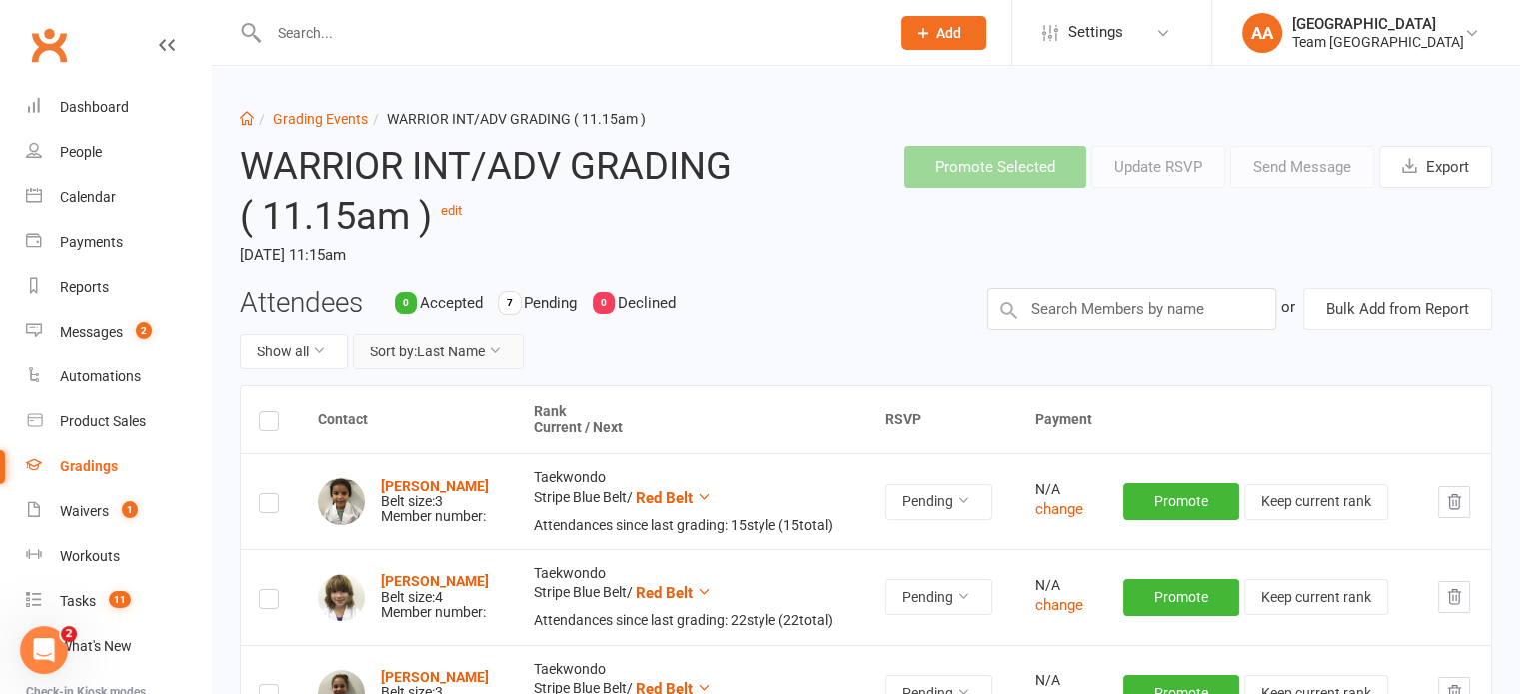
click at [501, 348] on icon at bounding box center [495, 351] width 14 height 14
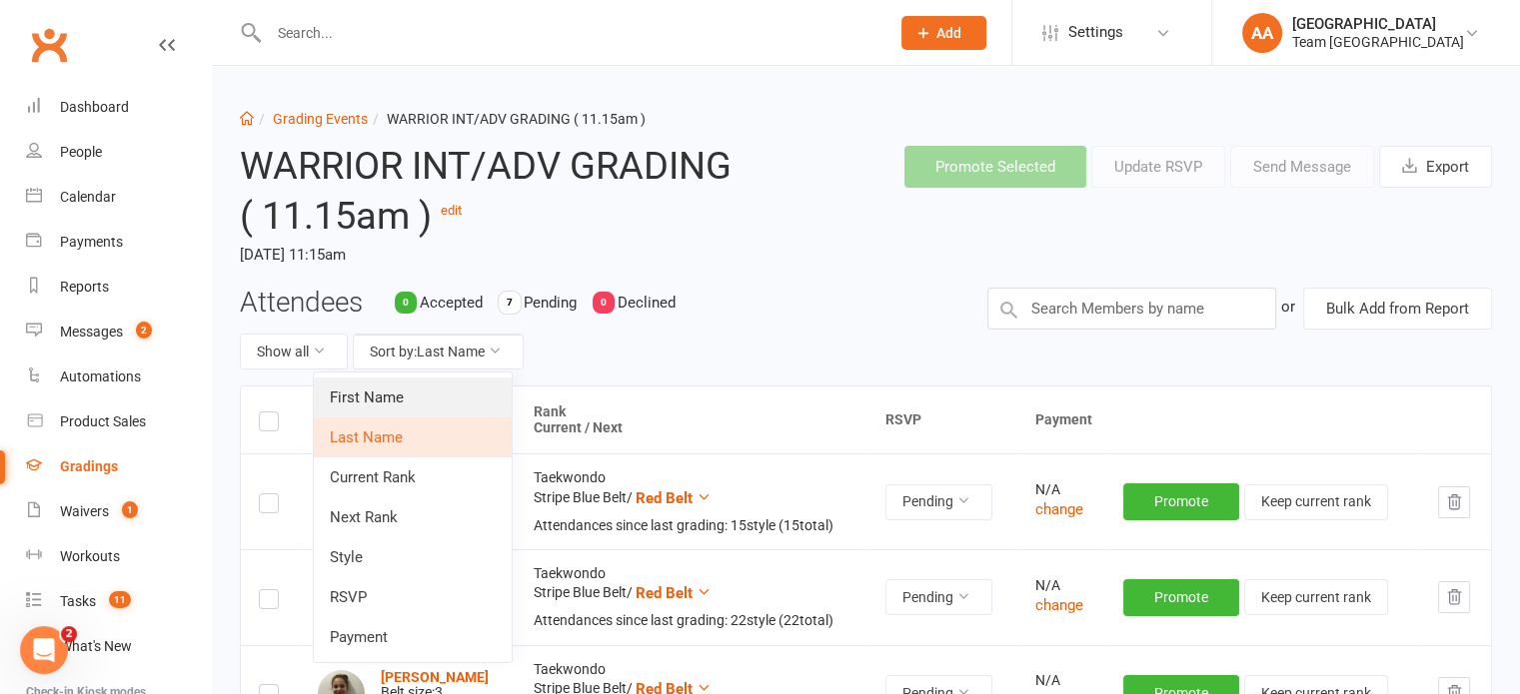
click at [454, 383] on link "First Name" at bounding box center [413, 398] width 198 height 40
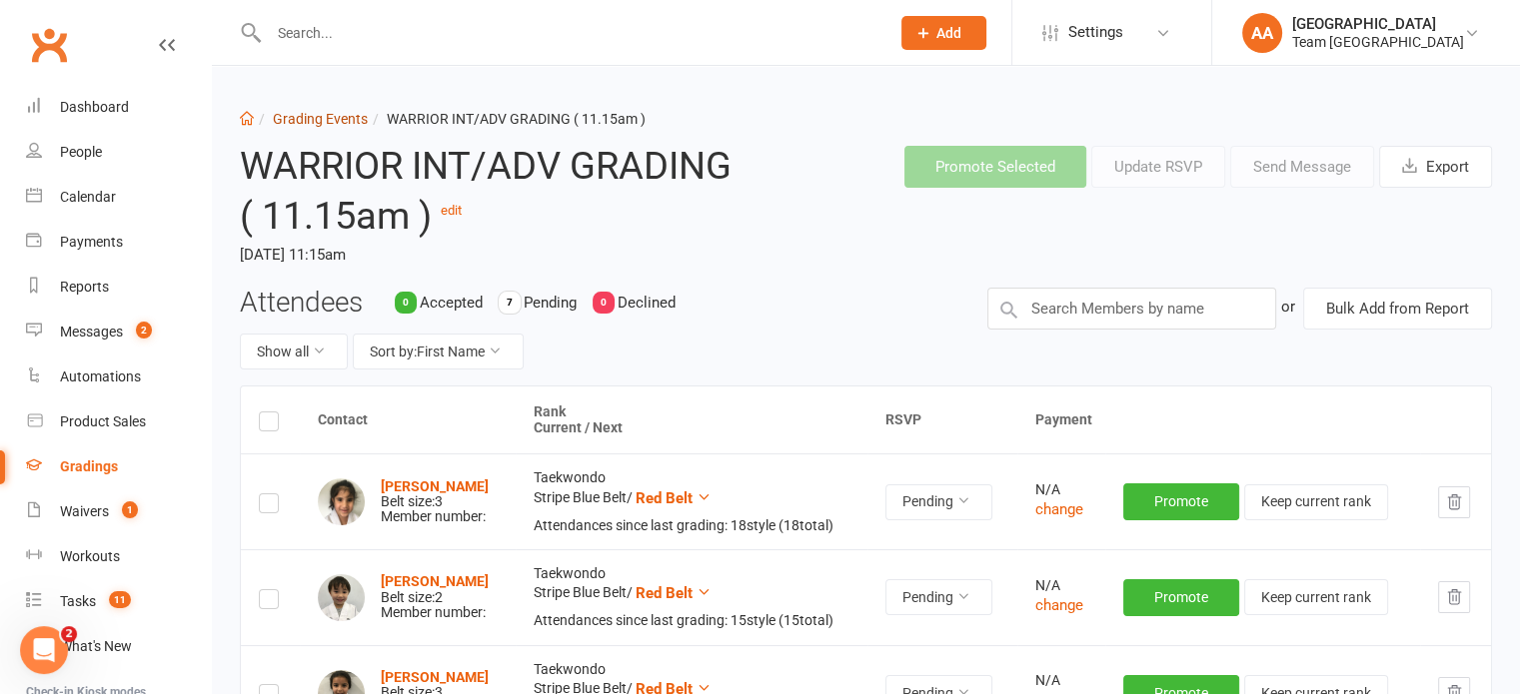
click at [327, 115] on link "Grading Events" at bounding box center [320, 119] width 95 height 16
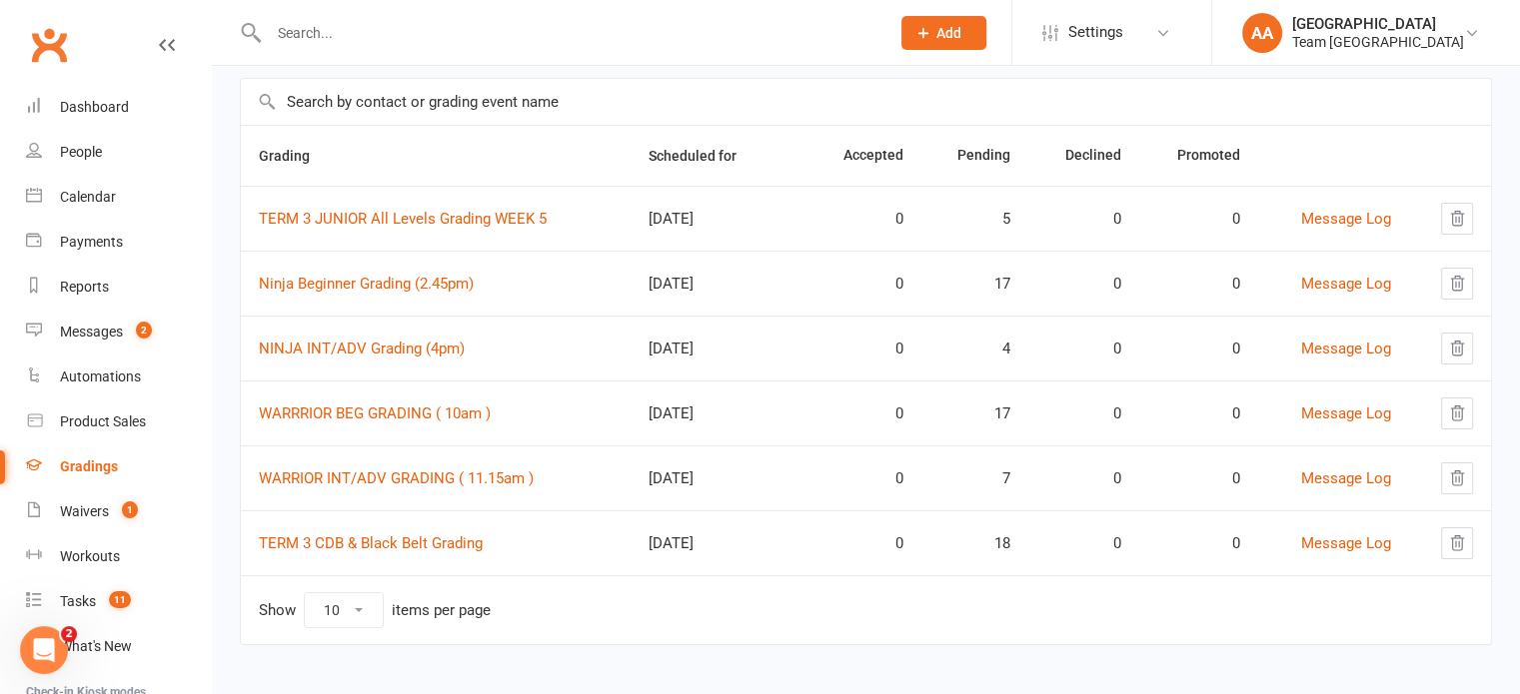
scroll to position [139, 0]
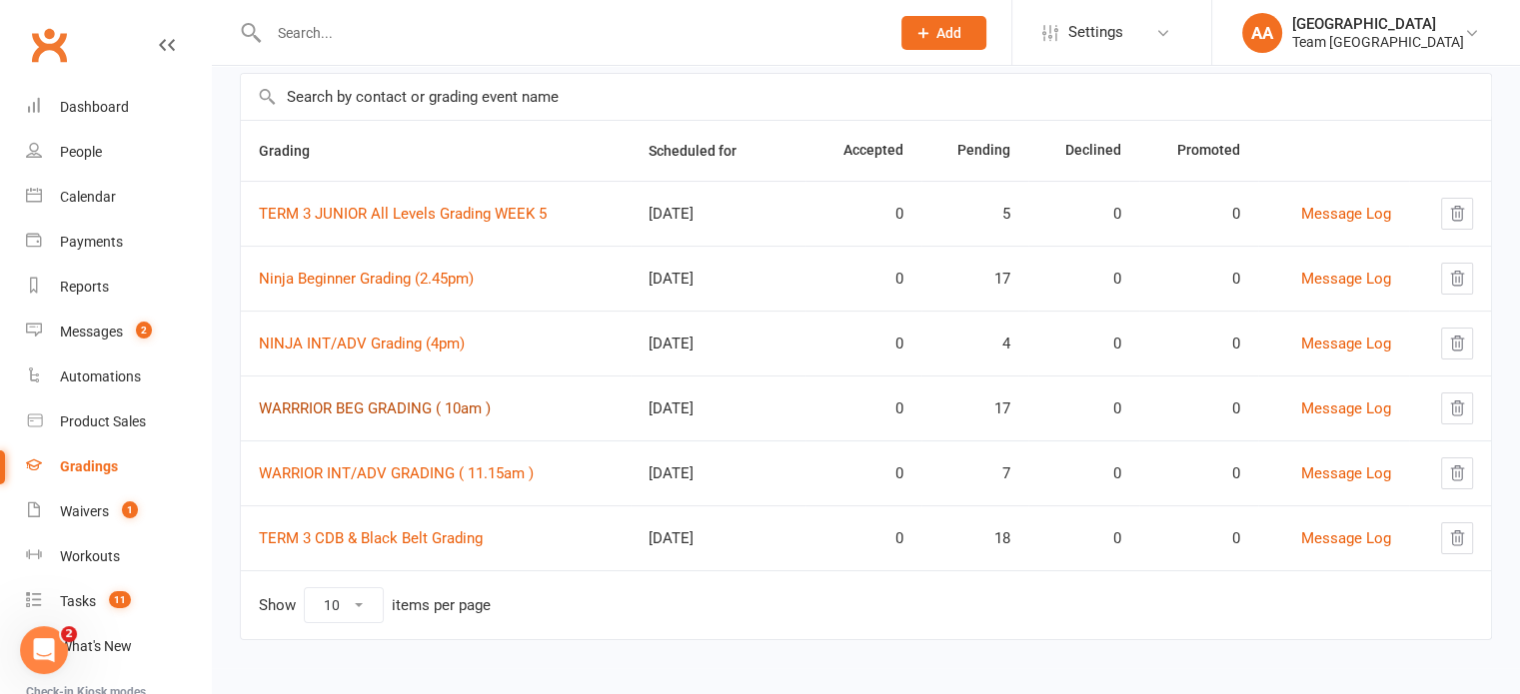
click at [388, 406] on link "WARRRIOR BEG GRADING ( 10am )" at bounding box center [375, 409] width 232 height 18
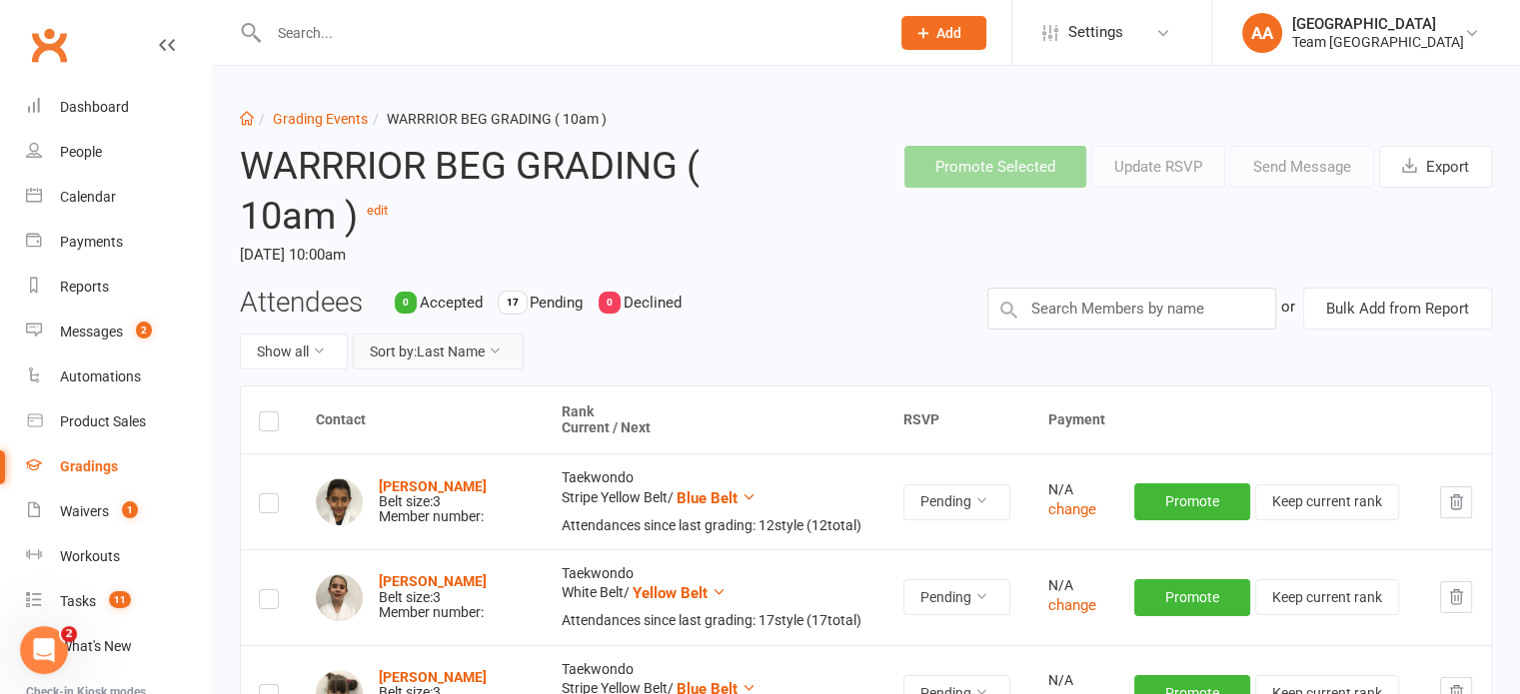
click at [488, 343] on button "Sort by: Last Name" at bounding box center [438, 352] width 171 height 36
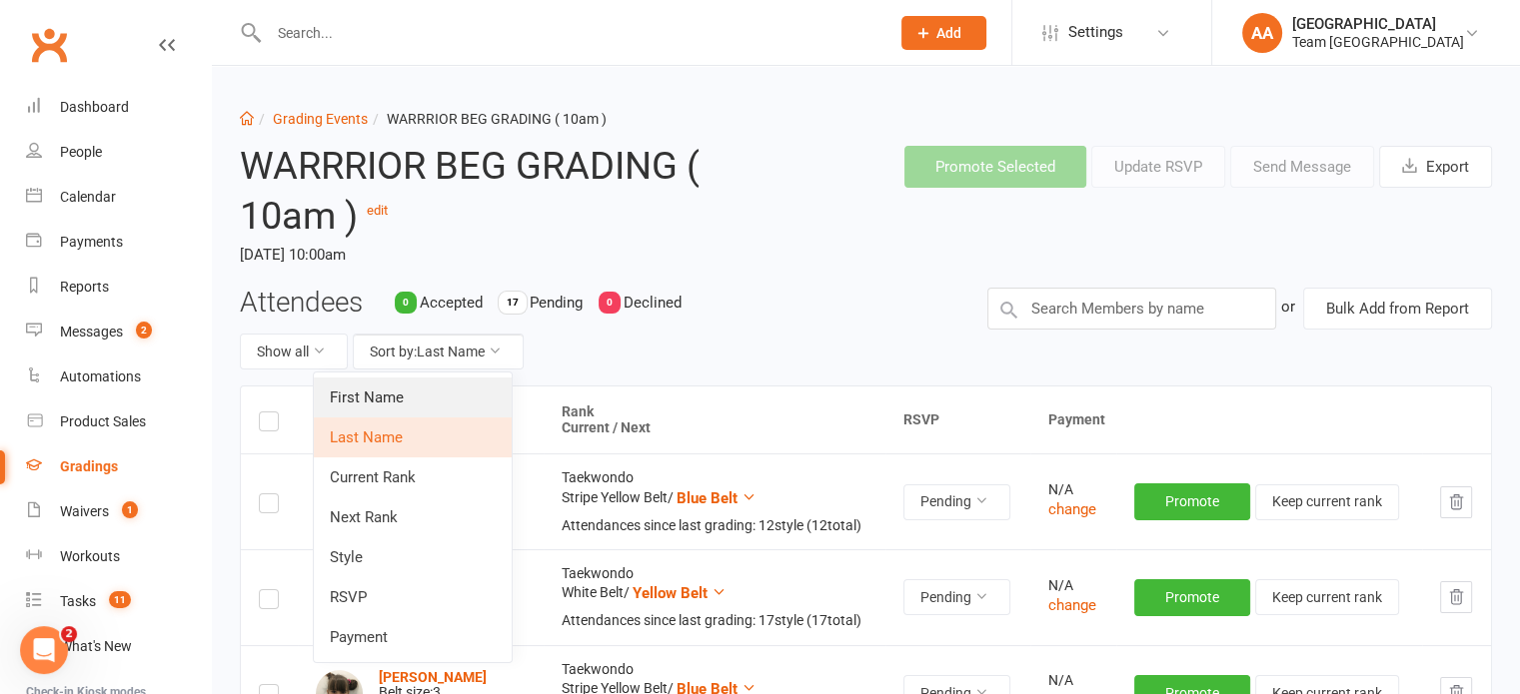
click at [454, 399] on link "First Name" at bounding box center [413, 398] width 198 height 40
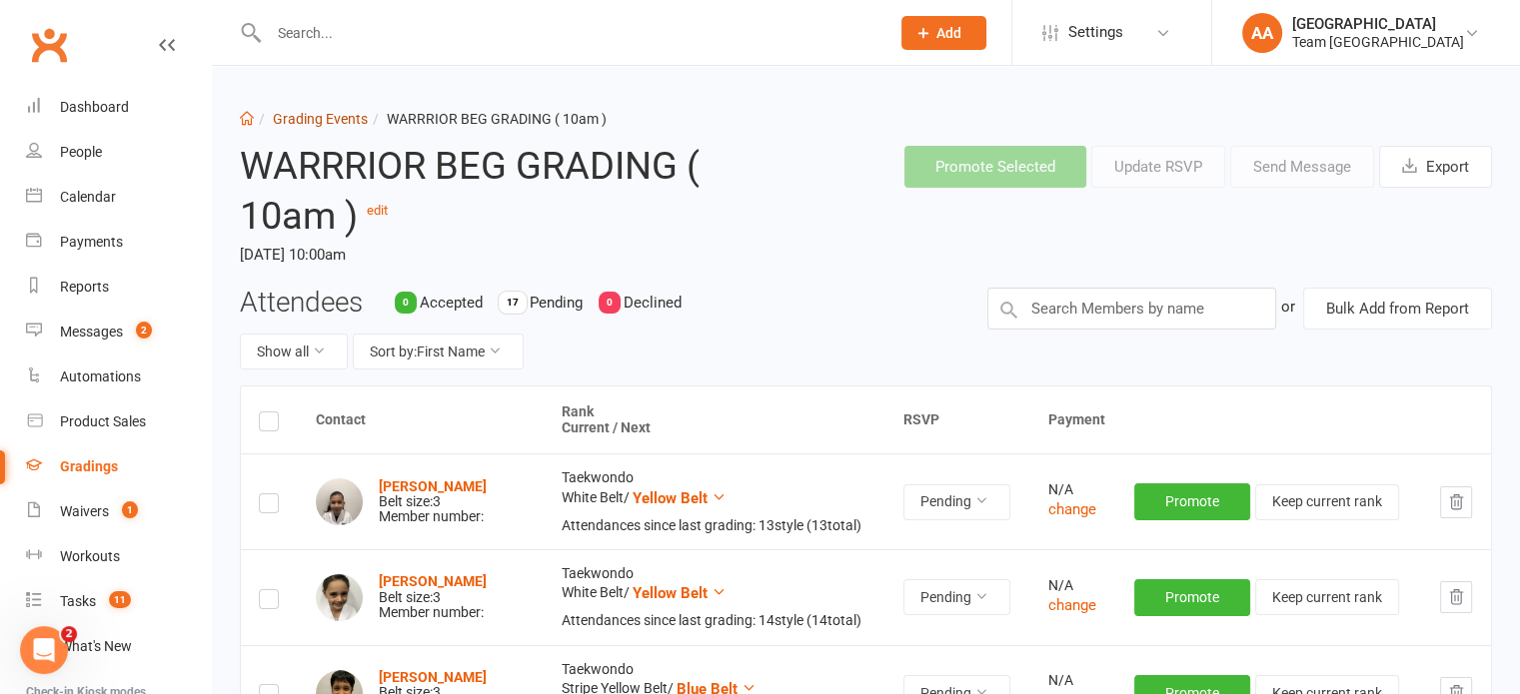
click at [324, 119] on link "Grading Events" at bounding box center [320, 119] width 95 height 16
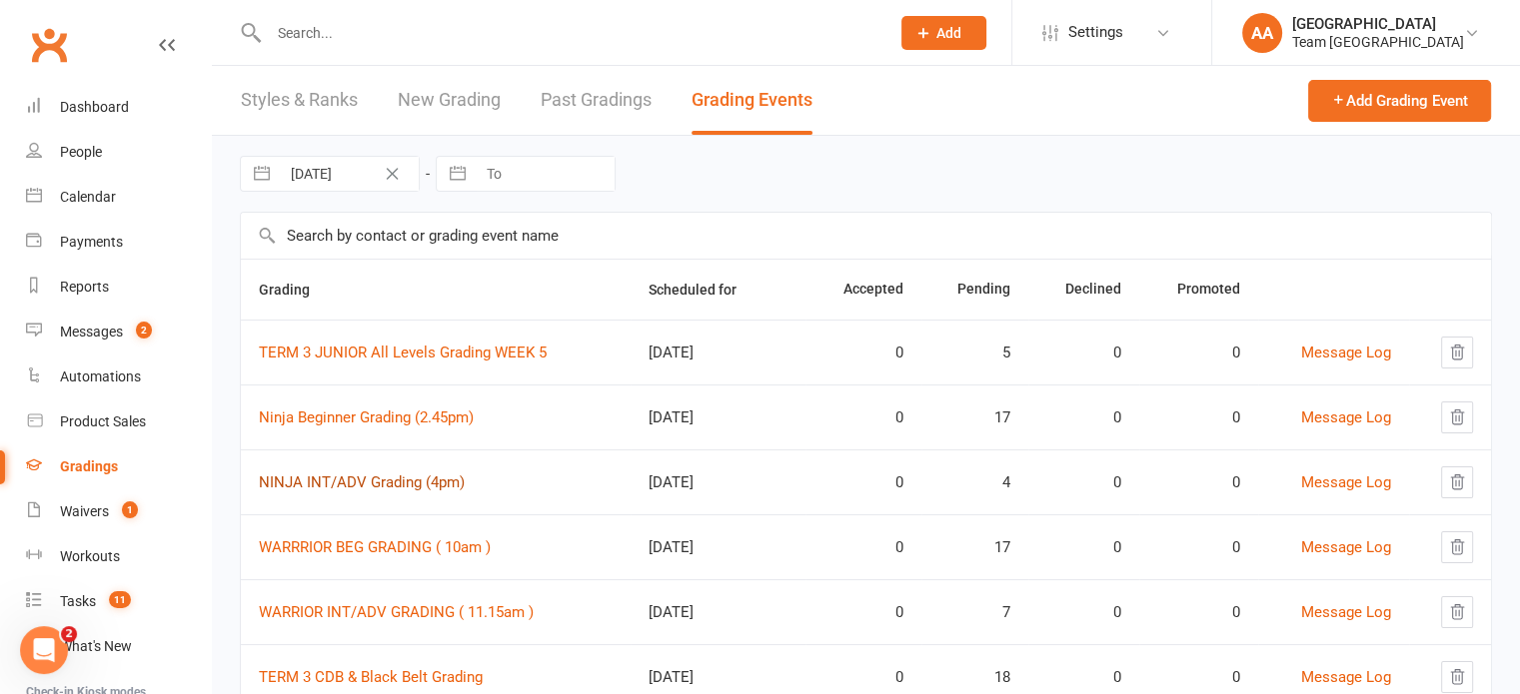
click at [375, 483] on link "NINJA INT/ADV Grading (4pm)" at bounding box center [362, 483] width 206 height 18
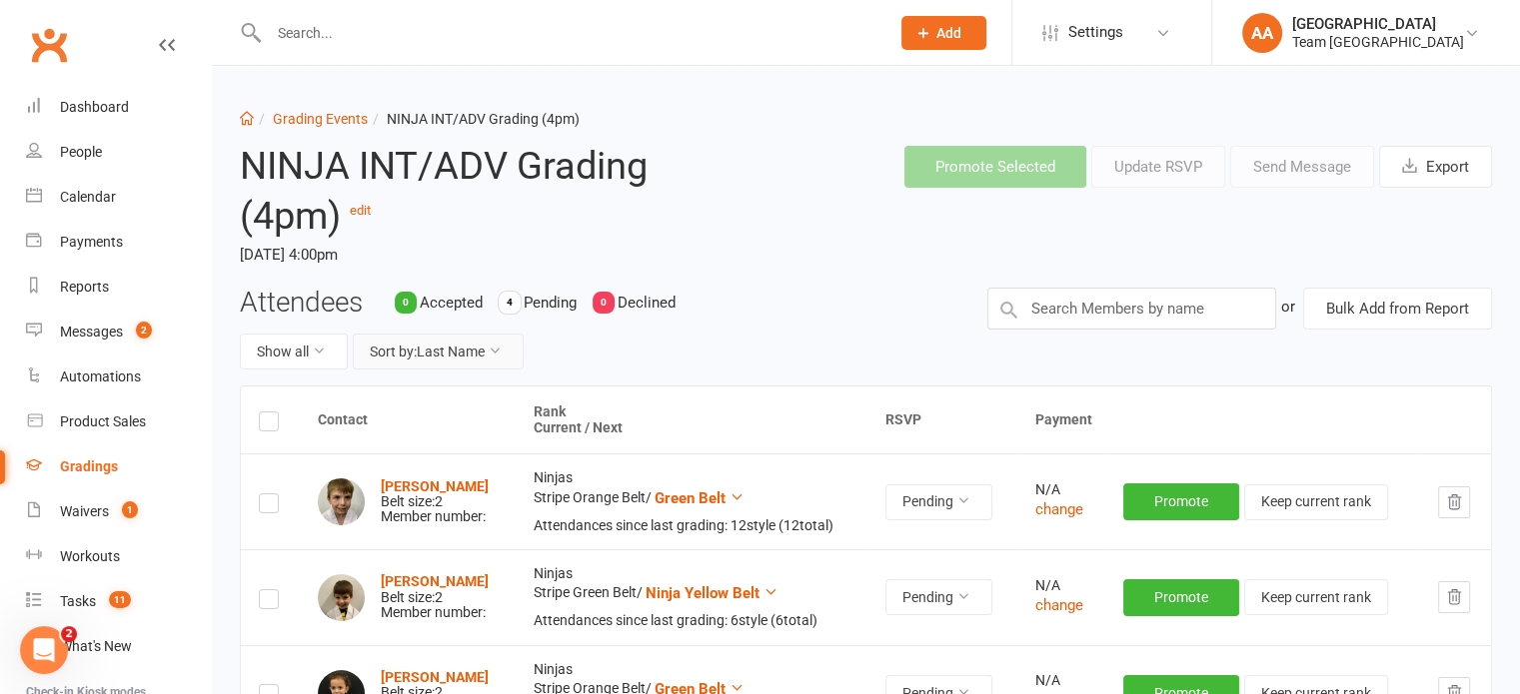
click at [455, 355] on button "Sort by: Last Name" at bounding box center [438, 352] width 171 height 36
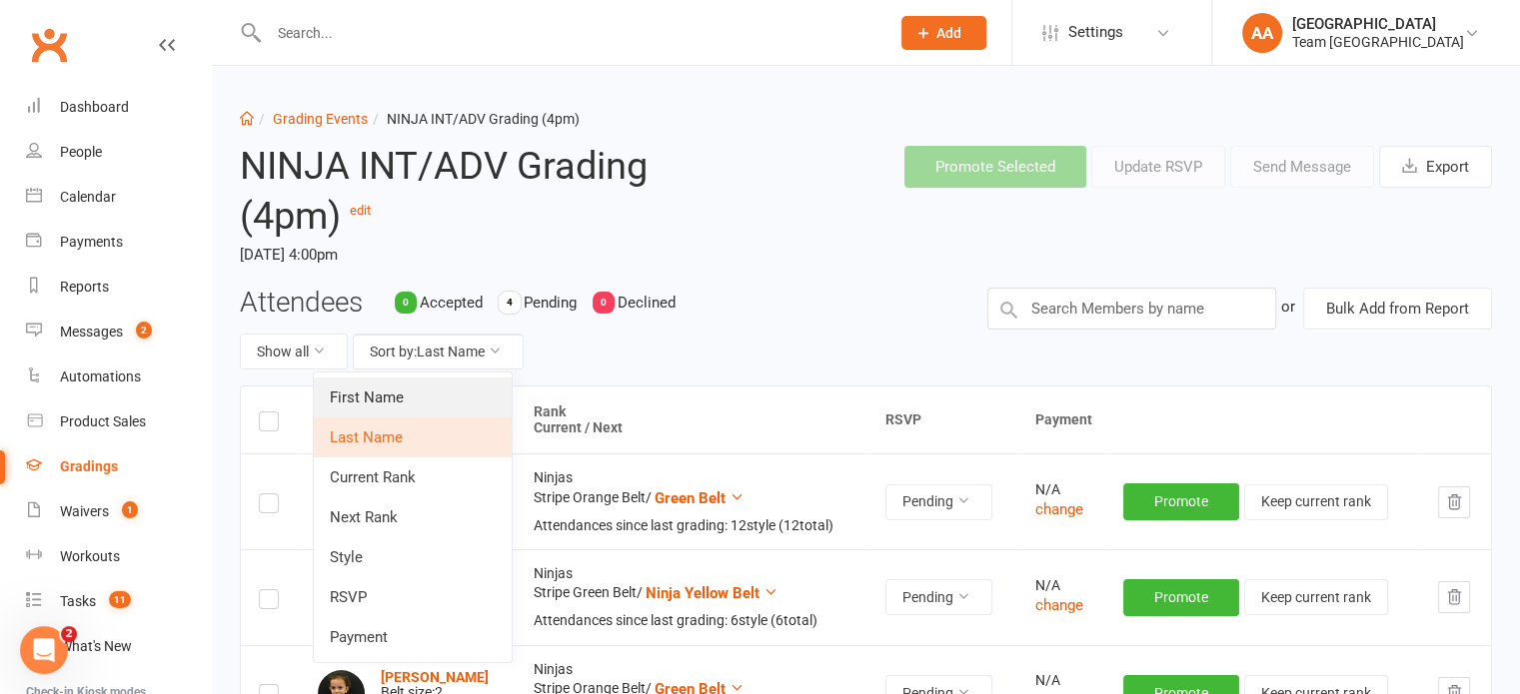
click at [403, 404] on link "First Name" at bounding box center [413, 398] width 198 height 40
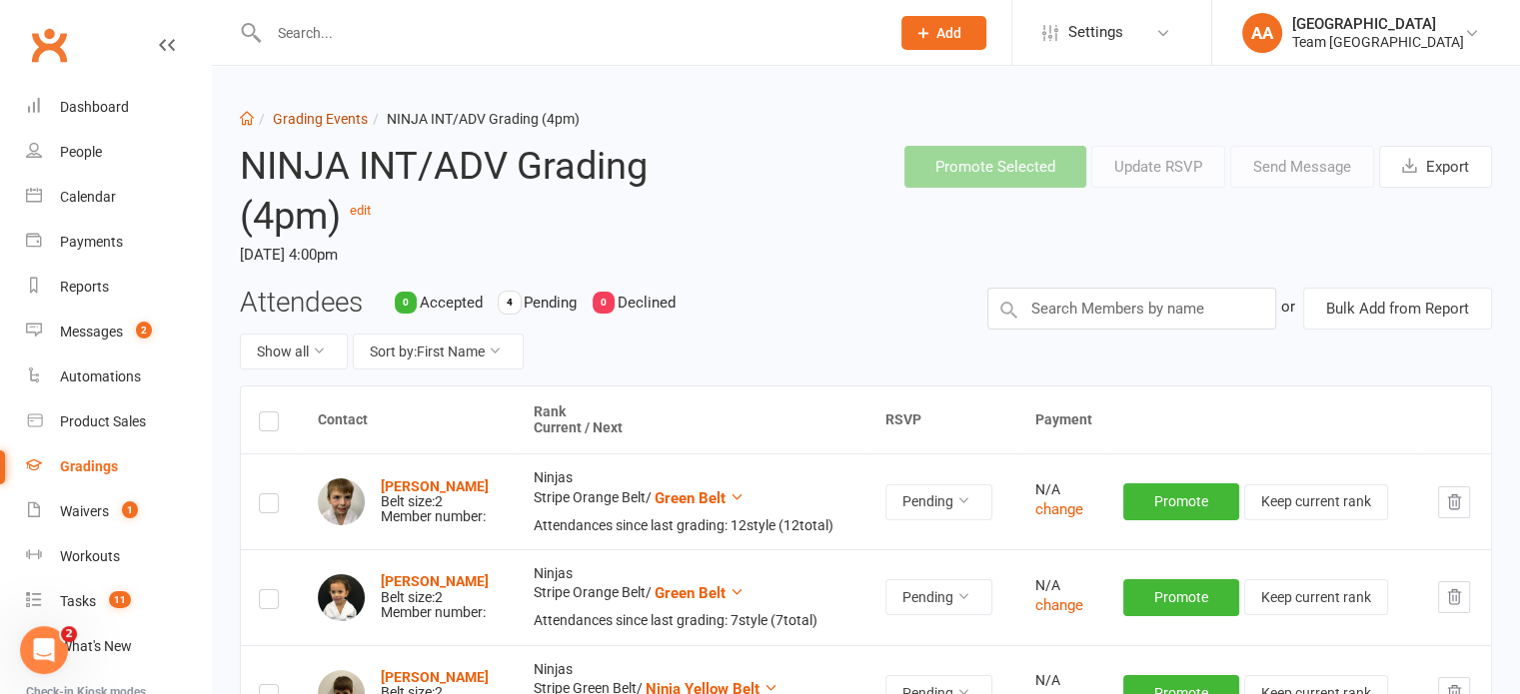
click at [315, 121] on link "Grading Events" at bounding box center [320, 119] width 95 height 16
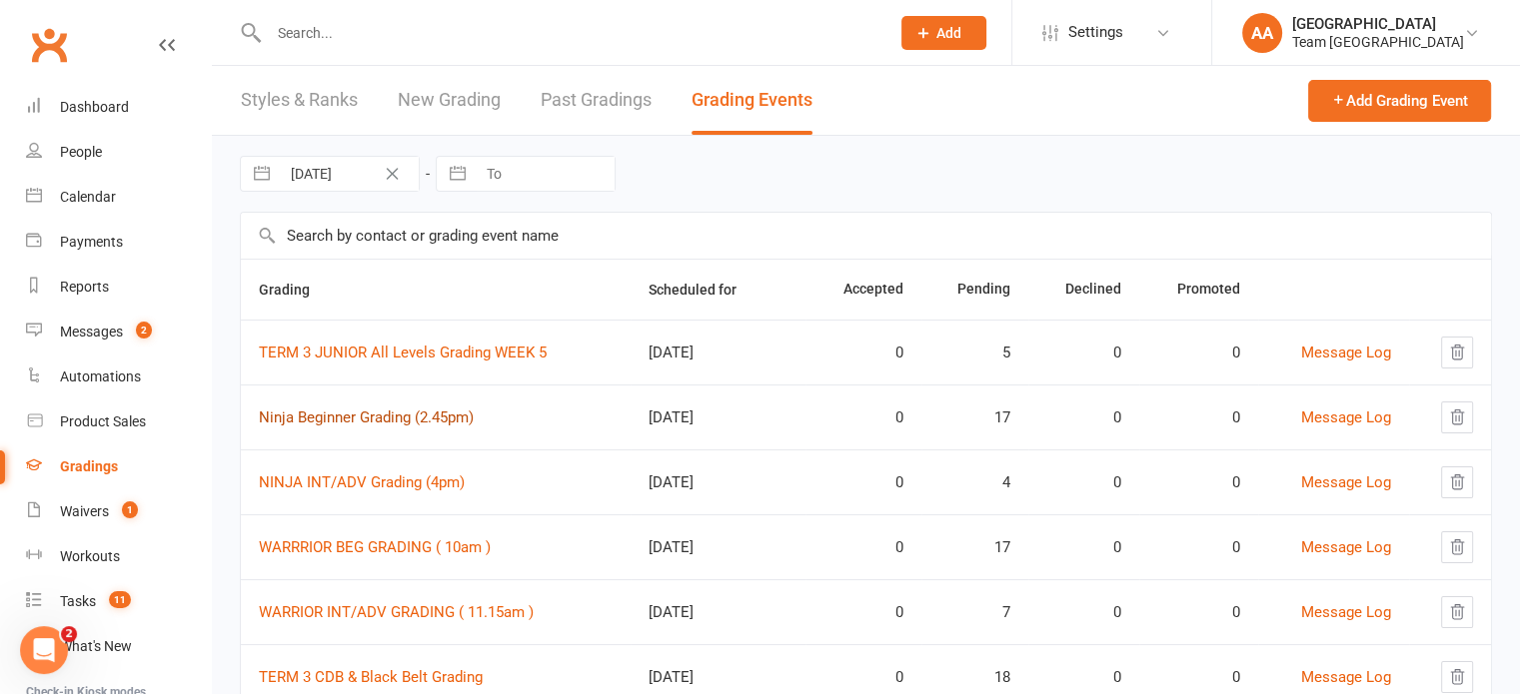
click at [356, 419] on link "Ninja Beginner Grading (2.45pm)" at bounding box center [366, 418] width 215 height 18
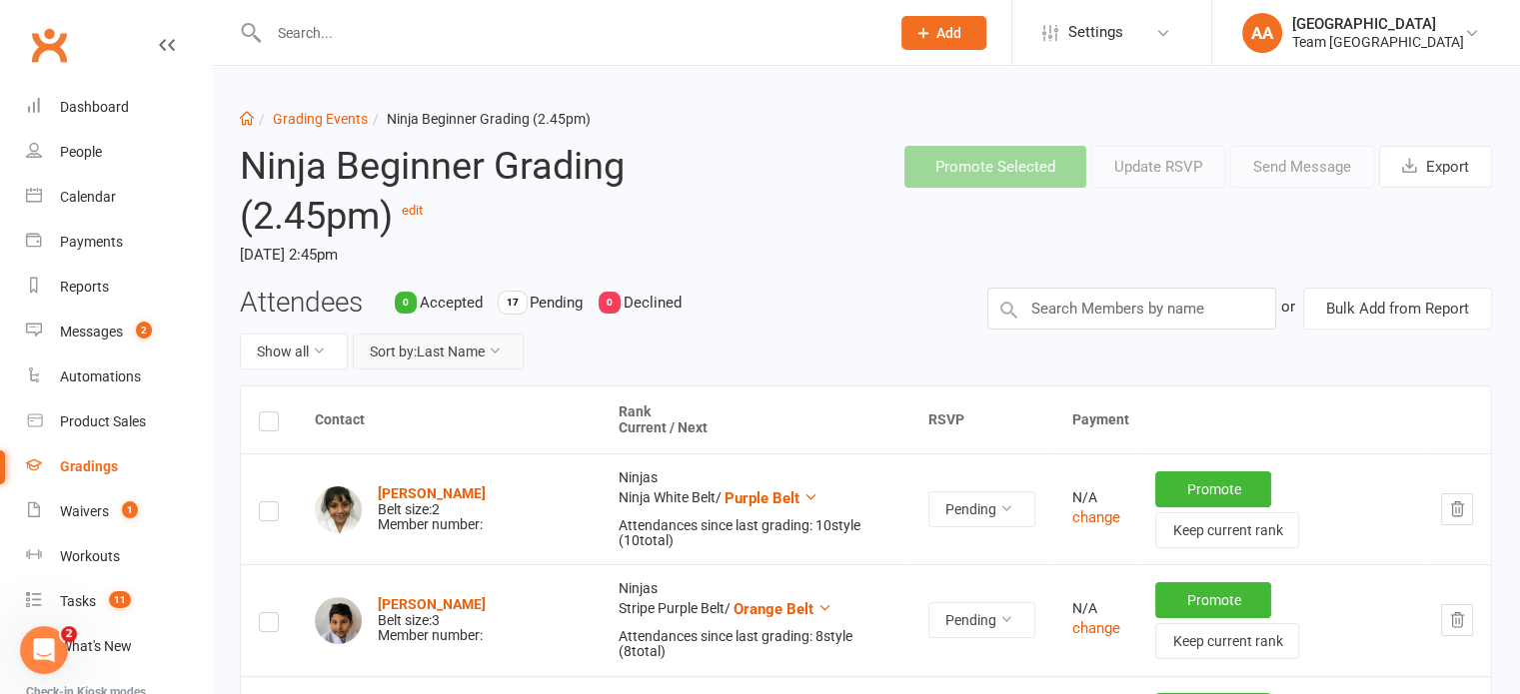
click at [465, 345] on button "Sort by: Last Name" at bounding box center [438, 352] width 171 height 36
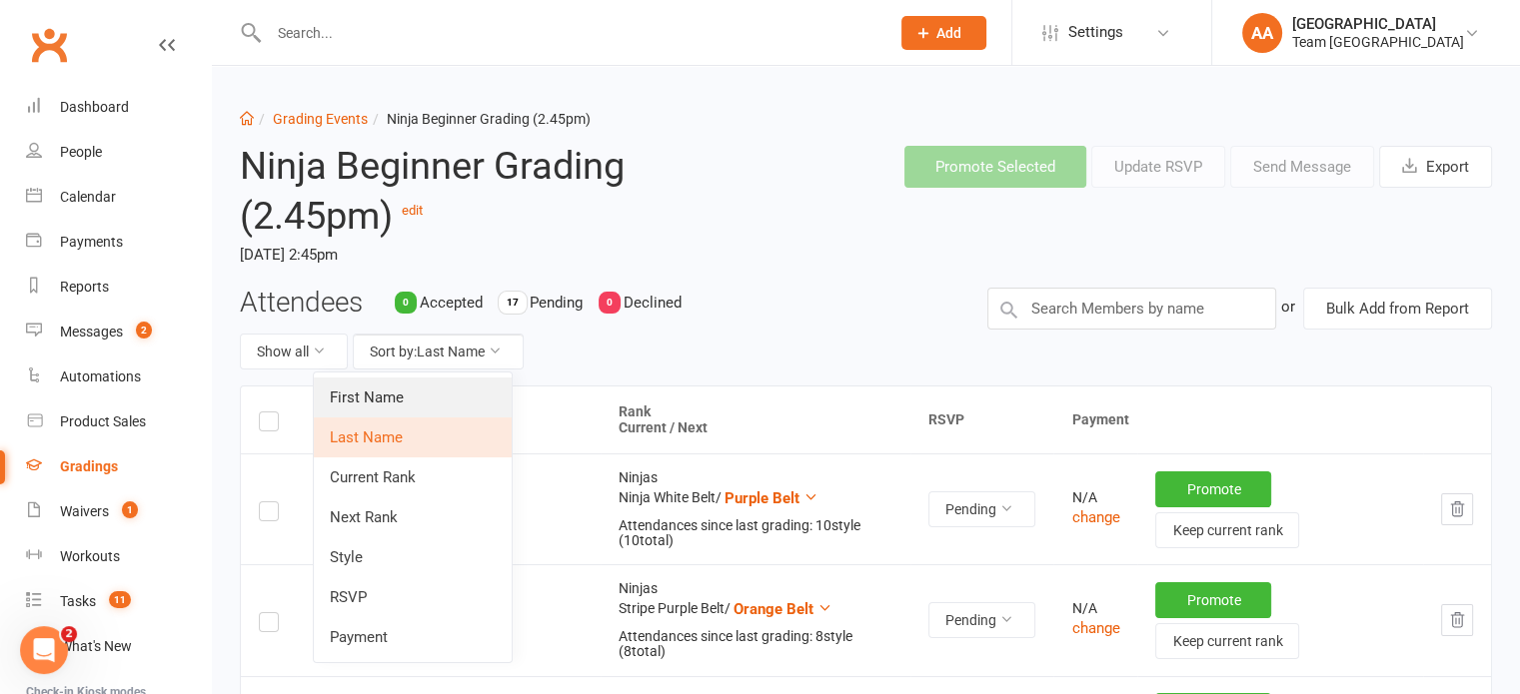
click at [435, 396] on link "First Name" at bounding box center [413, 398] width 198 height 40
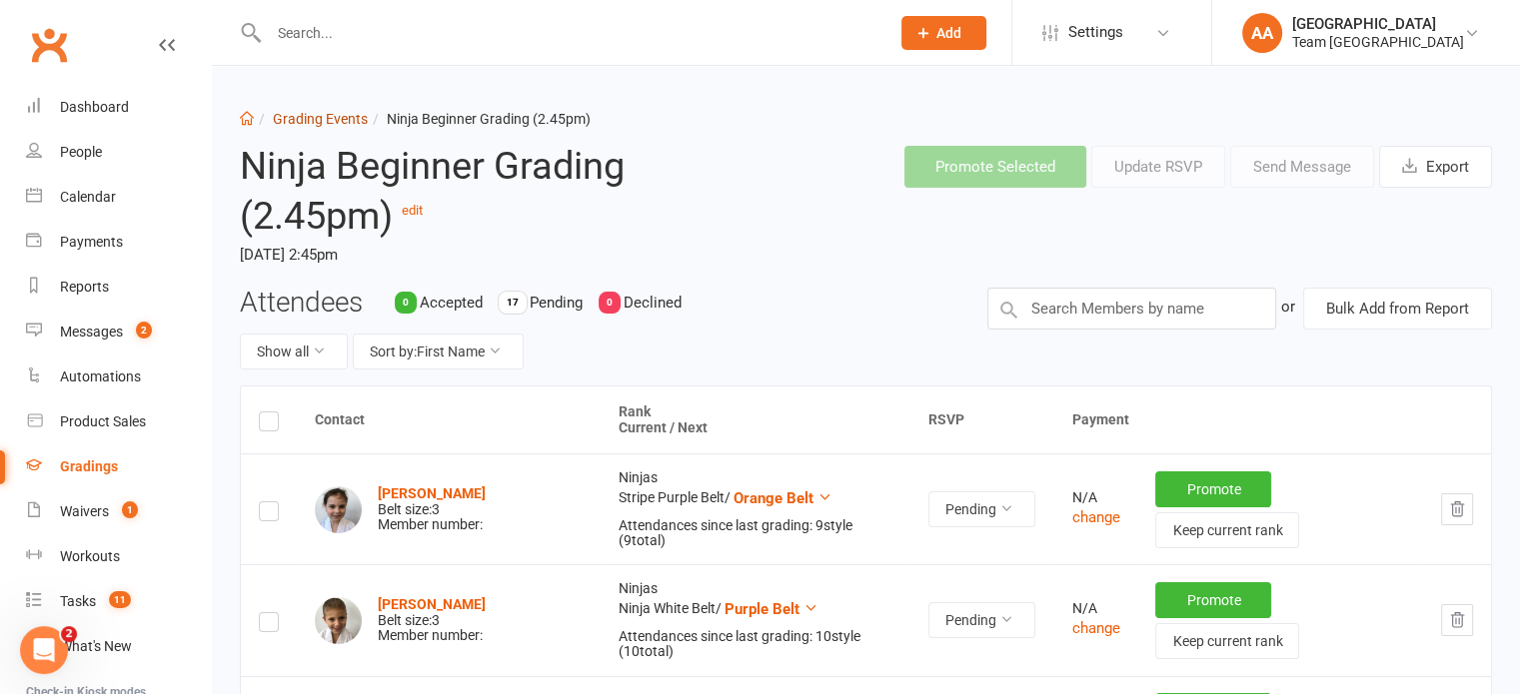
click at [322, 119] on link "Grading Events" at bounding box center [320, 119] width 95 height 16
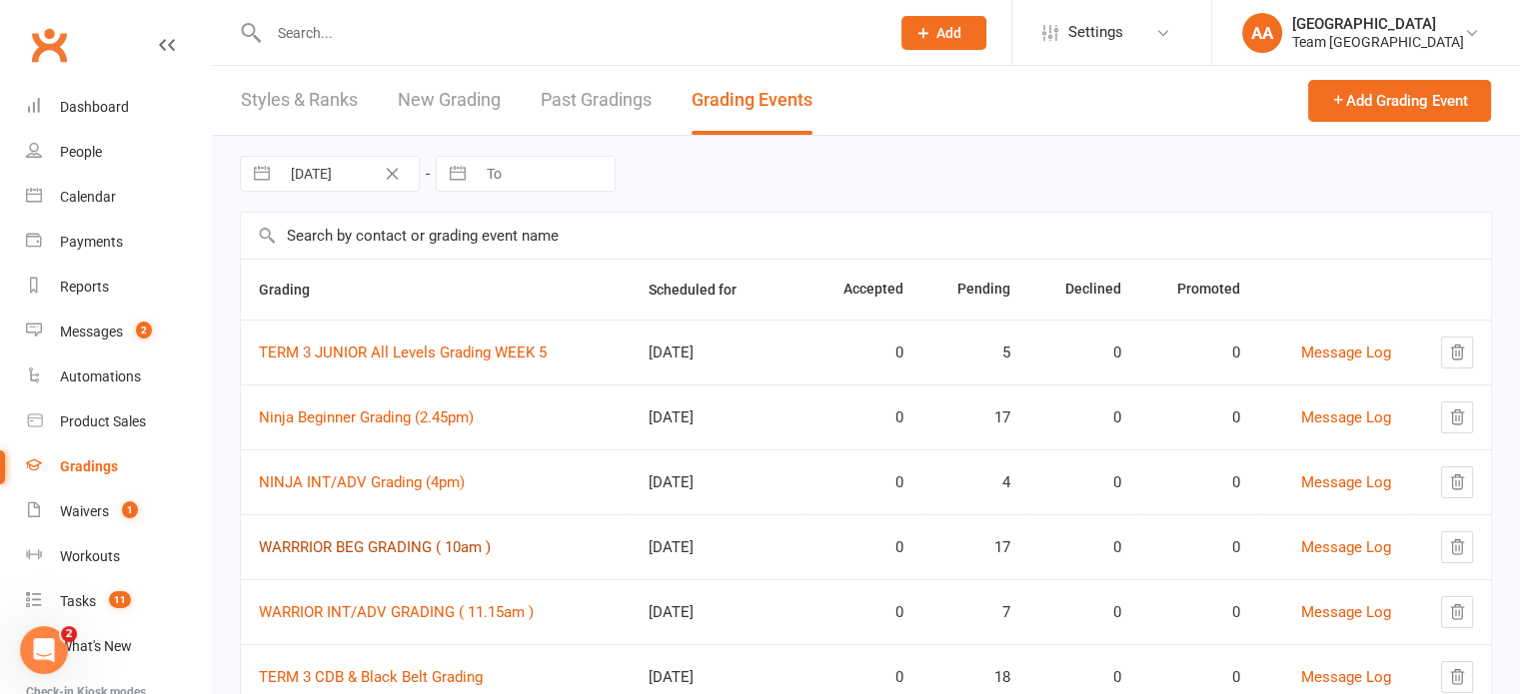
click at [385, 541] on link "WARRRIOR BEG GRADING ( 10am )" at bounding box center [375, 548] width 232 height 18
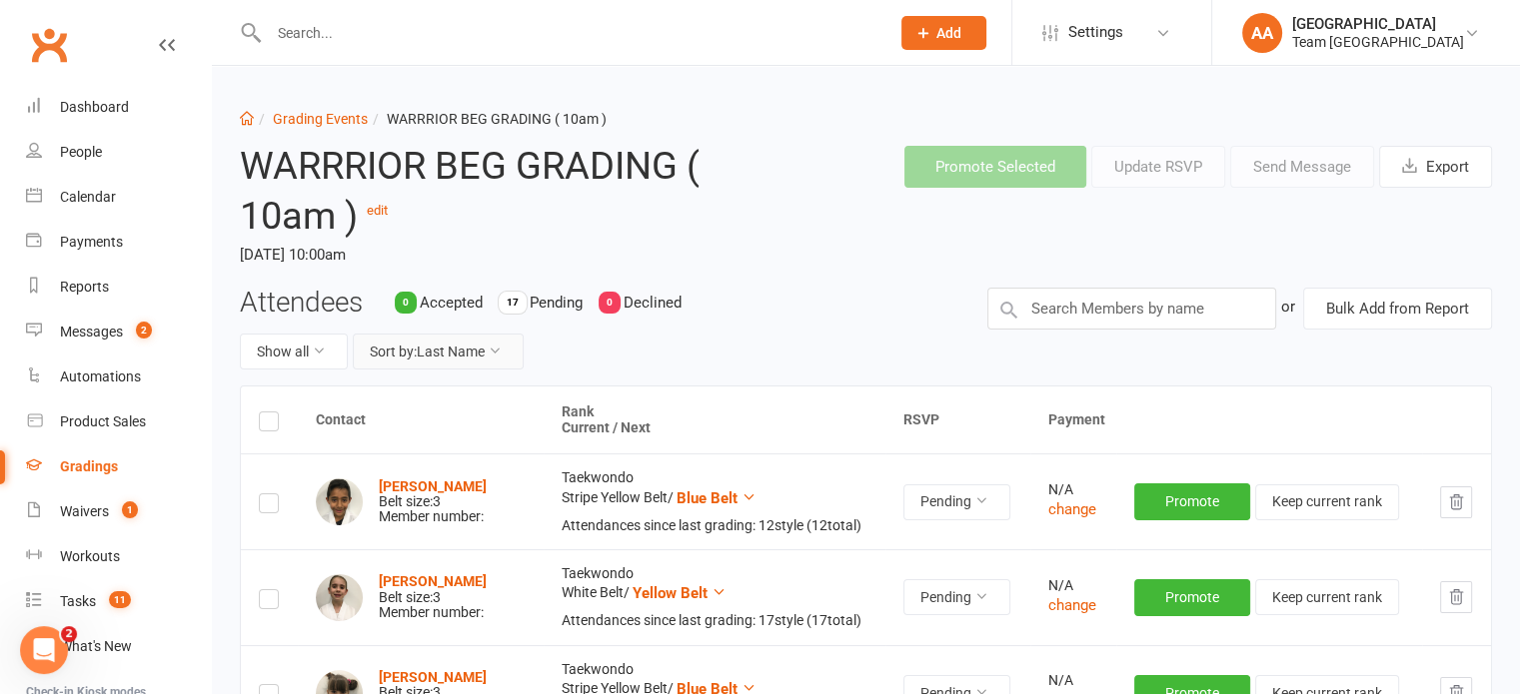
click at [464, 348] on button "Sort by: Last Name" at bounding box center [438, 352] width 171 height 36
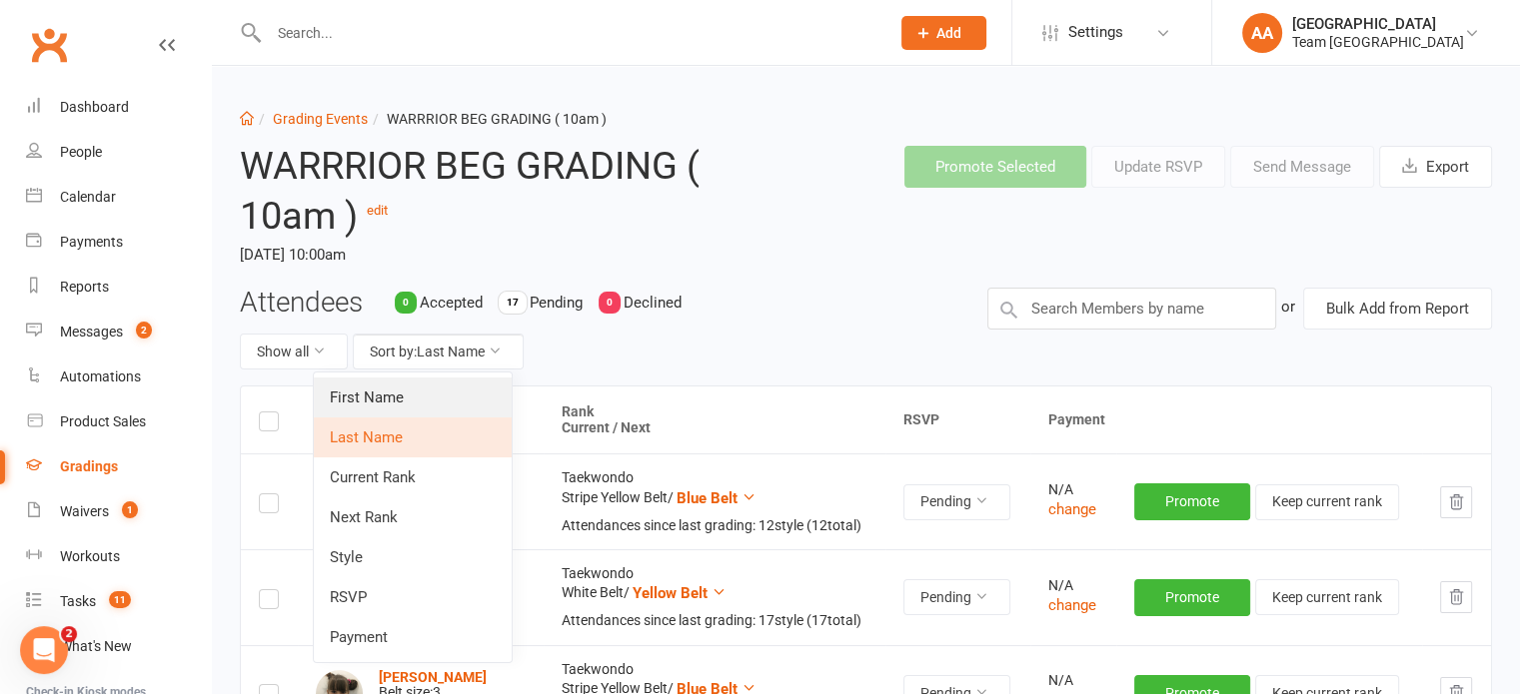
click at [441, 403] on link "First Name" at bounding box center [413, 398] width 198 height 40
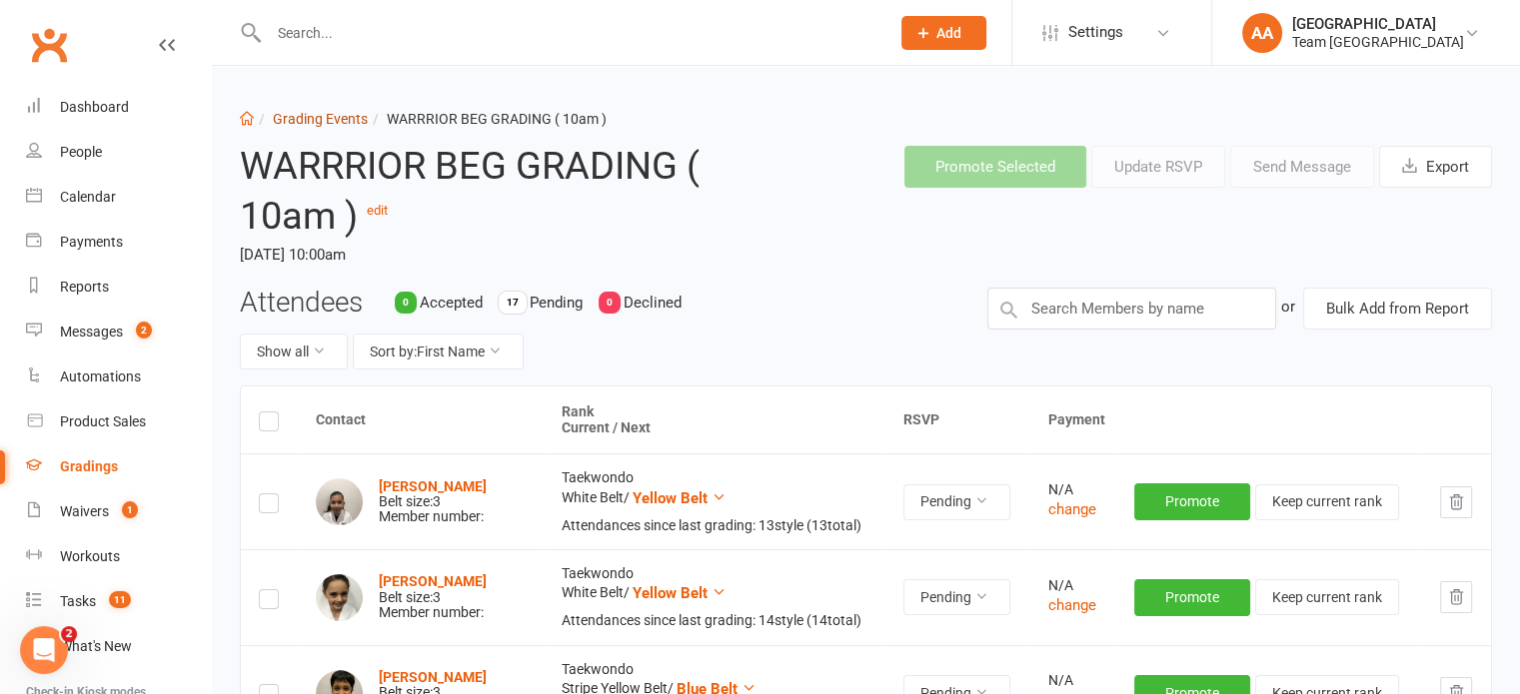
click at [336, 118] on link "Grading Events" at bounding box center [320, 119] width 95 height 16
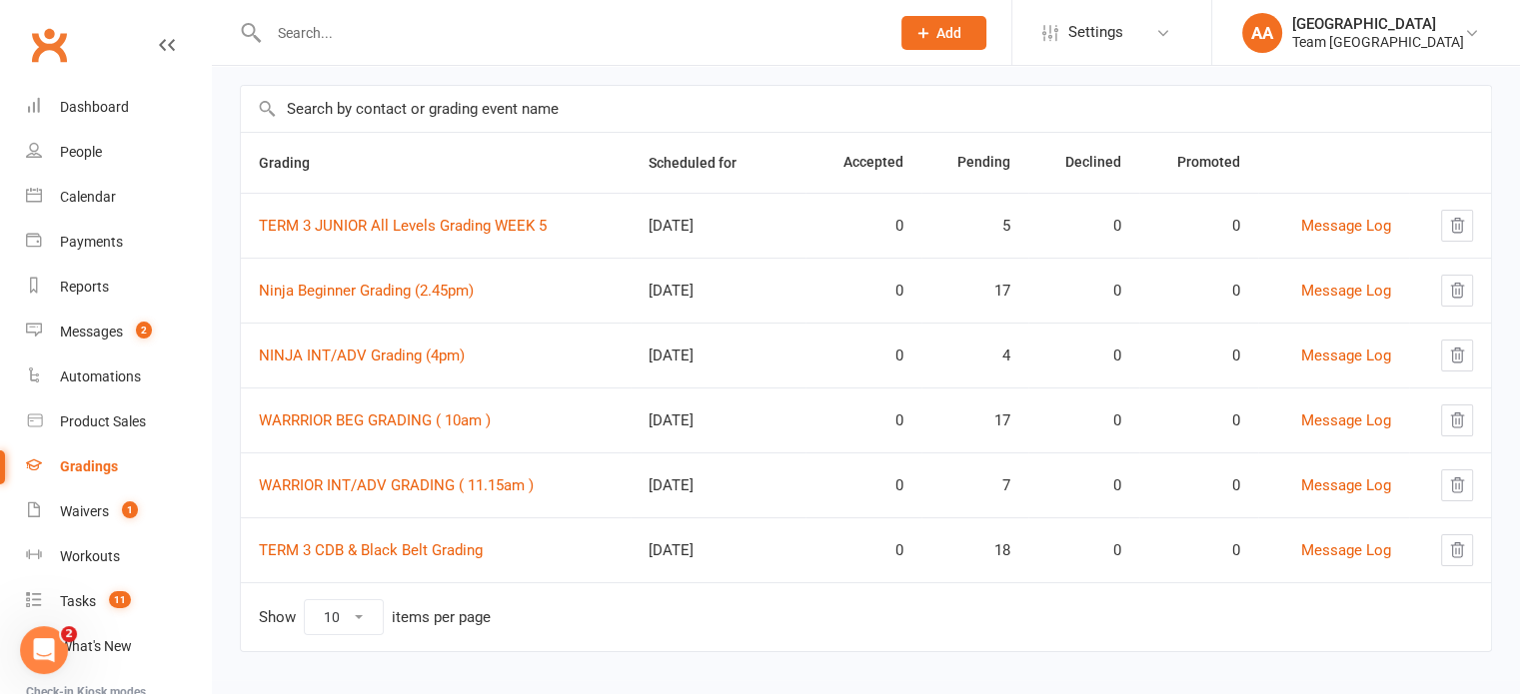
scroll to position [139, 0]
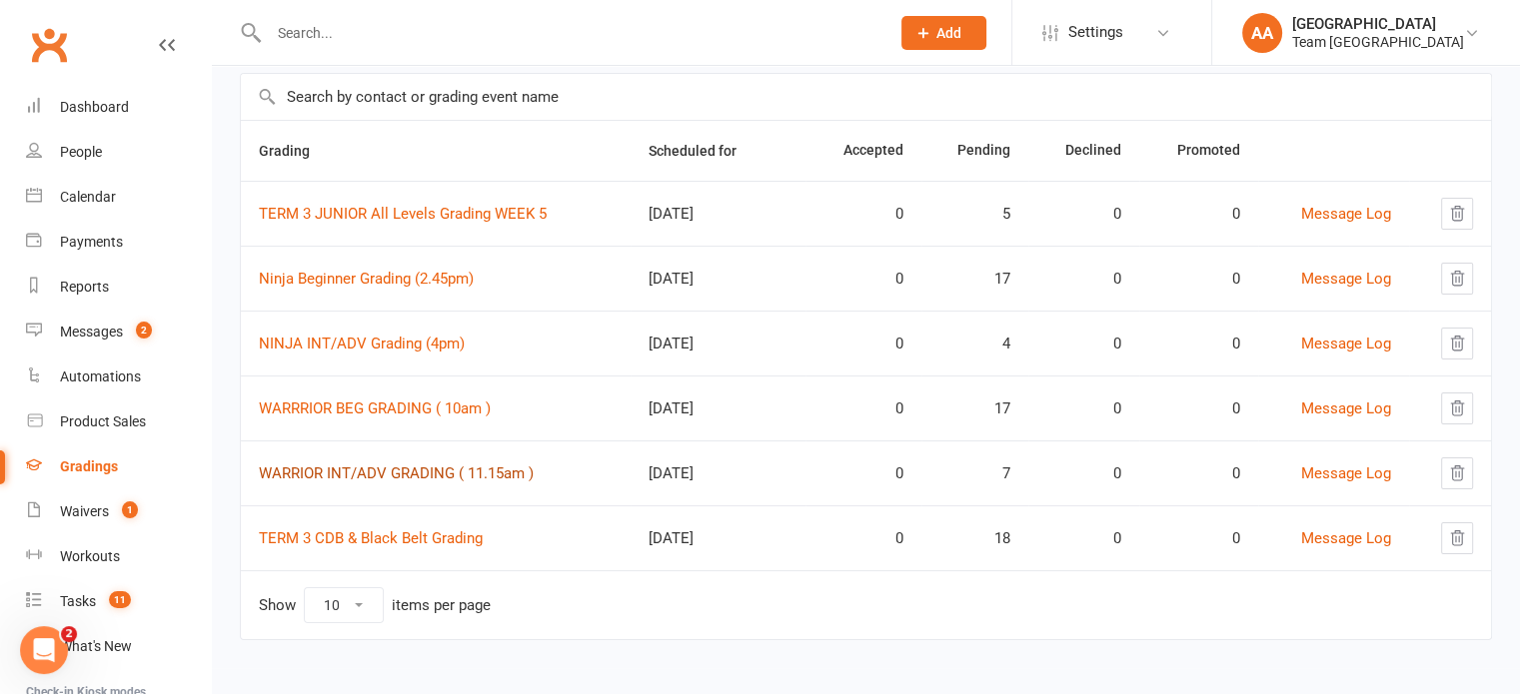
click at [385, 467] on link "WARRIOR INT/ADV GRADING ( 11.15am )" at bounding box center [396, 474] width 275 height 18
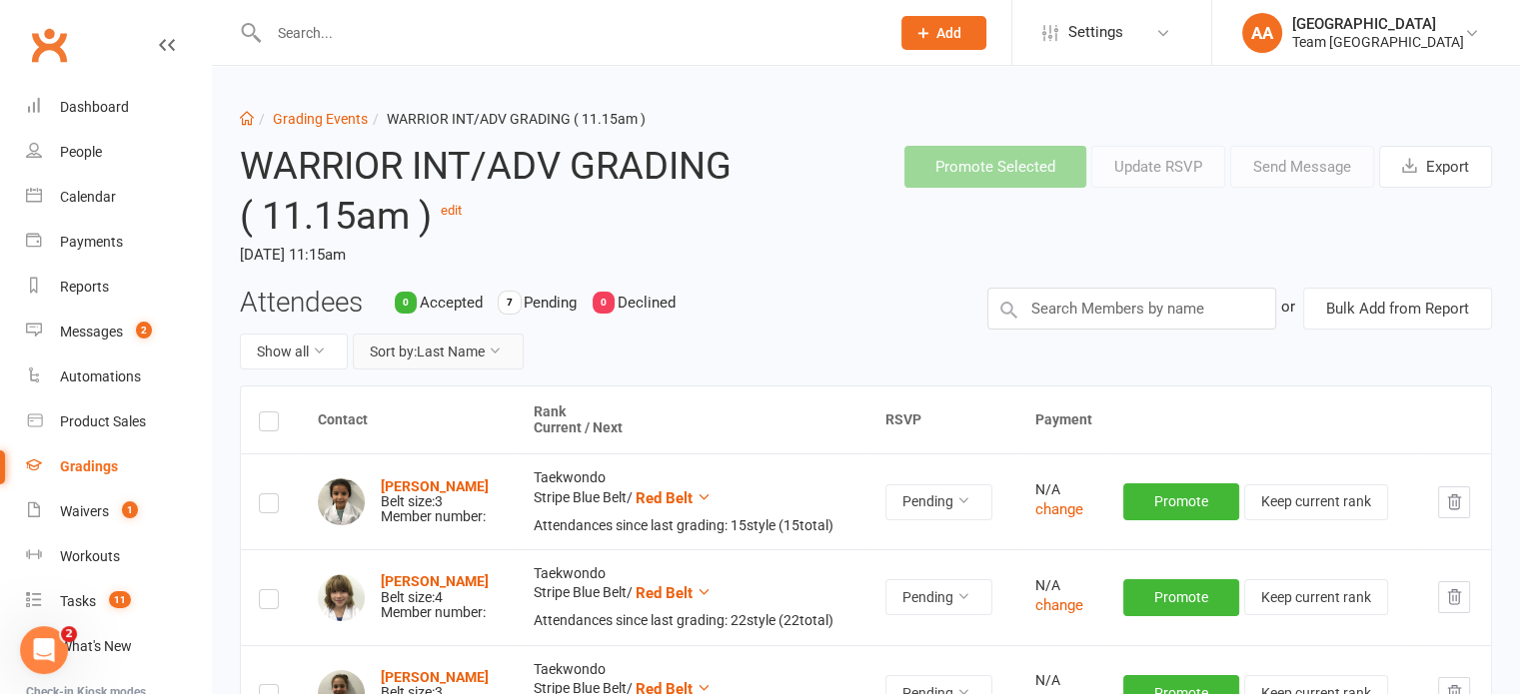
click at [426, 342] on button "Sort by: Last Name" at bounding box center [438, 352] width 171 height 36
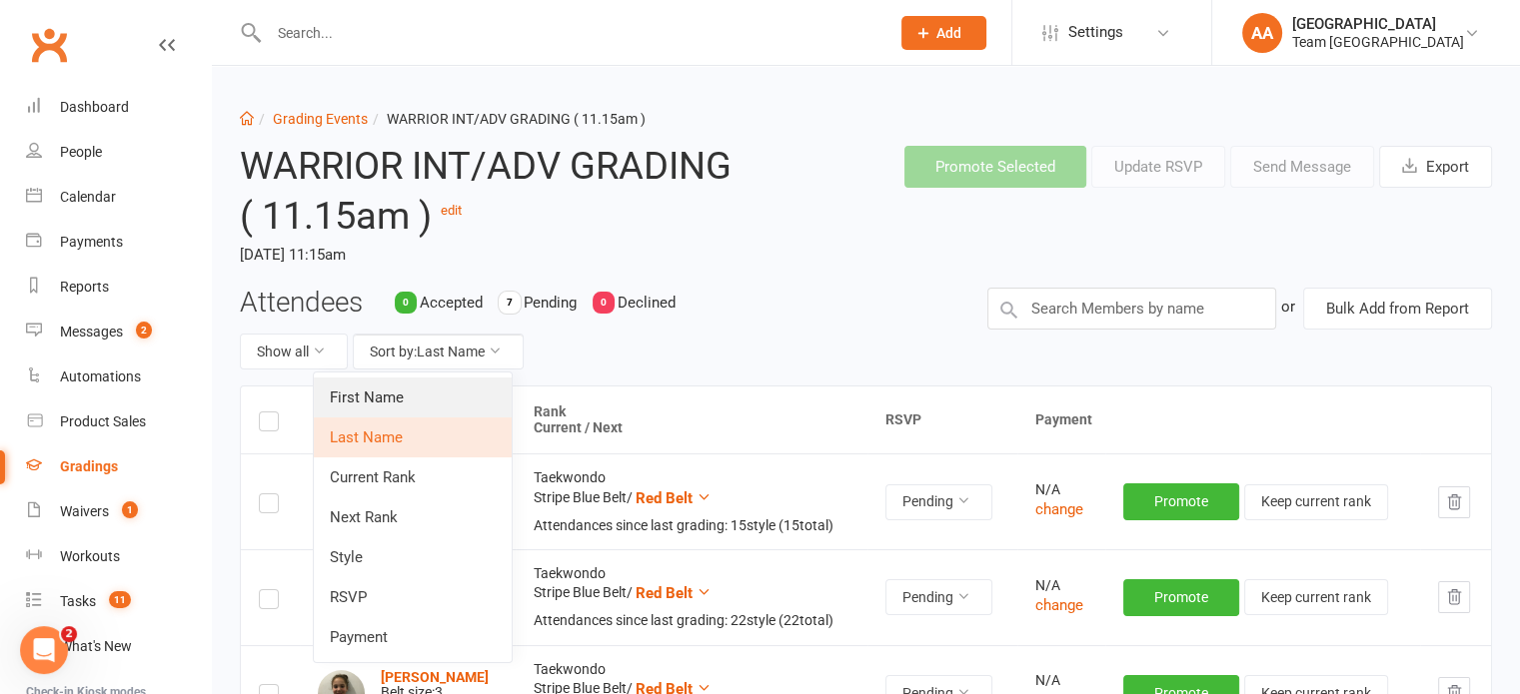
click at [424, 391] on link "First Name" at bounding box center [413, 398] width 198 height 40
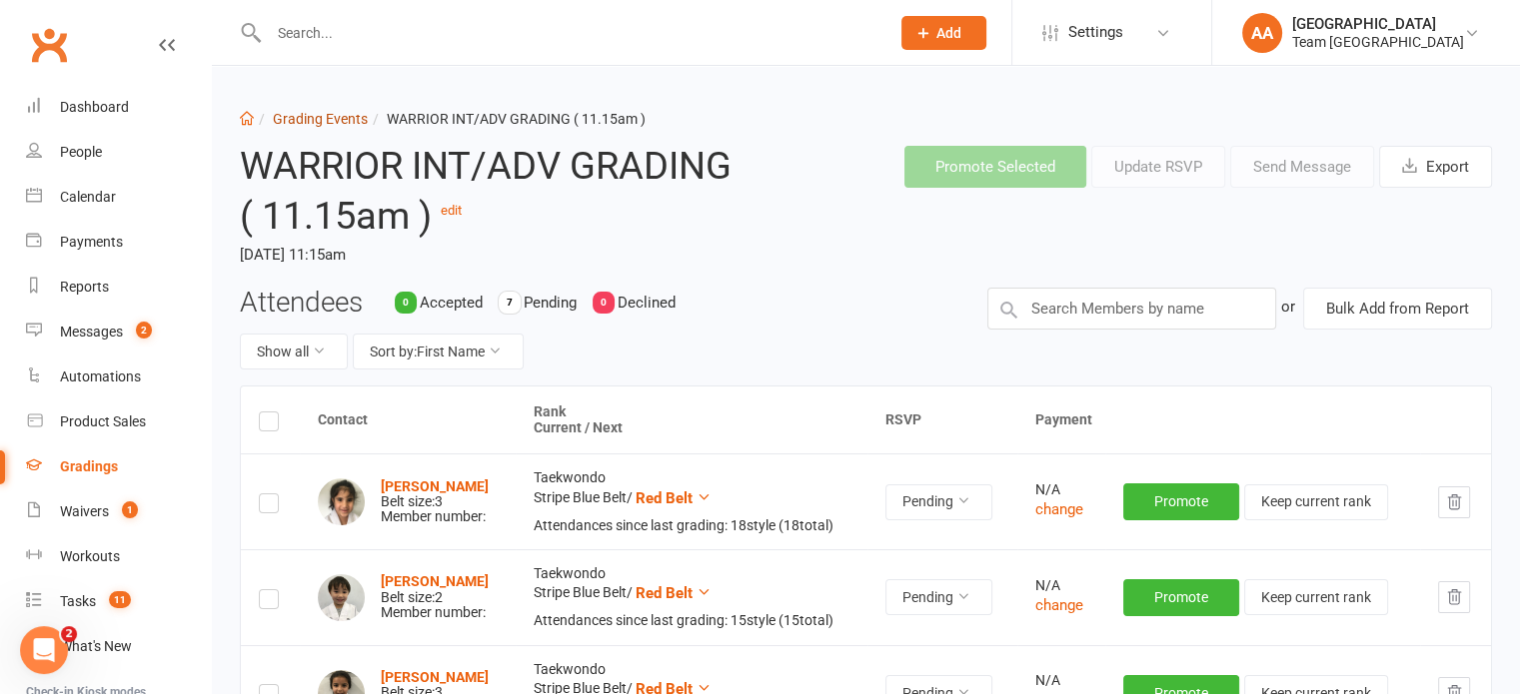
click at [300, 121] on link "Grading Events" at bounding box center [320, 119] width 95 height 16
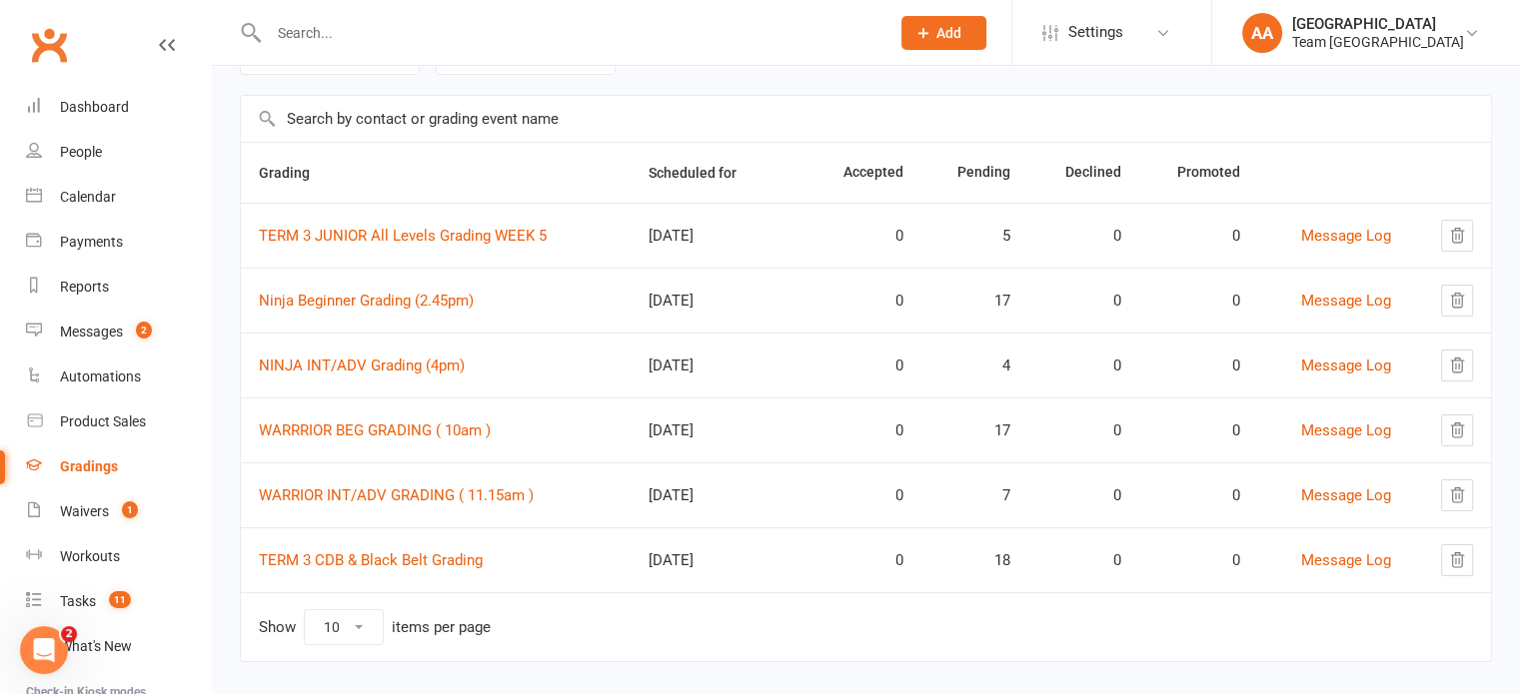
scroll to position [139, 0]
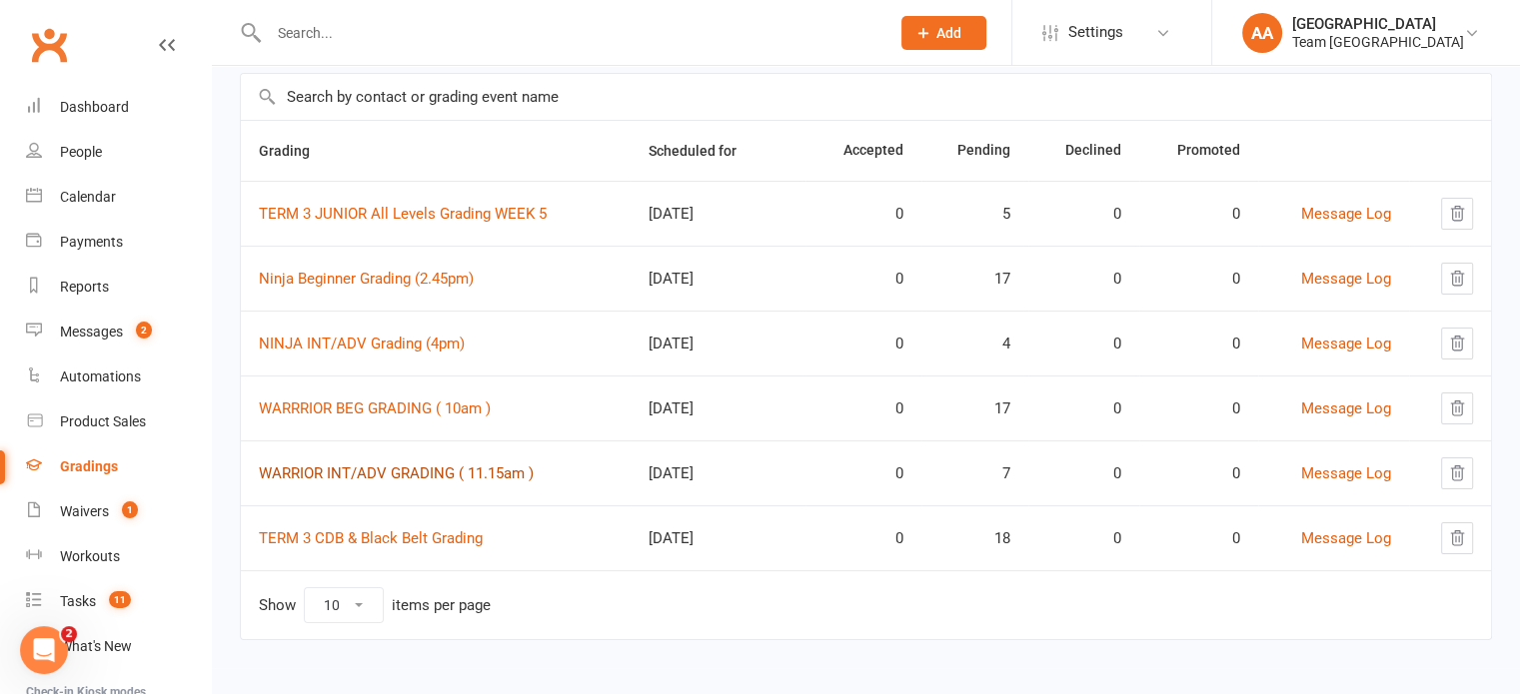
click at [444, 469] on link "WARRIOR INT/ADV GRADING ( 11.15am )" at bounding box center [396, 474] width 275 height 18
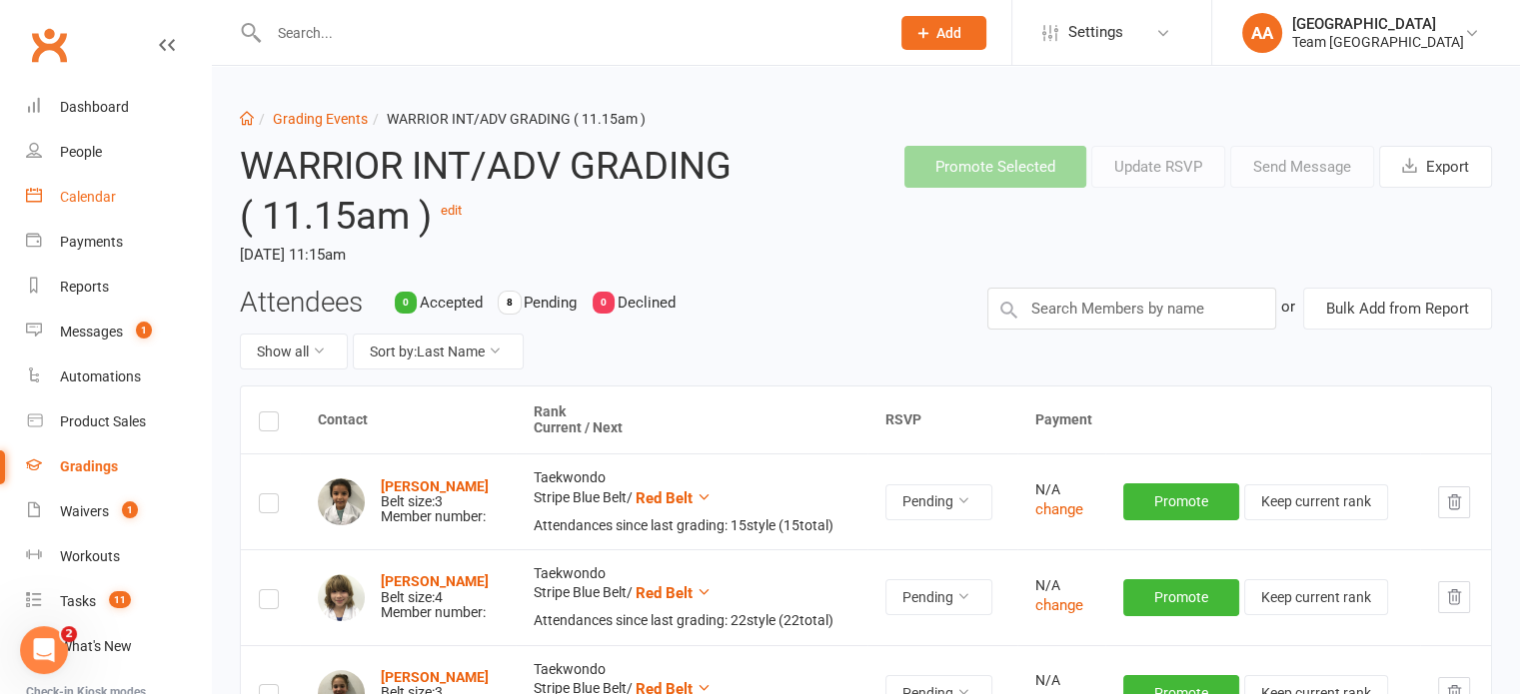
click at [82, 192] on div "Calendar" at bounding box center [88, 197] width 56 height 16
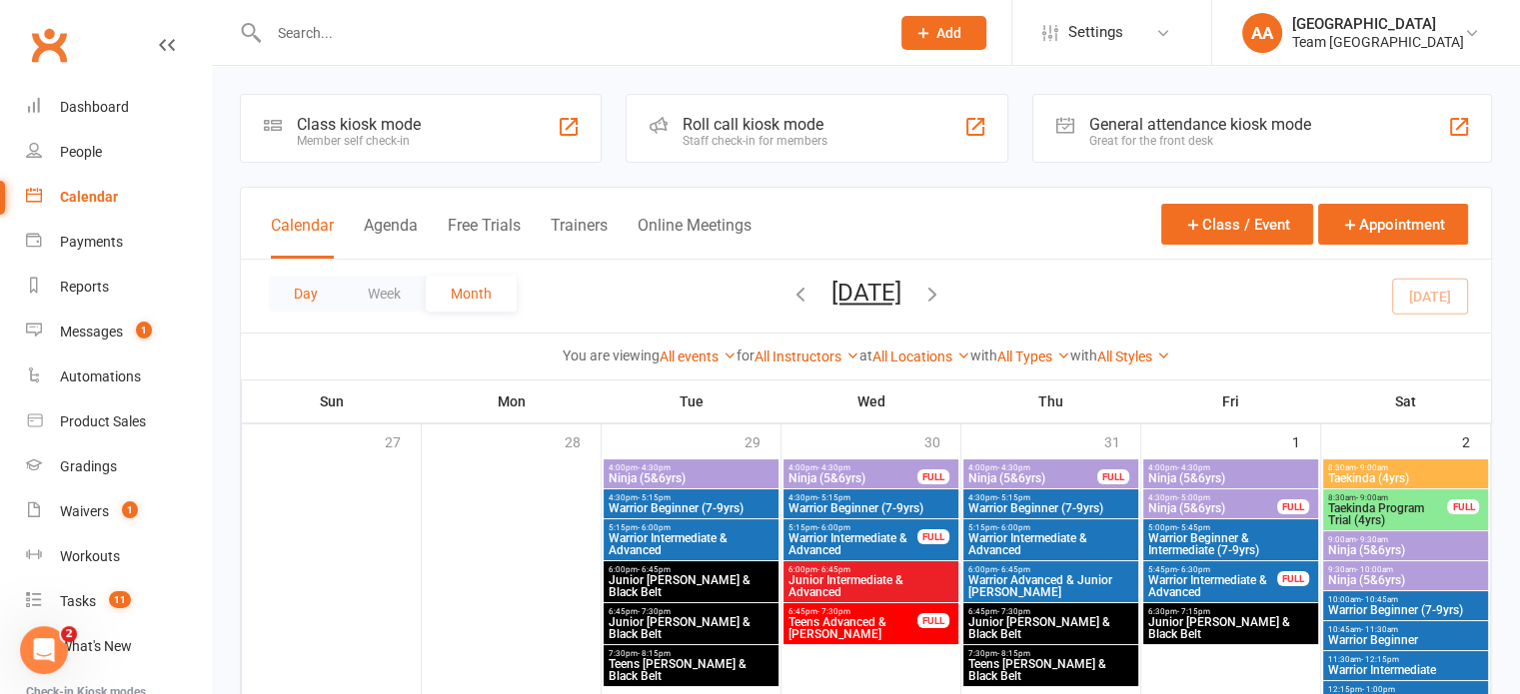
click at [289, 299] on button "Day" at bounding box center [306, 294] width 74 height 36
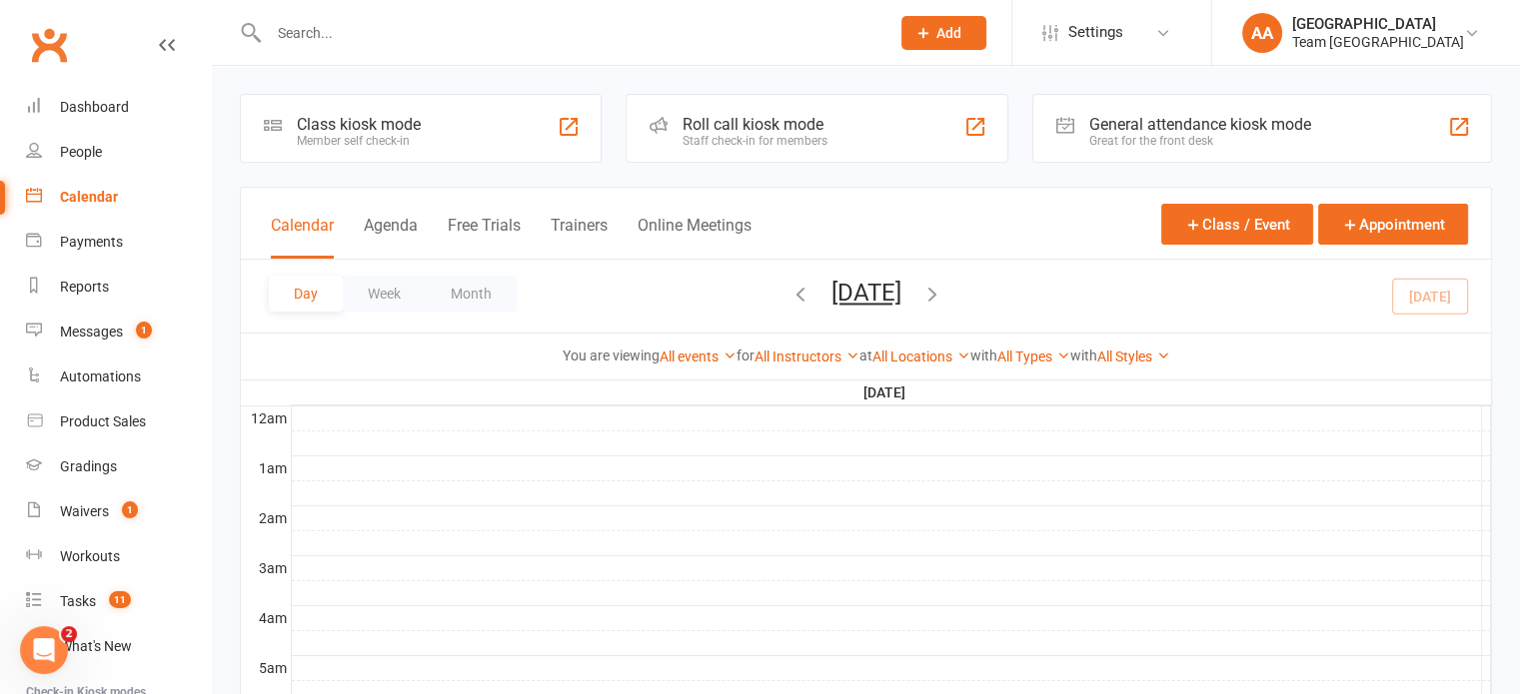
drag, startPoint x: 791, startPoint y: 285, endPoint x: 855, endPoint y: 301, distance: 65.9
click at [831, 286] on button "[DATE]" at bounding box center [866, 293] width 70 height 28
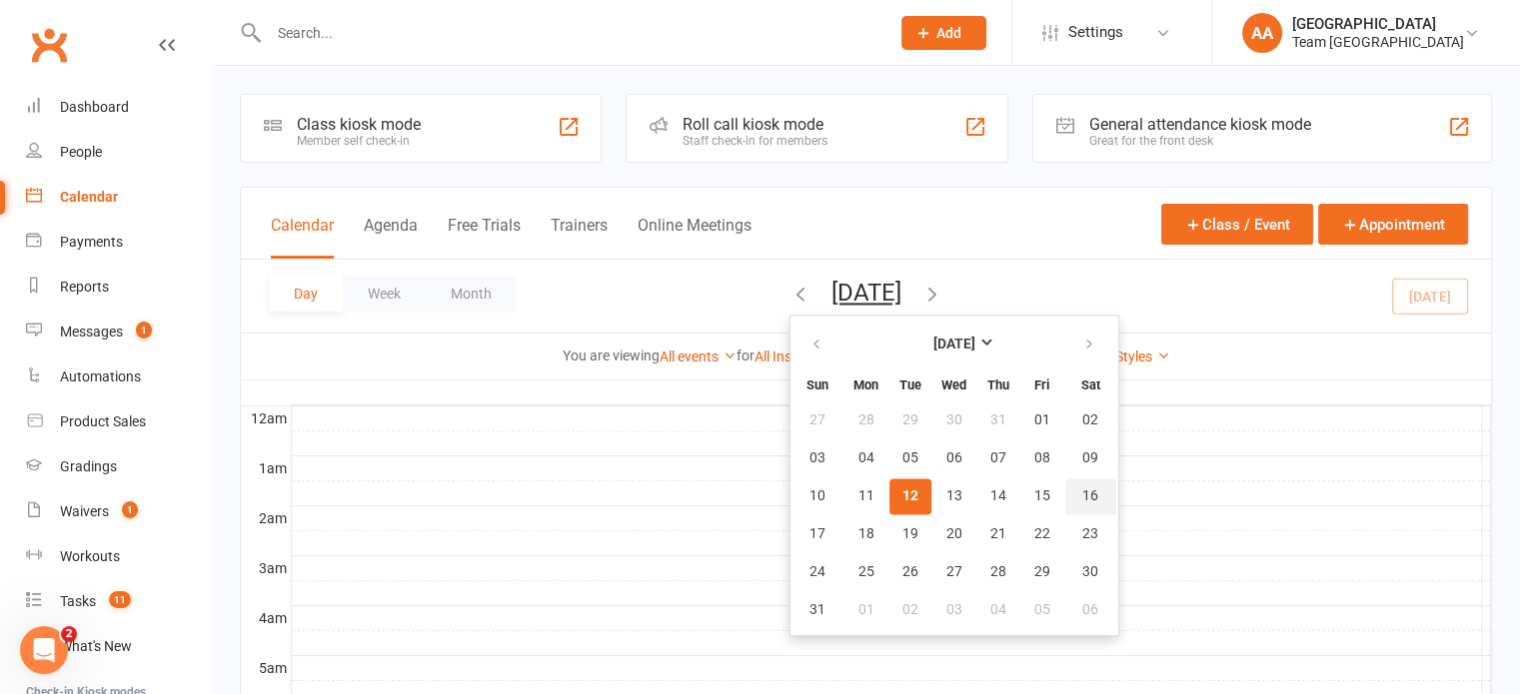
click at [1082, 492] on span "16" at bounding box center [1090, 497] width 16 height 16
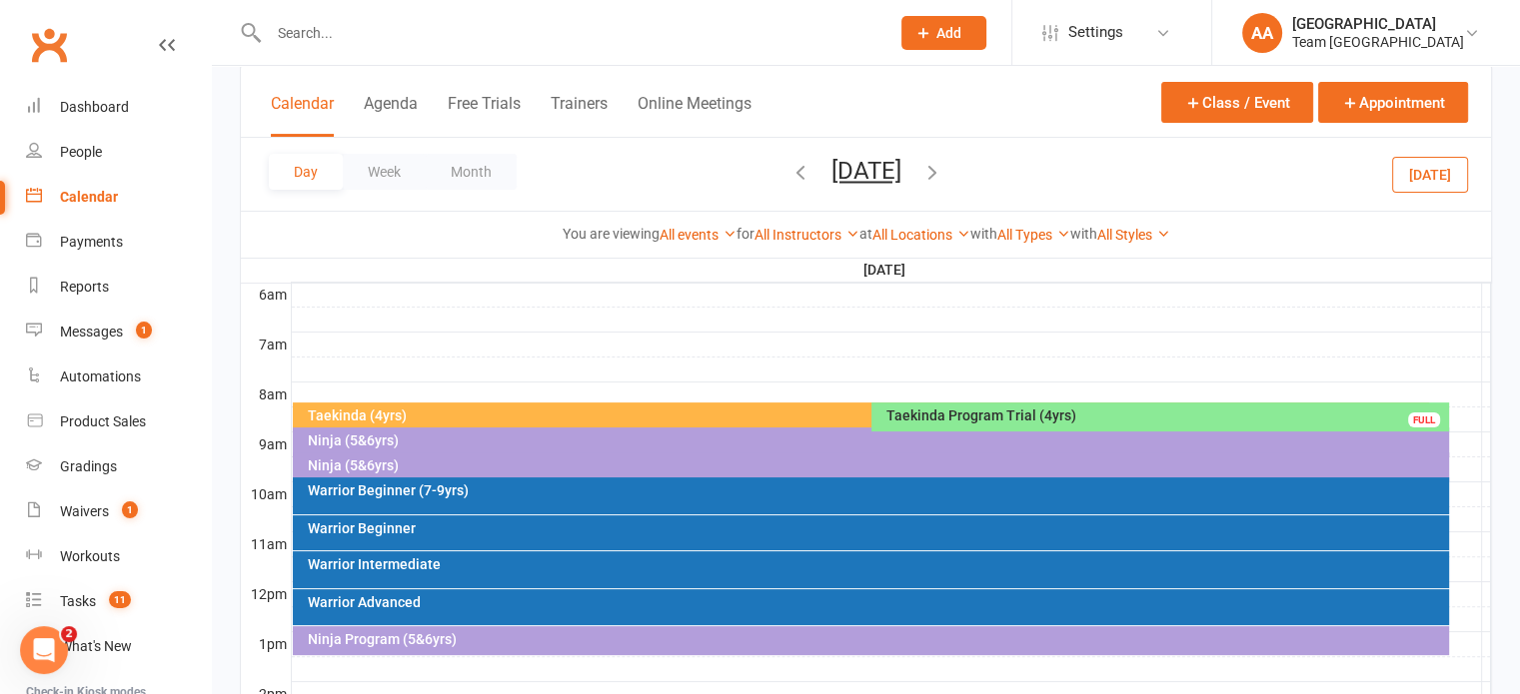
scroll to position [500, 0]
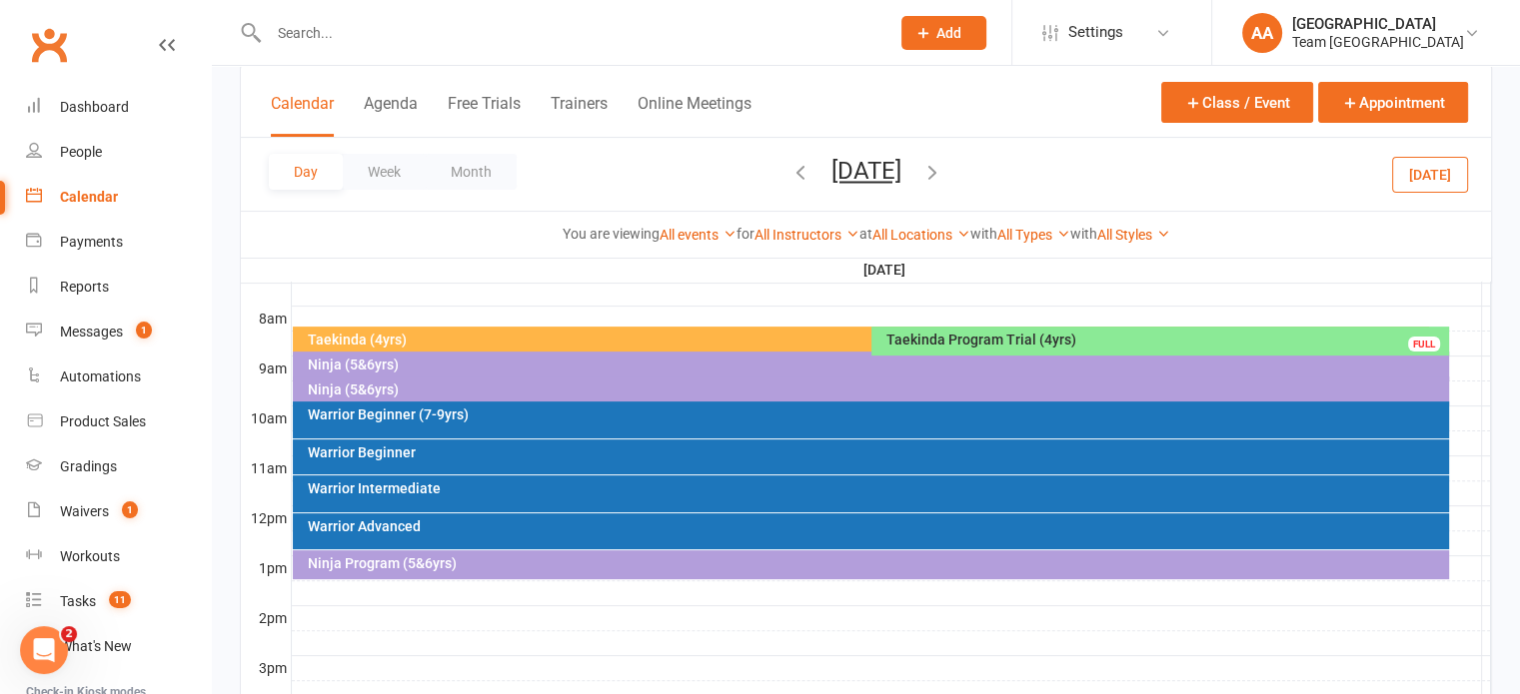
click at [895, 170] on button "[DATE]" at bounding box center [866, 171] width 70 height 28
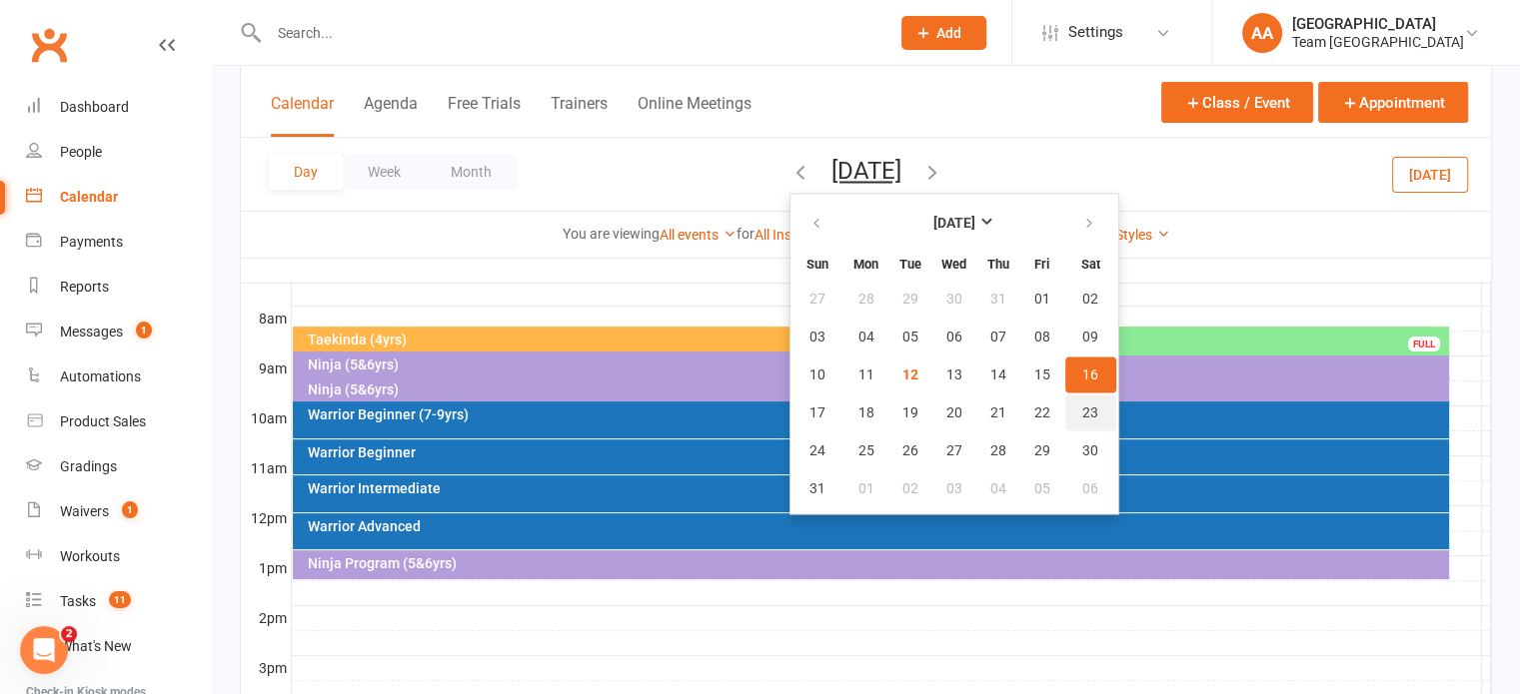
click at [1082, 406] on span "23" at bounding box center [1090, 413] width 16 height 16
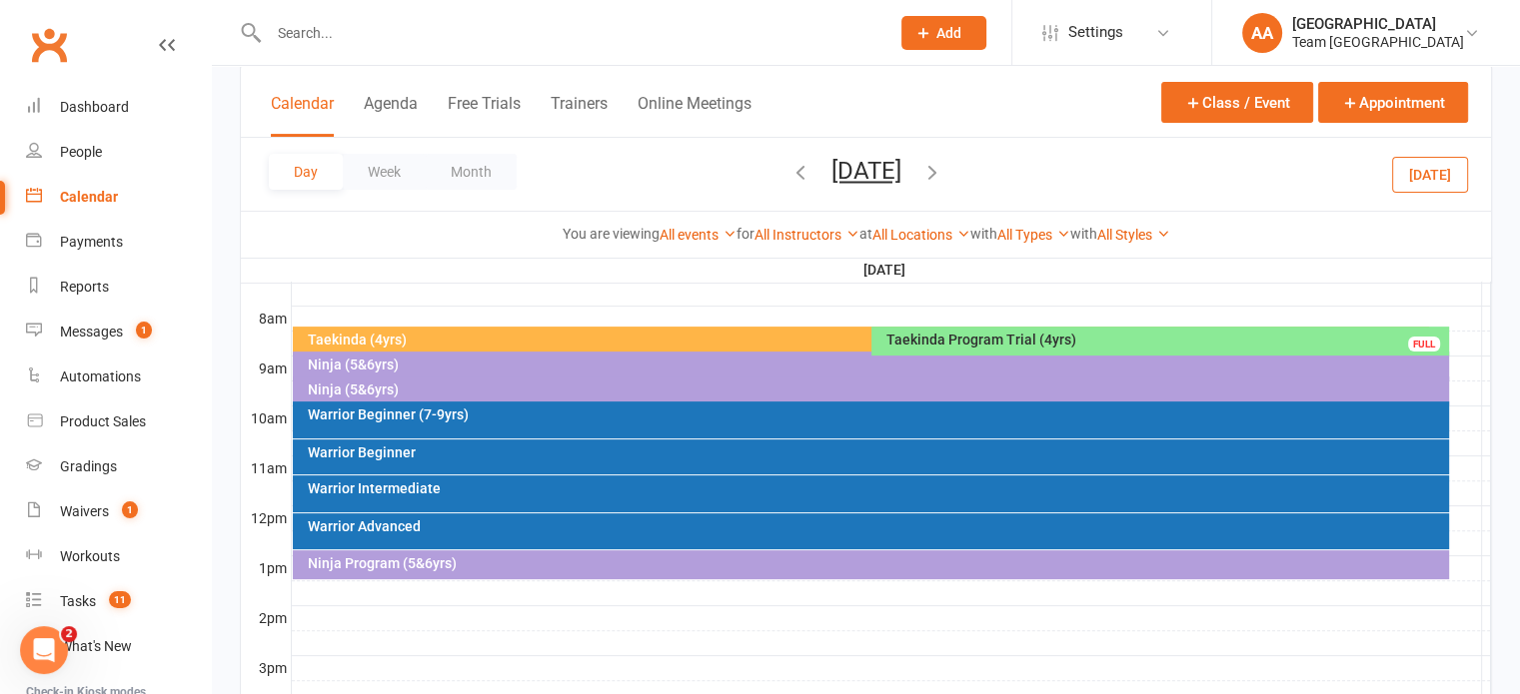
click at [846, 165] on button "[DATE]" at bounding box center [866, 171] width 70 height 28
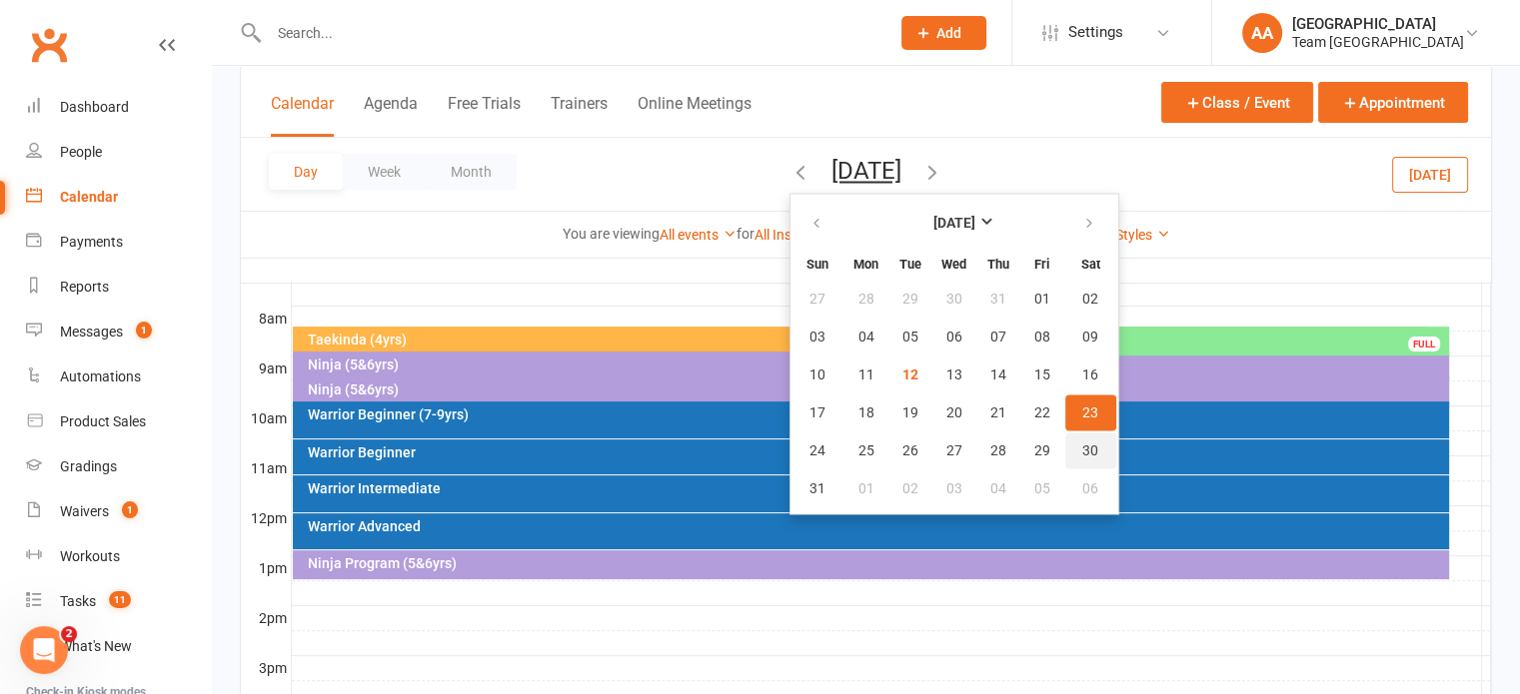
click at [1065, 434] on button "30" at bounding box center [1090, 451] width 51 height 36
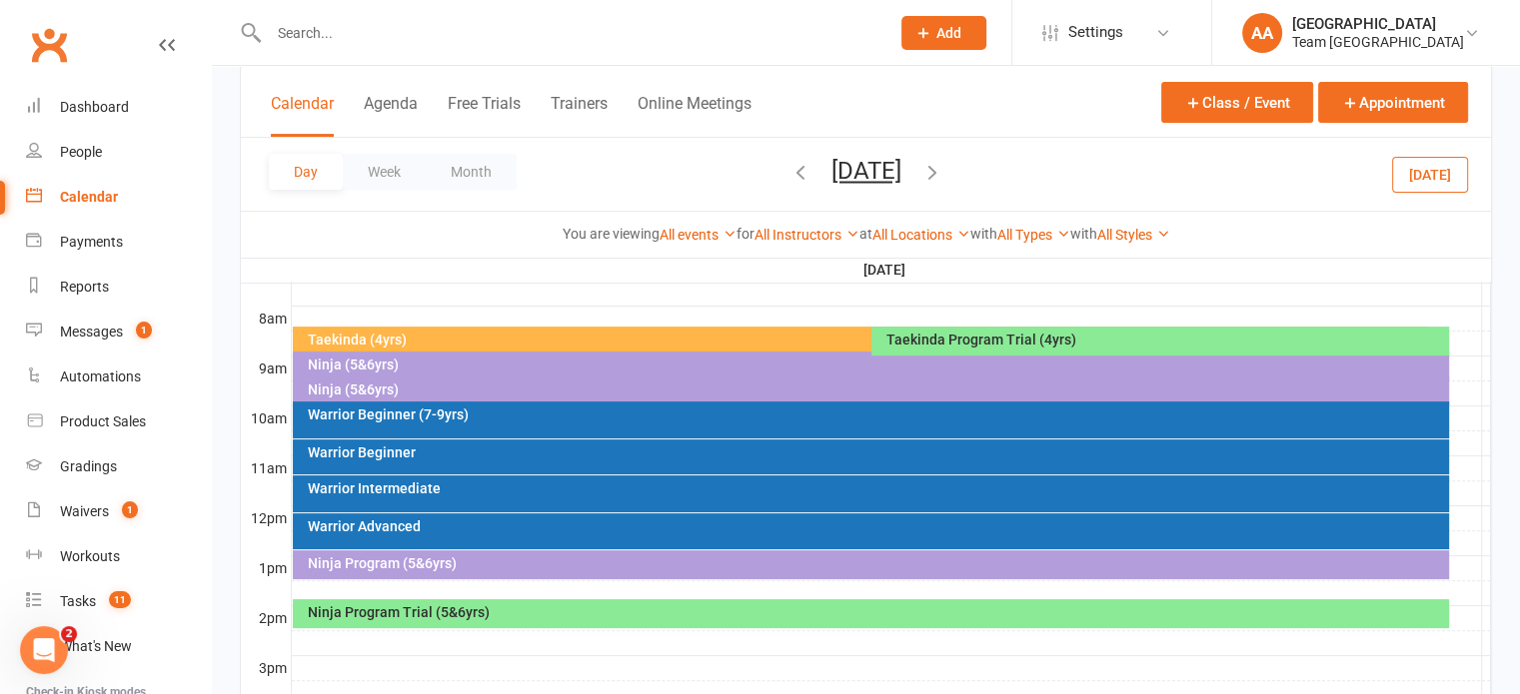
click at [716, 620] on div "Ninja Program Trial (5&6yrs)" at bounding box center [871, 614] width 1156 height 29
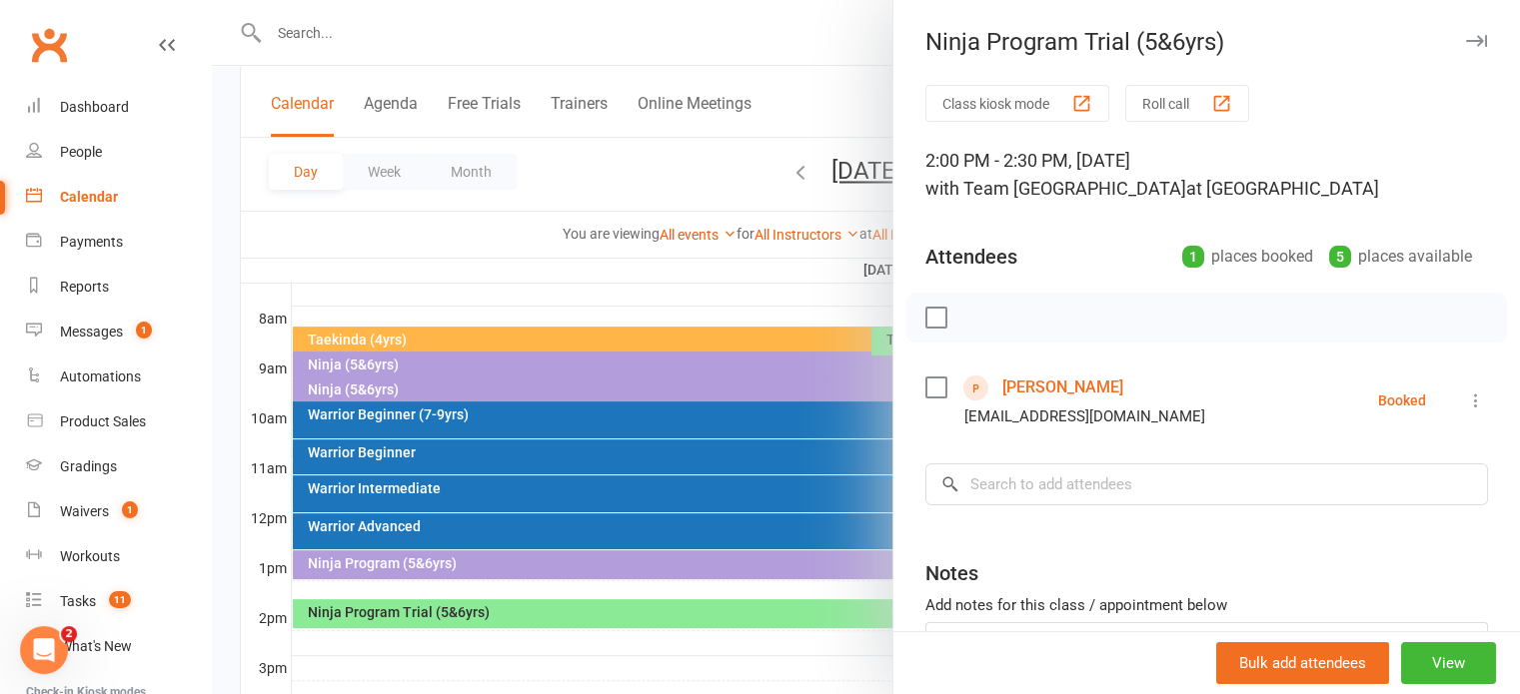
click at [796, 173] on div at bounding box center [866, 347] width 1308 height 694
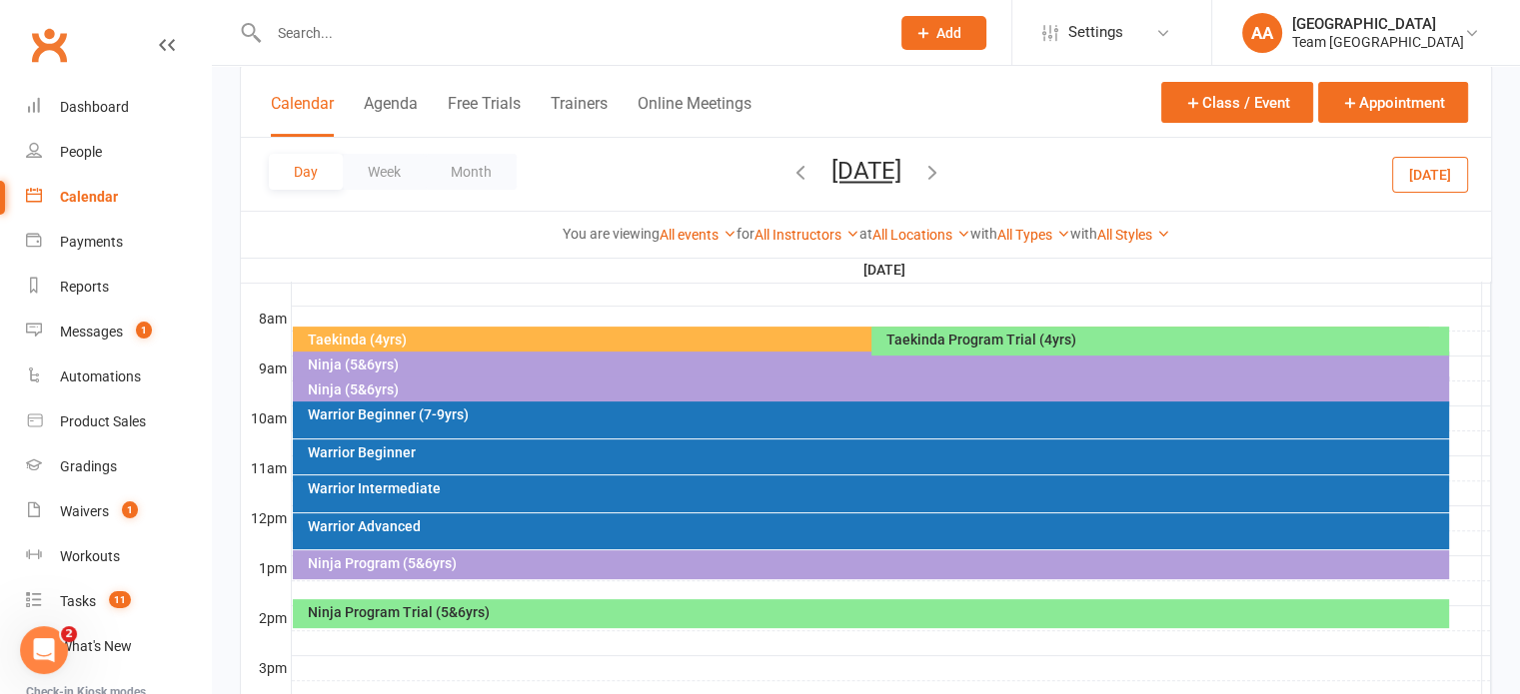
click at [1087, 344] on div "Taekinda Program Trial (4yrs)" at bounding box center [1165, 340] width 560 height 14
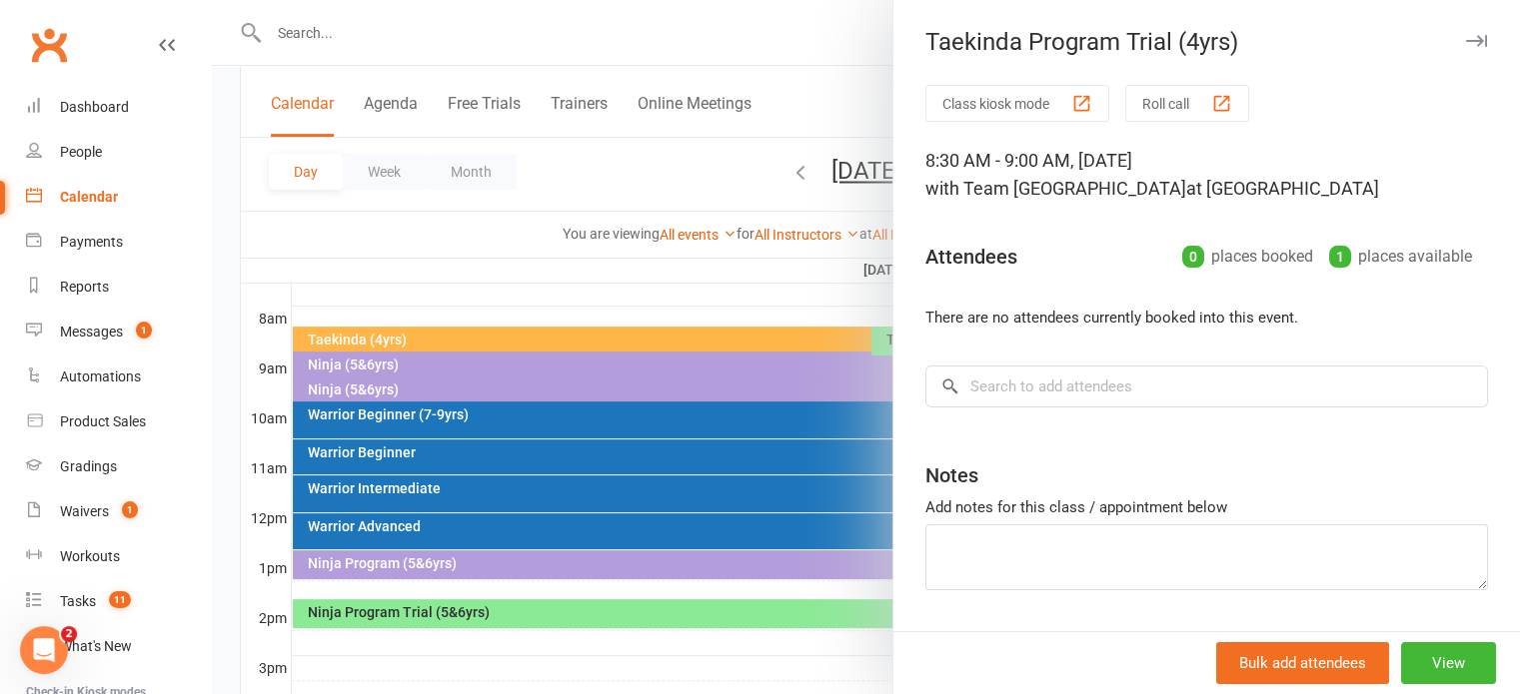
drag, startPoint x: 858, startPoint y: 160, endPoint x: 834, endPoint y: 182, distance: 32.5
click at [858, 163] on div at bounding box center [866, 347] width 1308 height 694
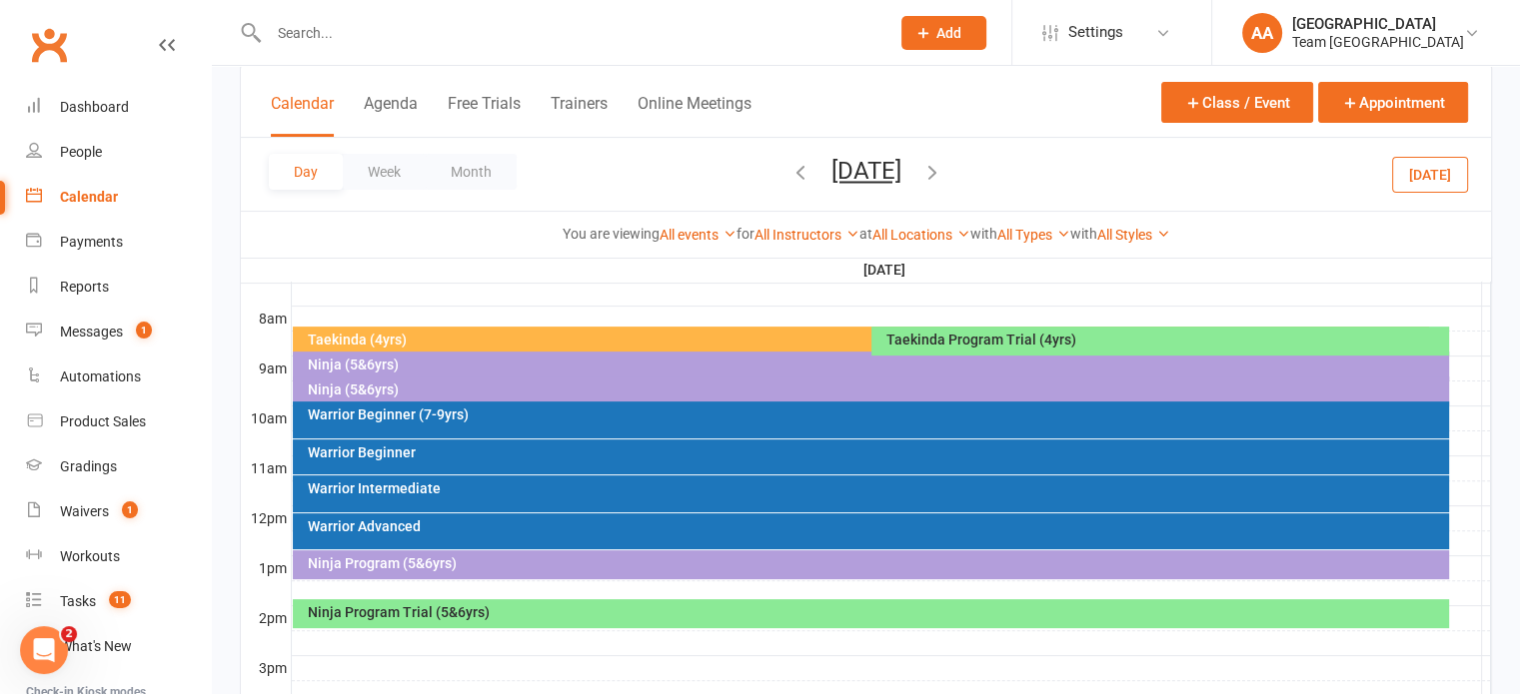
click at [717, 330] on div "Taekinda (4yrs)" at bounding box center [861, 341] width 1136 height 29
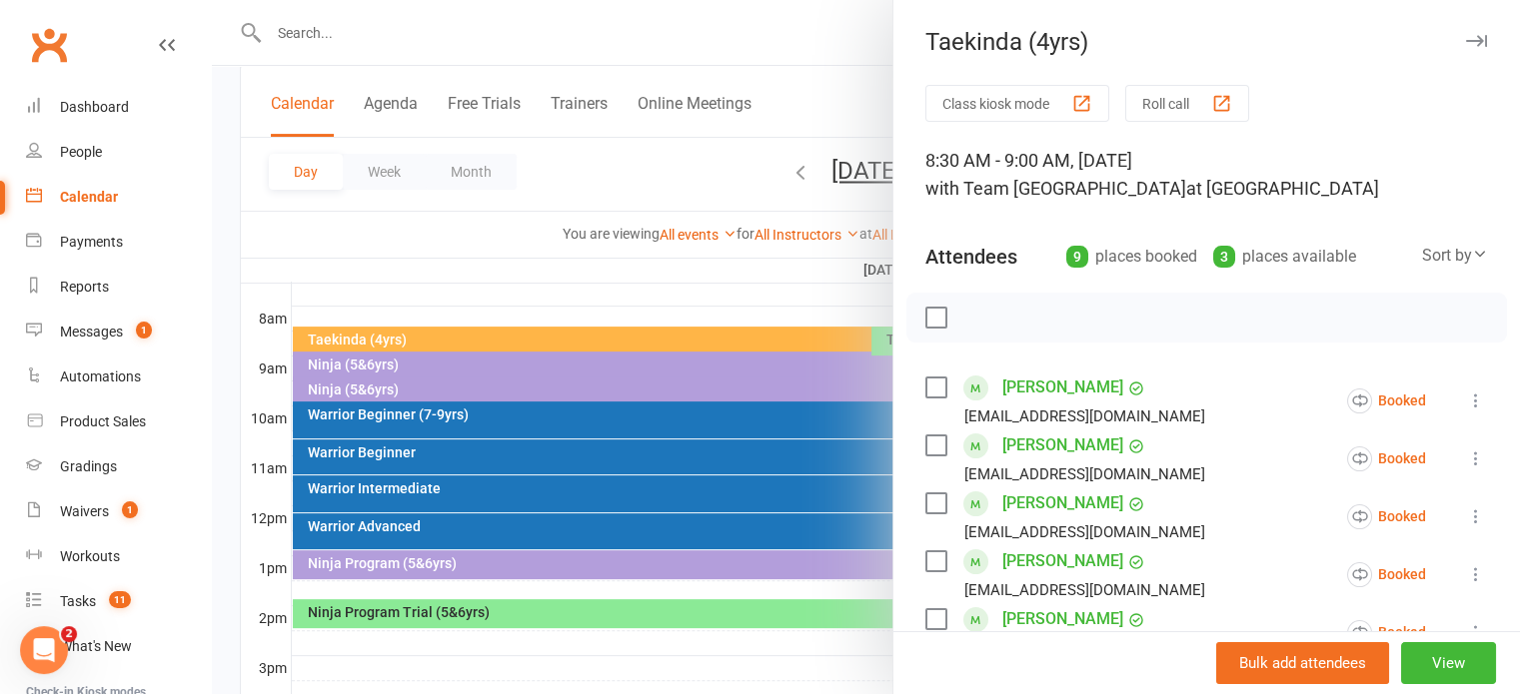
drag, startPoint x: 829, startPoint y: 168, endPoint x: 840, endPoint y: 161, distance: 13.0
click at [838, 163] on div at bounding box center [866, 347] width 1308 height 694
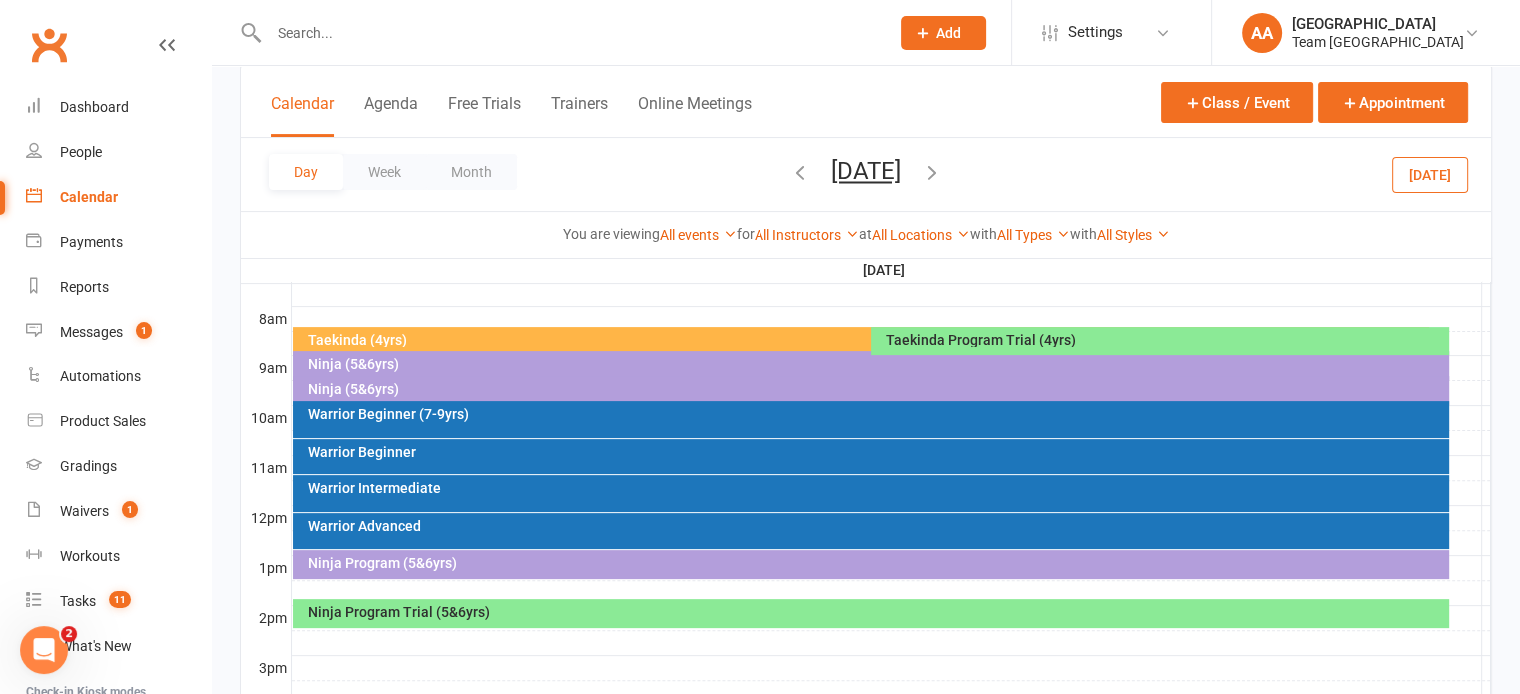
click at [959, 337] on div "Taekinda Program Trial (4yrs)" at bounding box center [1165, 340] width 560 height 14
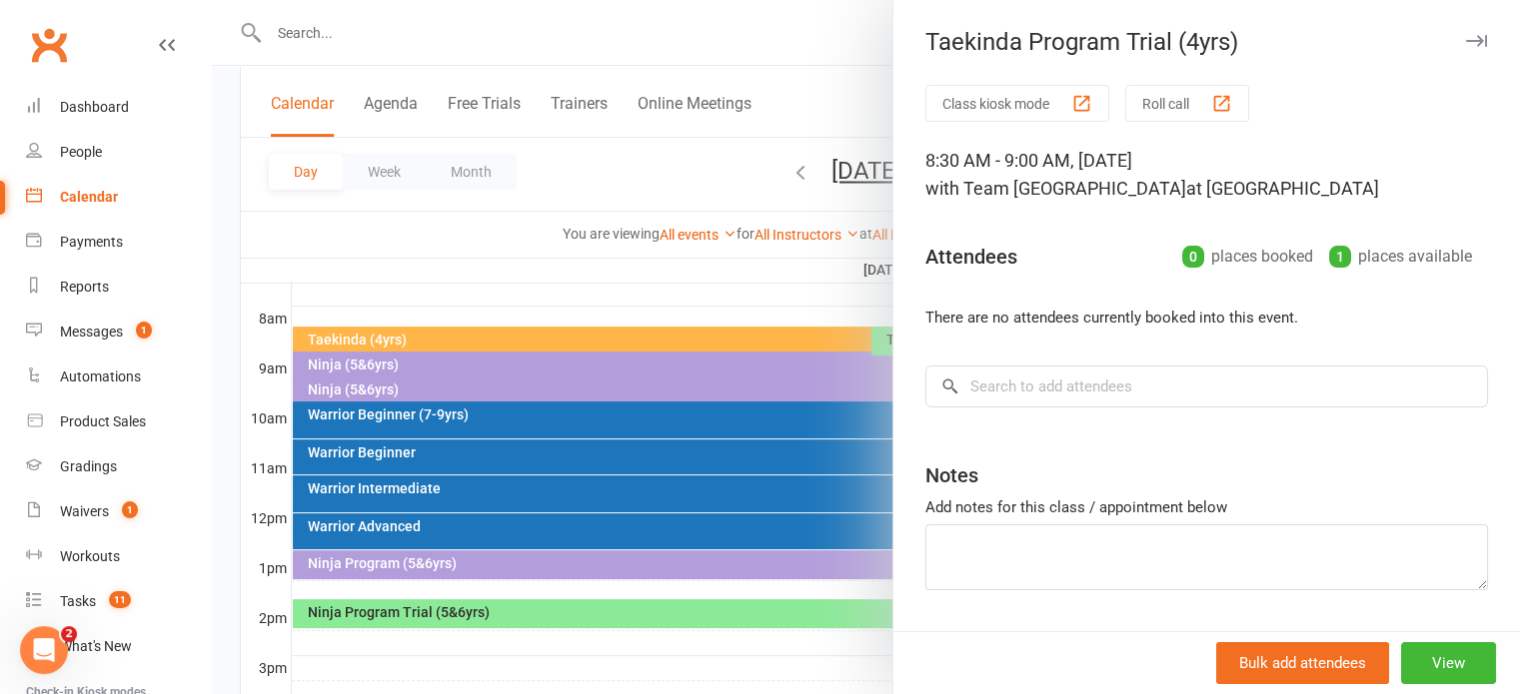
click at [747, 255] on div at bounding box center [866, 347] width 1308 height 694
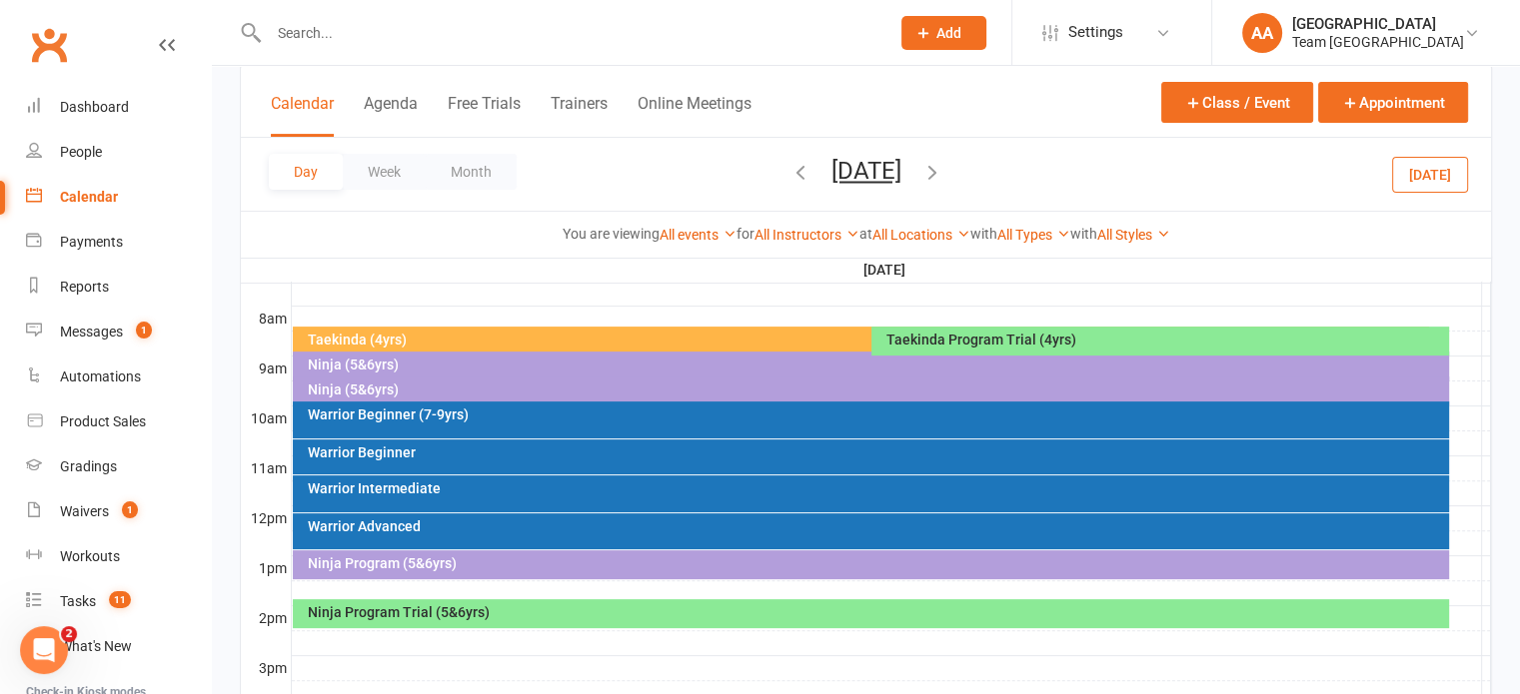
click at [708, 343] on div "Taekinda (4yrs)" at bounding box center [866, 340] width 1118 height 14
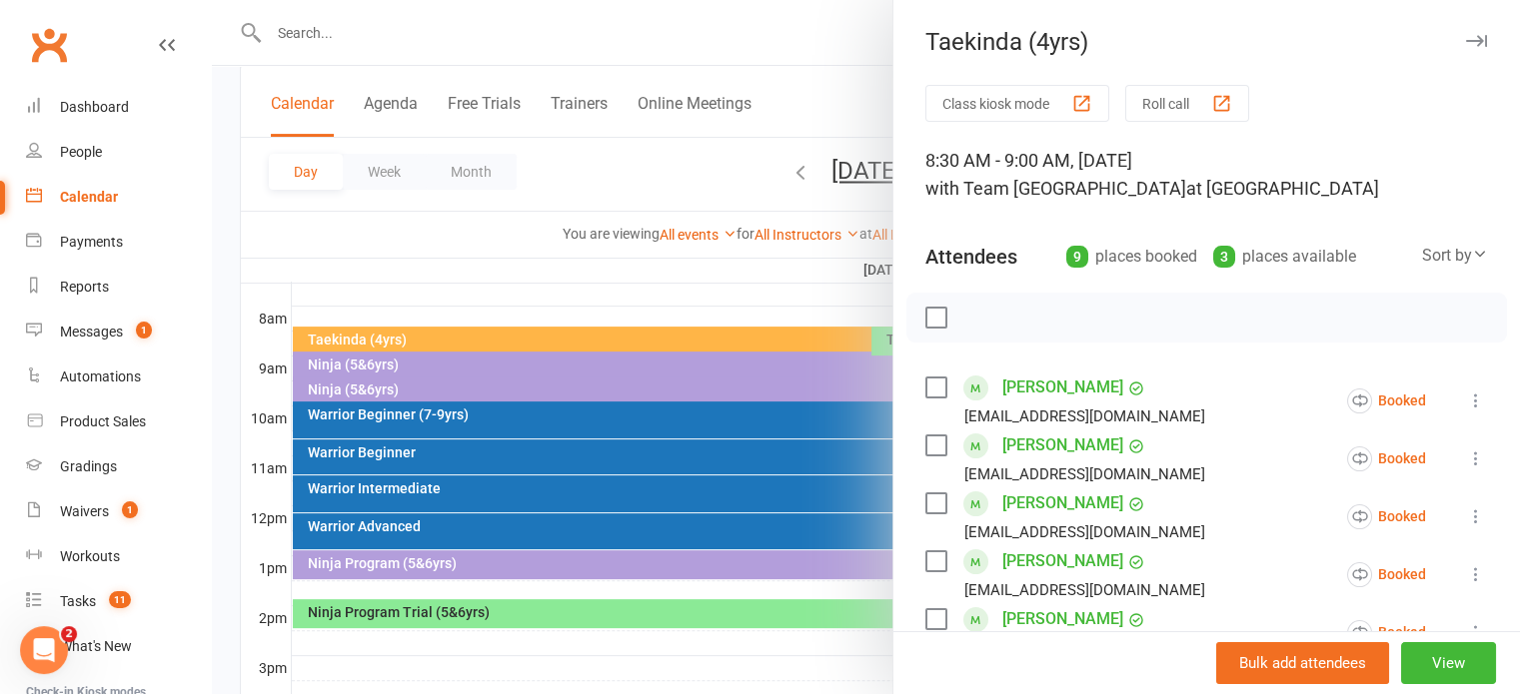
click at [820, 177] on div at bounding box center [866, 347] width 1308 height 694
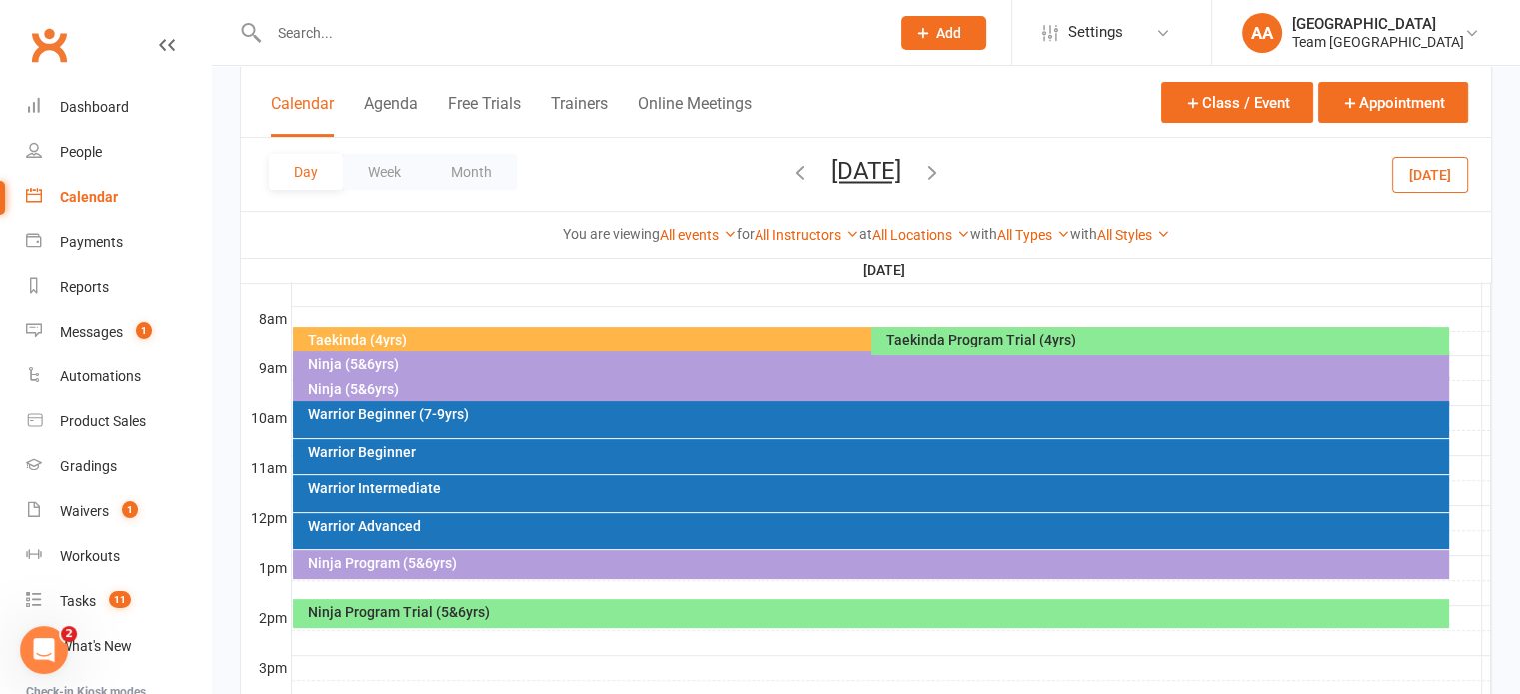
click at [831, 178] on button "[DATE]" at bounding box center [866, 171] width 70 height 28
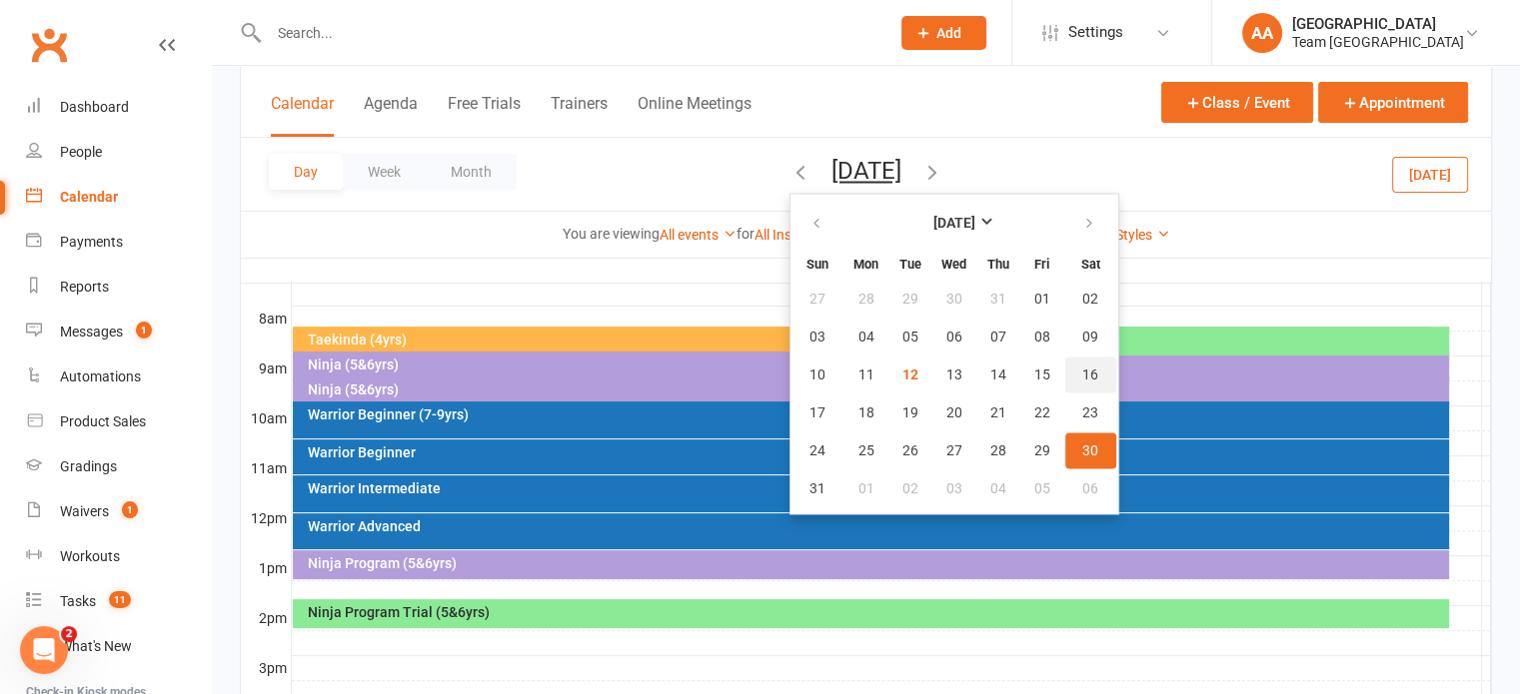
click at [1065, 371] on button "16" at bounding box center [1090, 375] width 51 height 36
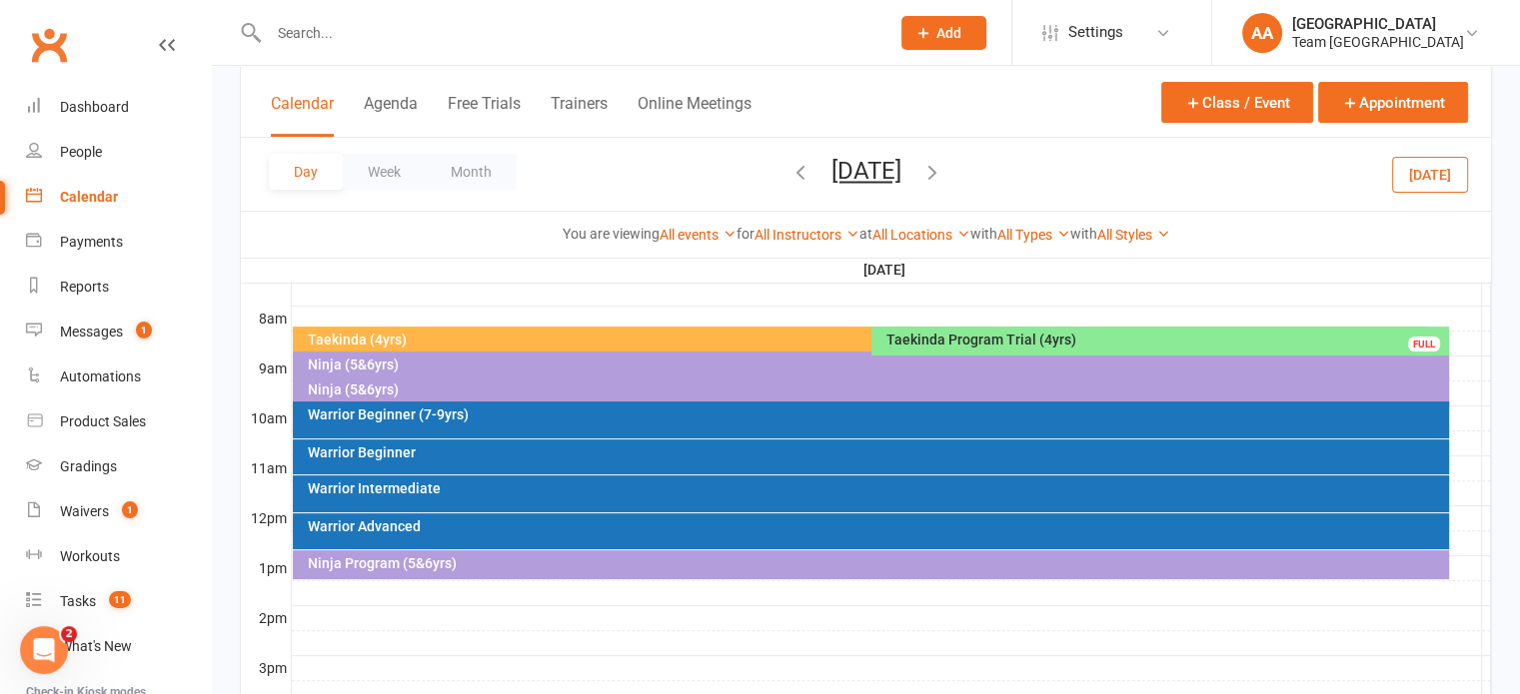
click at [961, 328] on div "Taekinda Program Trial (4yrs) FULL" at bounding box center [1160, 341] width 578 height 29
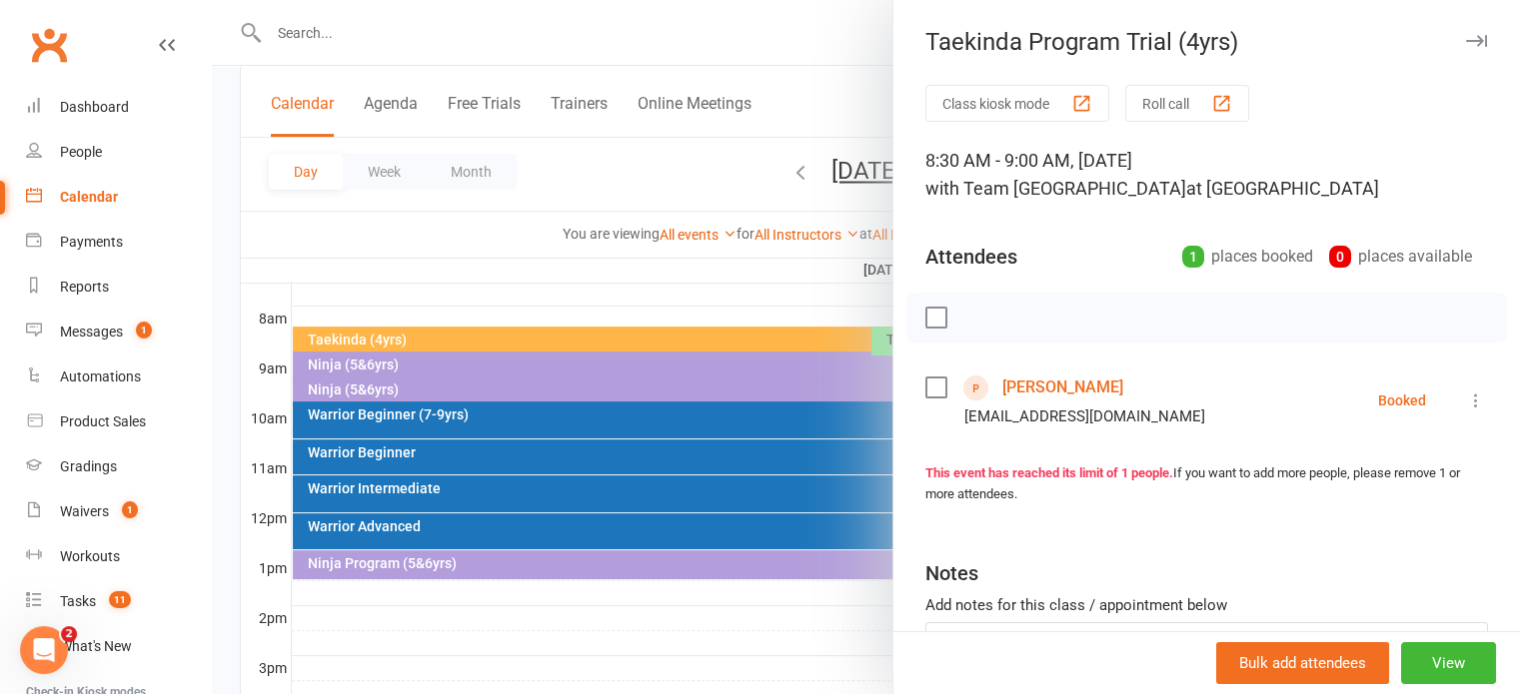
click at [855, 172] on div at bounding box center [866, 347] width 1308 height 694
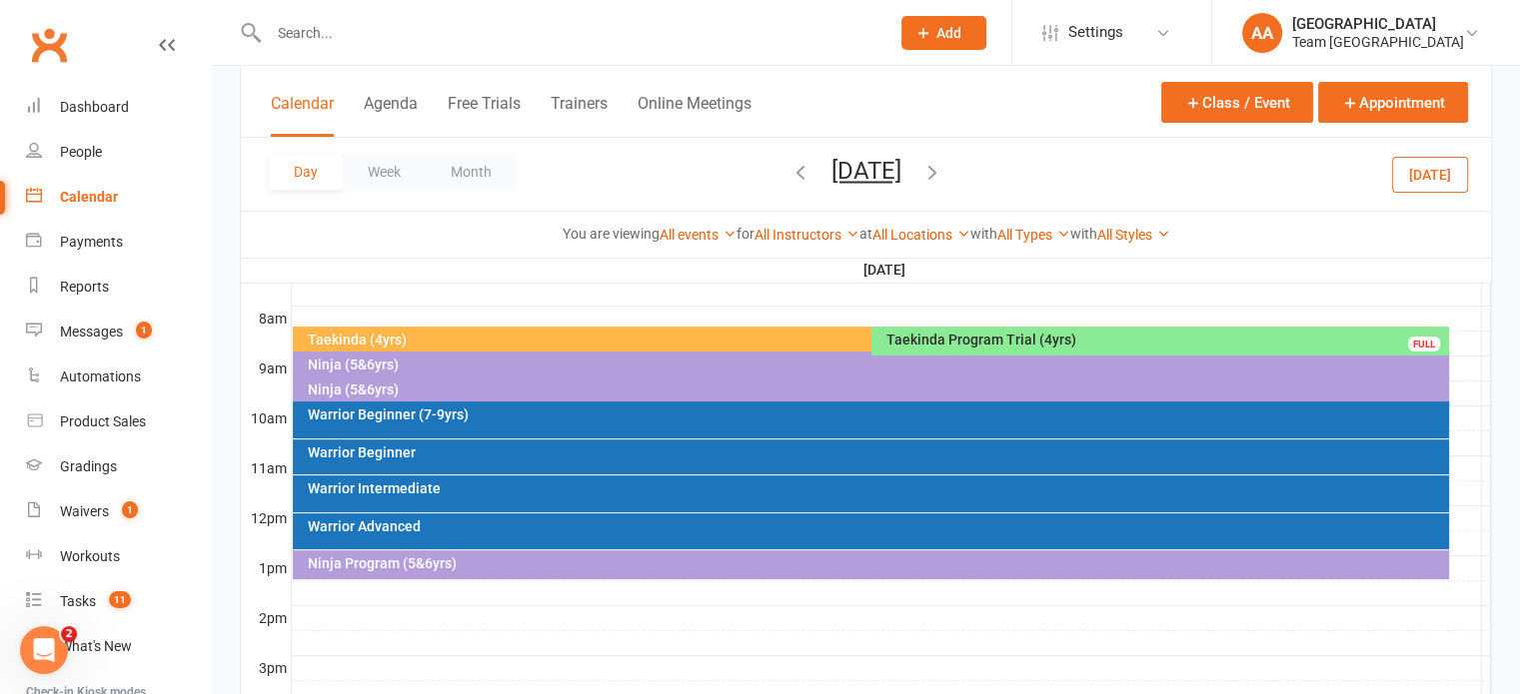
click at [901, 178] on button "[DATE]" at bounding box center [866, 171] width 70 height 28
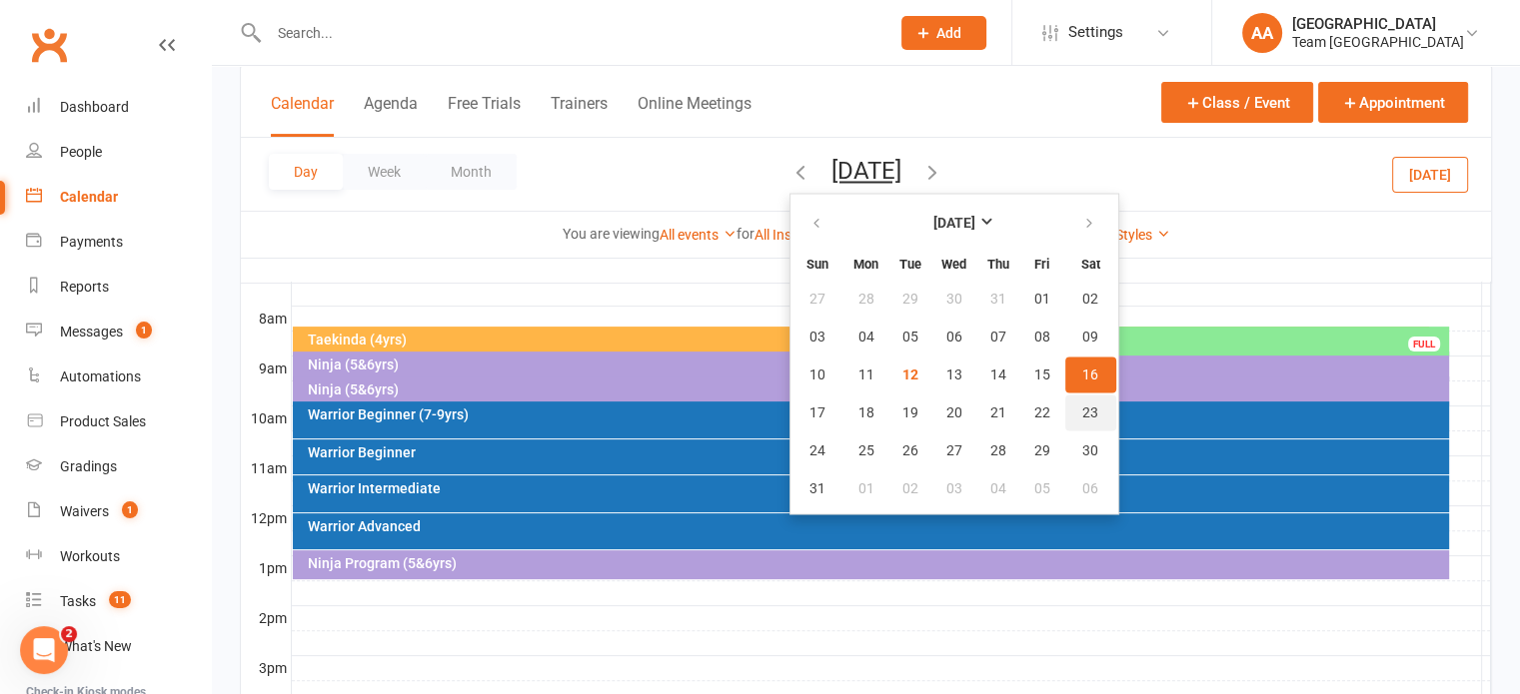
click at [1082, 405] on span "23" at bounding box center [1090, 413] width 16 height 16
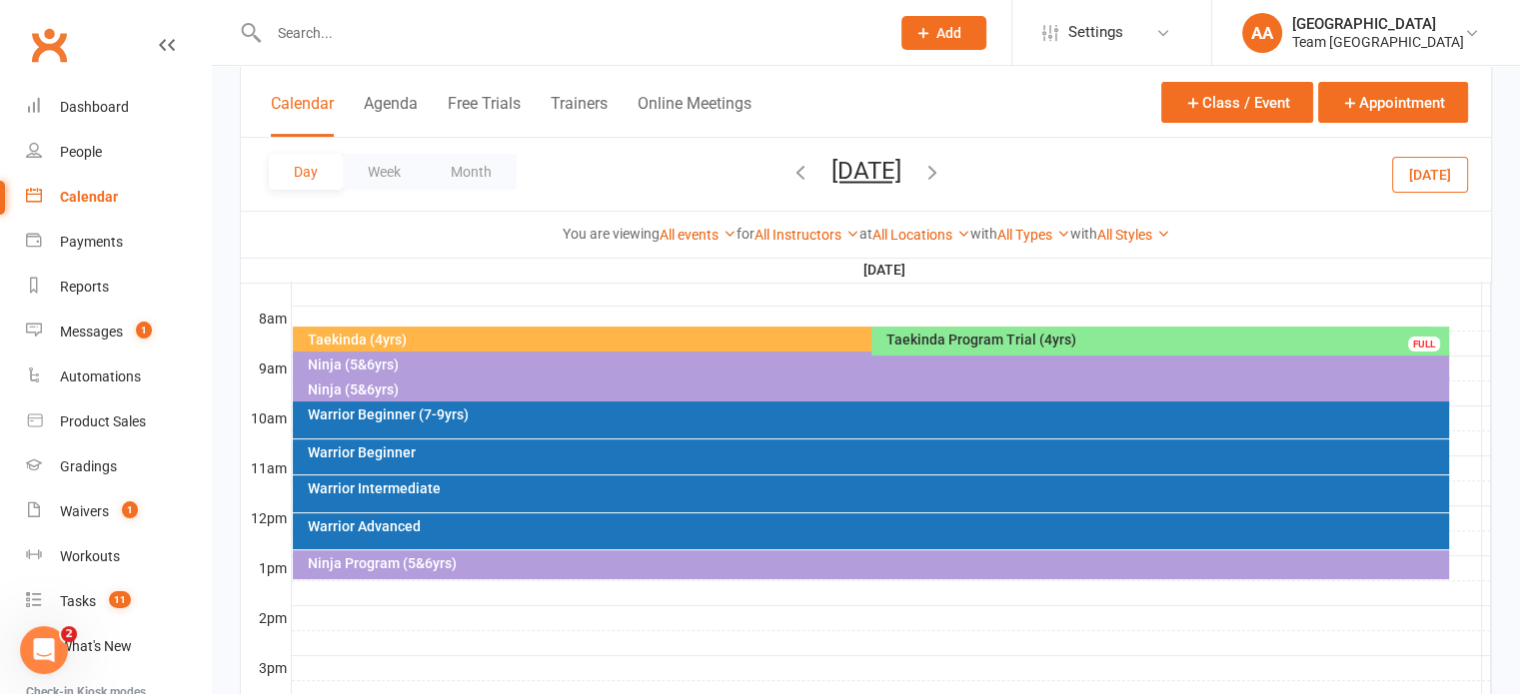
click at [900, 342] on div "Taekinda Program Trial (4yrs)" at bounding box center [1165, 340] width 560 height 14
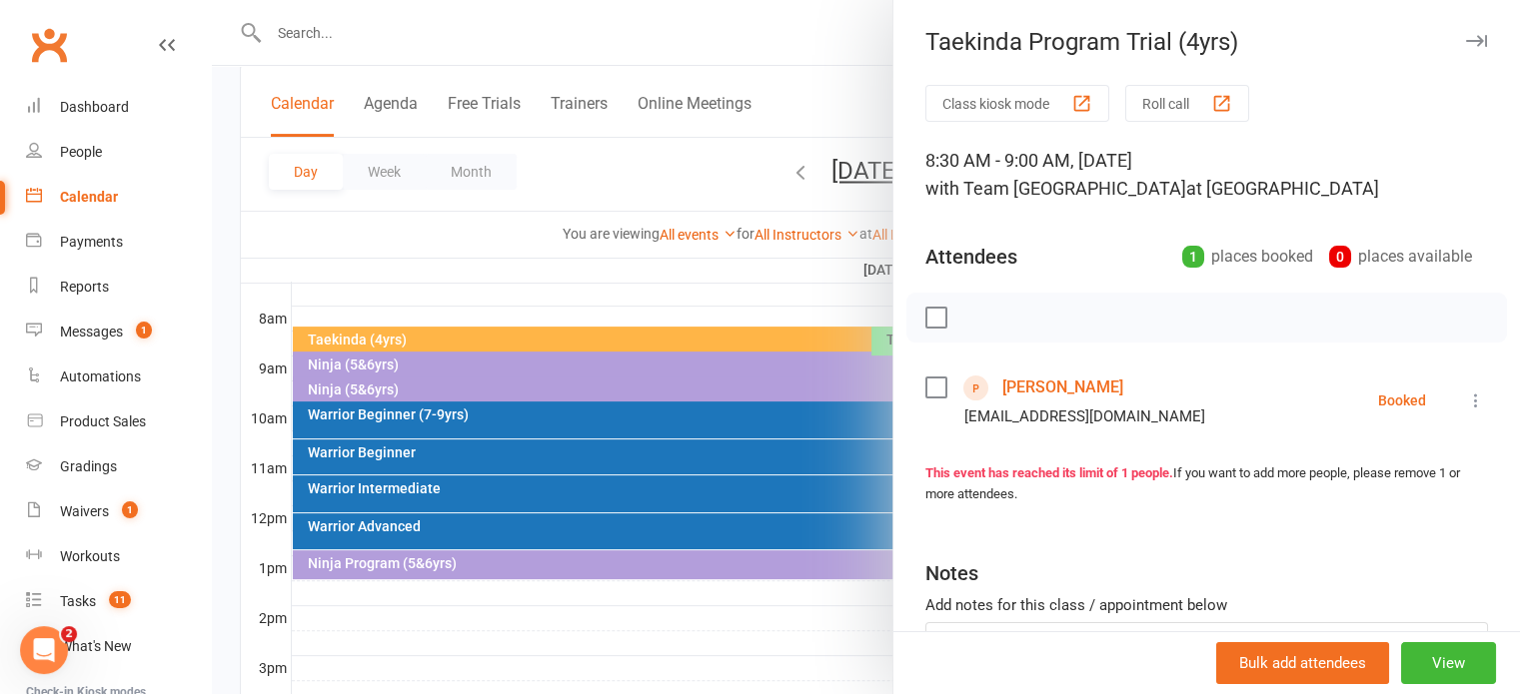
click at [797, 162] on div at bounding box center [866, 347] width 1308 height 694
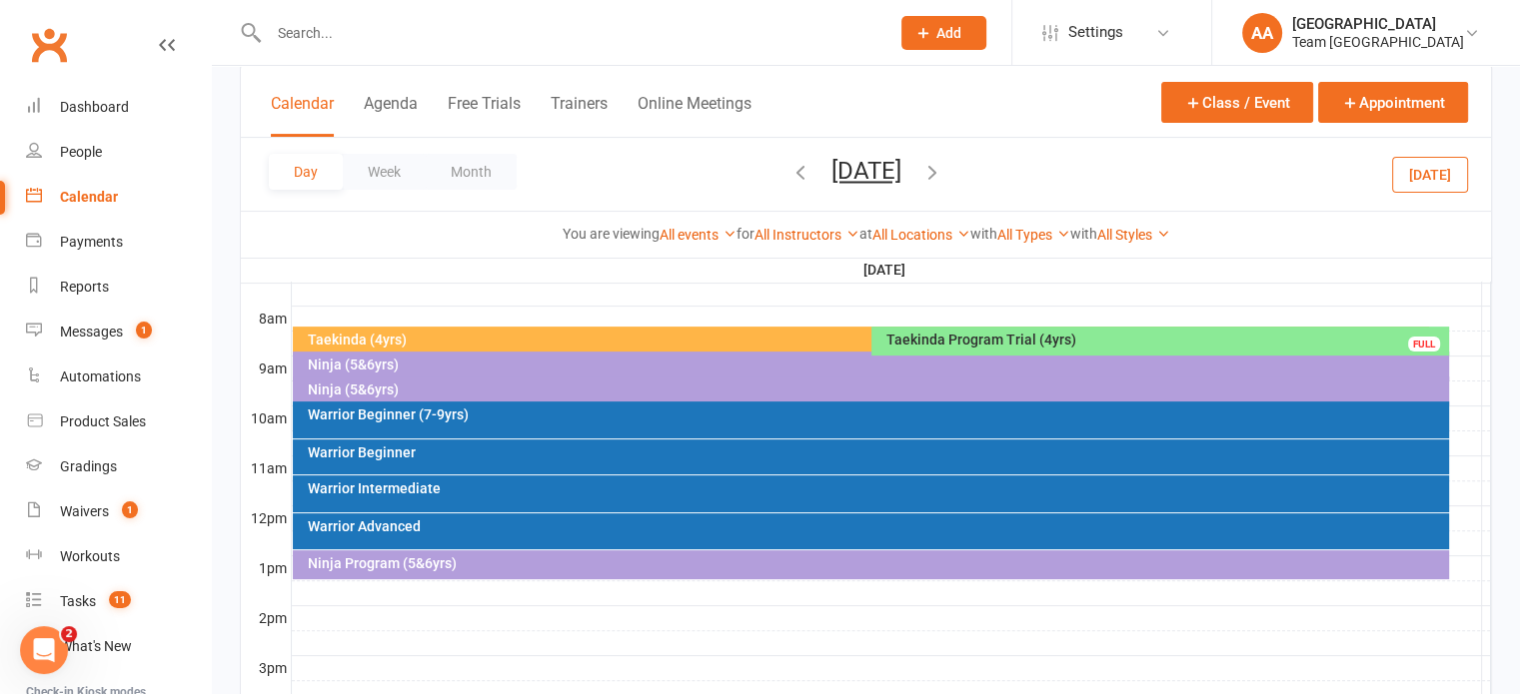
click at [831, 163] on button "[DATE]" at bounding box center [866, 171] width 70 height 28
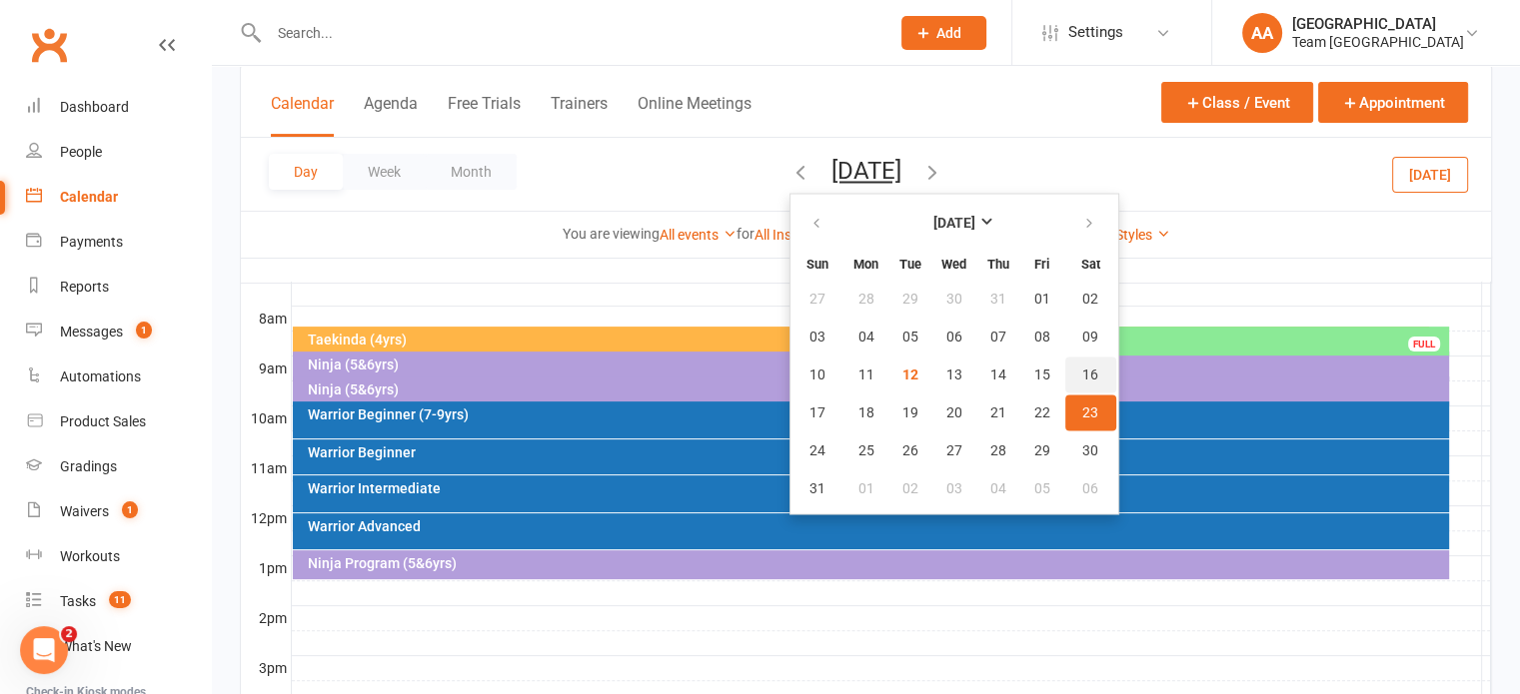
click at [1082, 372] on span "16" at bounding box center [1090, 375] width 16 height 16
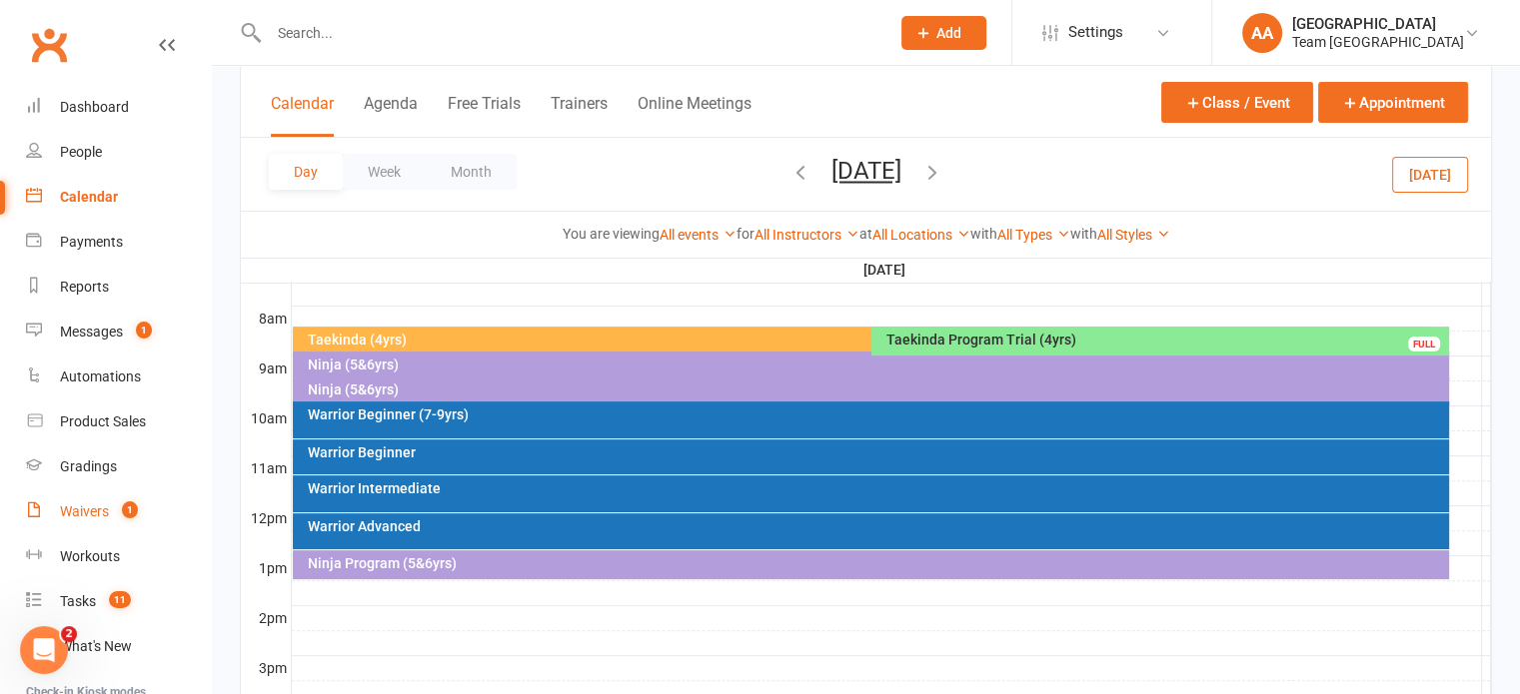
click at [75, 504] on div "Waivers" at bounding box center [84, 512] width 49 height 16
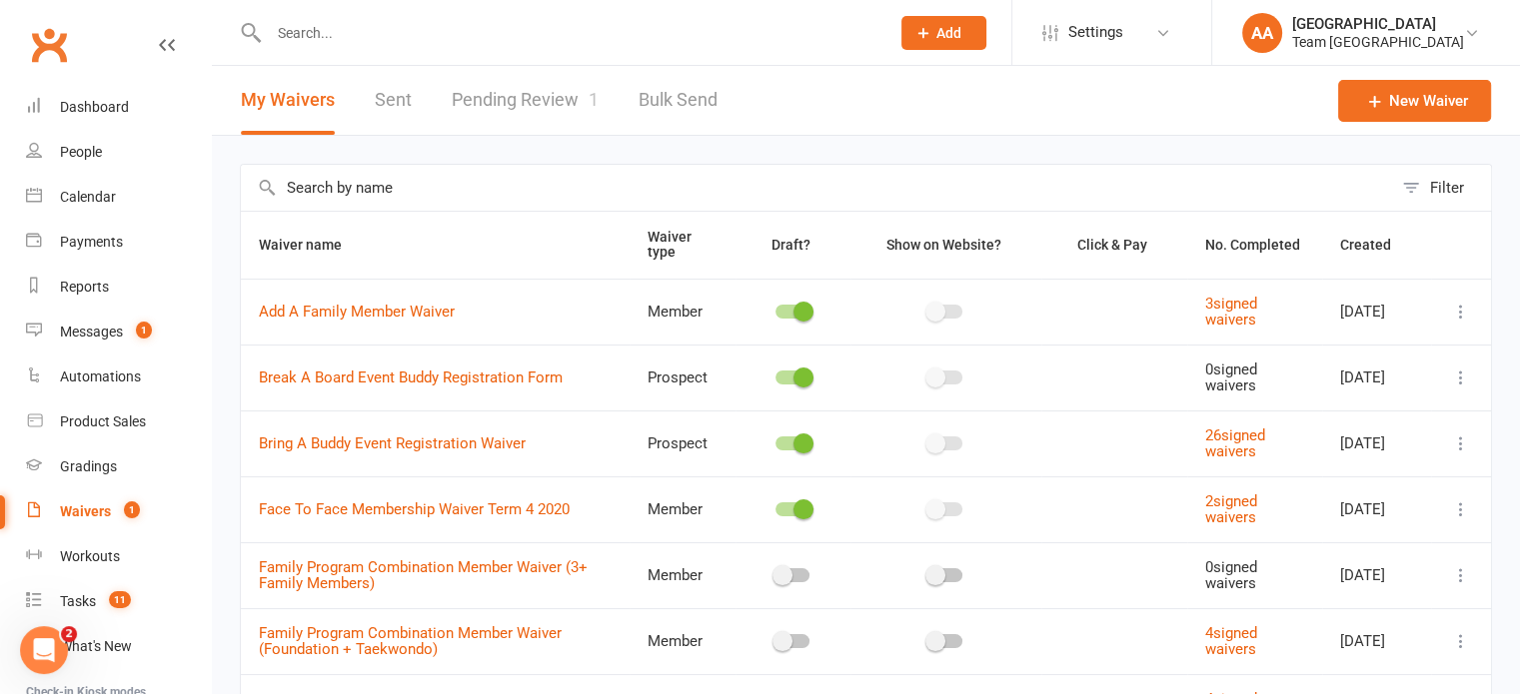
click at [512, 97] on link "Pending Review 1" at bounding box center [525, 100] width 147 height 69
